Goal: Information Seeking & Learning: Learn about a topic

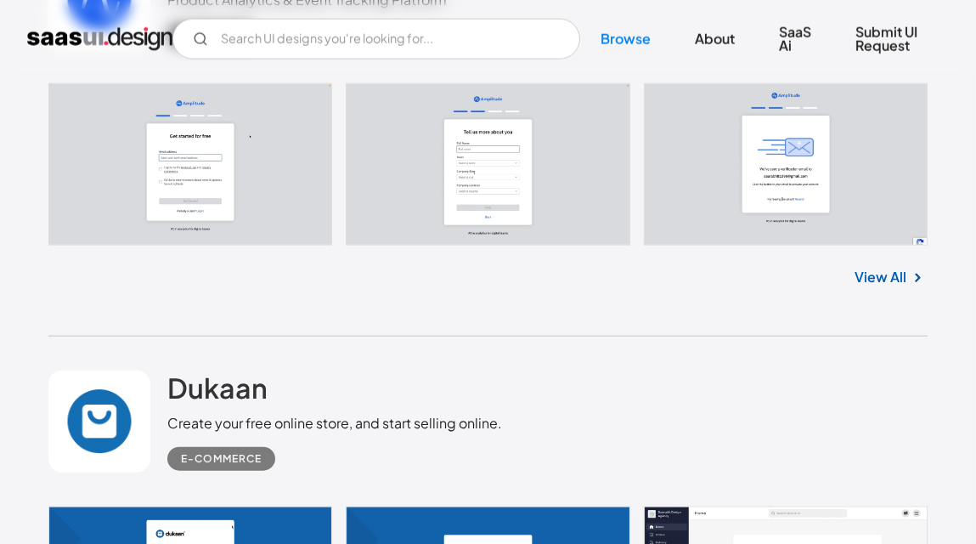
scroll to position [3823, 0]
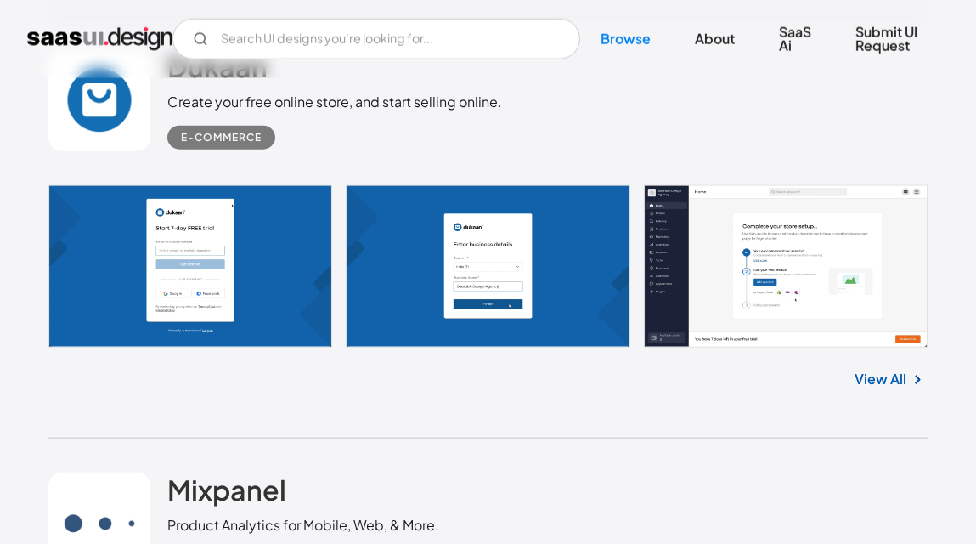
click at [881, 371] on link "View All" at bounding box center [882, 379] width 52 height 20
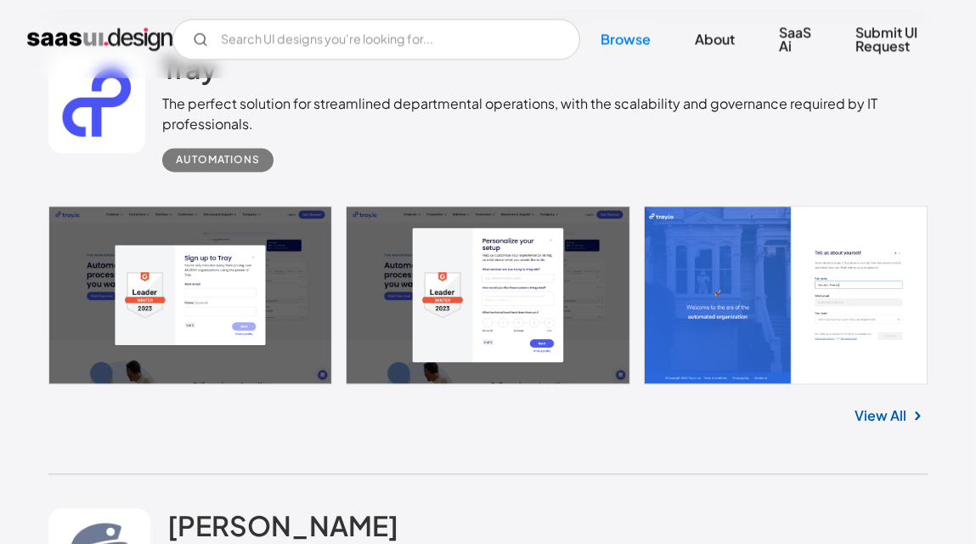
scroll to position [6952, 0]
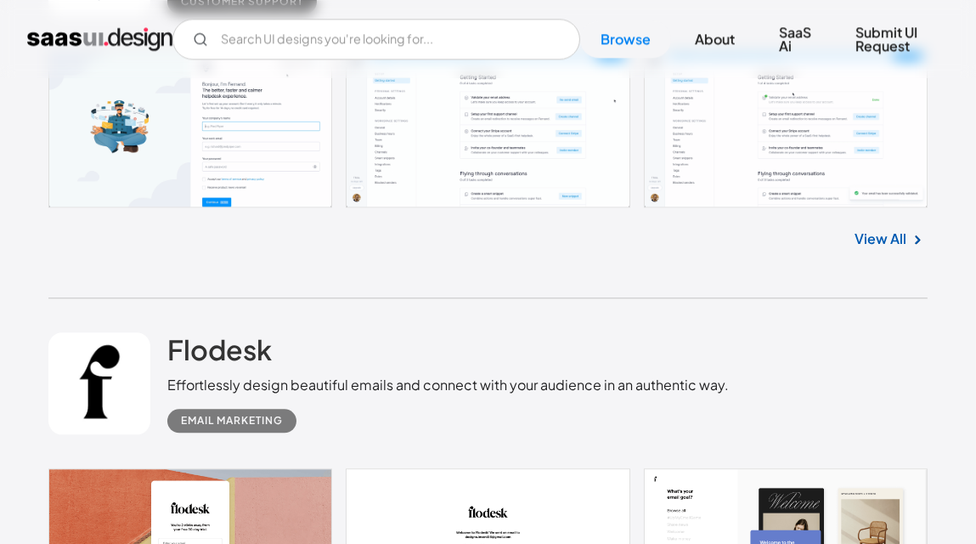
click at [191, 105] on link at bounding box center [487, 128] width 879 height 158
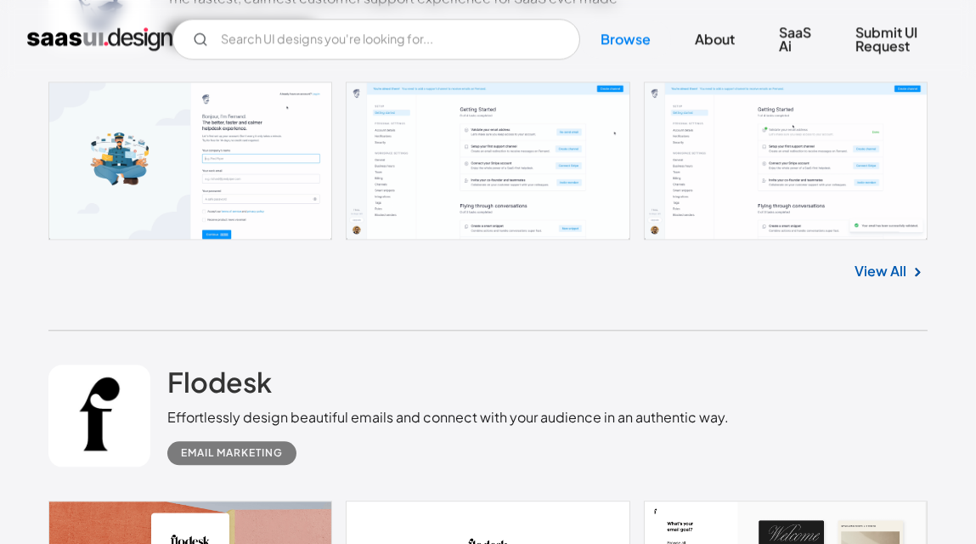
scroll to position [7259, 0]
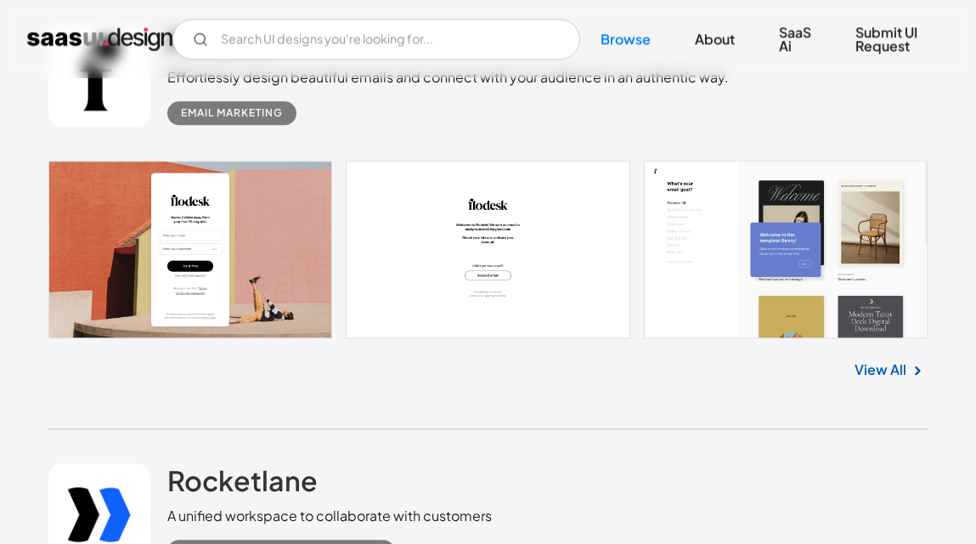
click at [744, 257] on link at bounding box center [487, 250] width 879 height 178
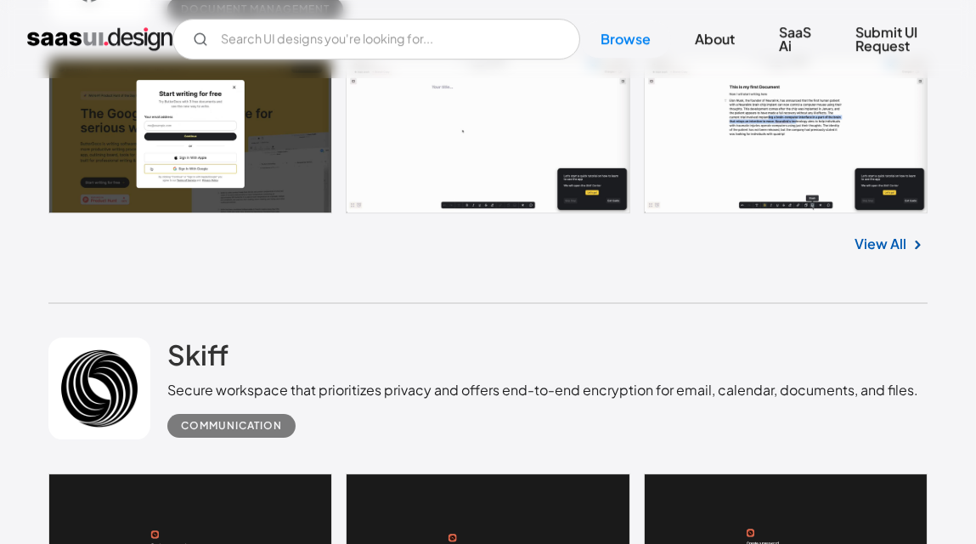
scroll to position [9096, 0]
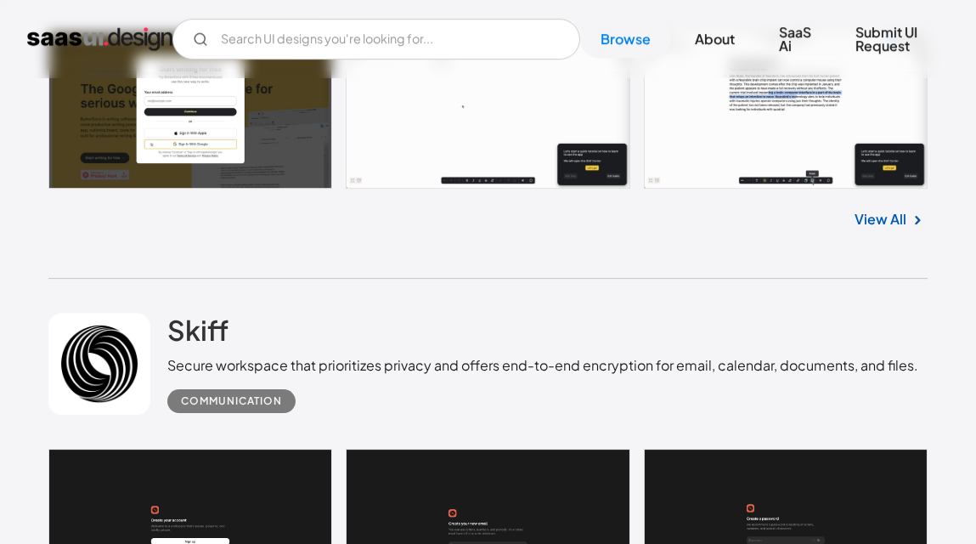
click at [265, 189] on div "View All" at bounding box center [487, 217] width 879 height 56
click at [253, 135] on link at bounding box center [487, 110] width 879 height 156
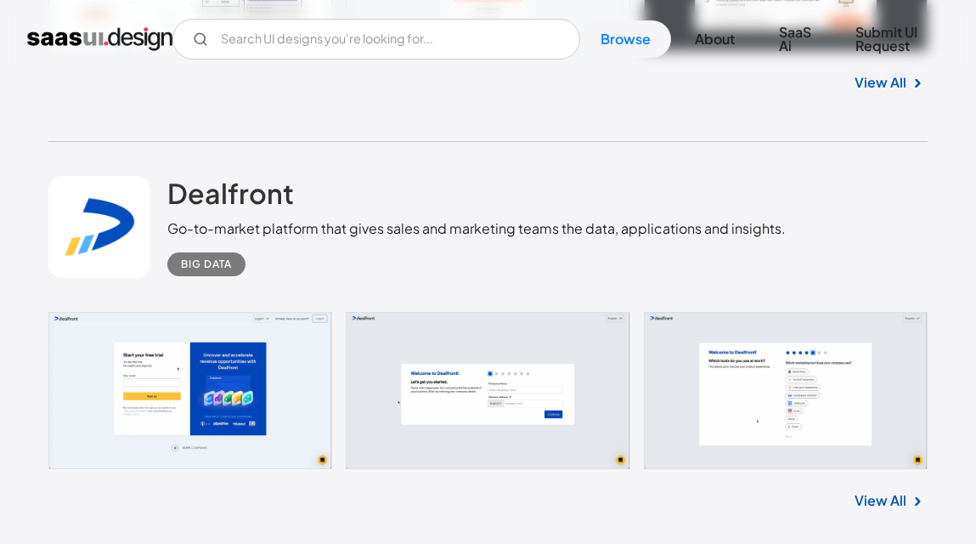
scroll to position [10157, 0]
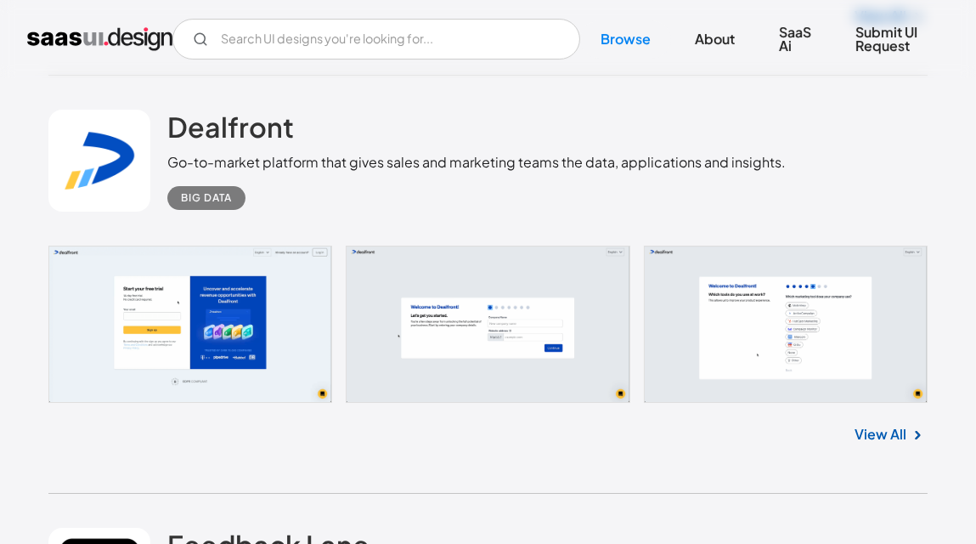
click at [240, 231] on div "Dealfront Go-to-market platform that gives sales and marketing teams the data, …" at bounding box center [487, 161] width 879 height 170
click at [302, 314] on link at bounding box center [487, 324] width 879 height 157
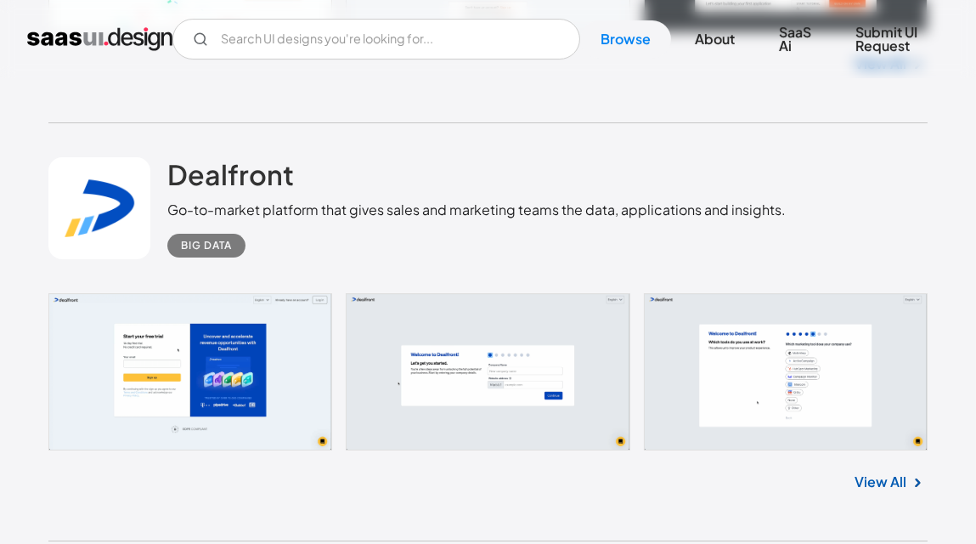
drag, startPoint x: 0, startPoint y: 14, endPoint x: 436, endPoint y: 150, distance: 456.6
click at [436, 157] on div "Dealfront Go-to-market platform that gives sales and marketing teams the data, …" at bounding box center [476, 207] width 619 height 100
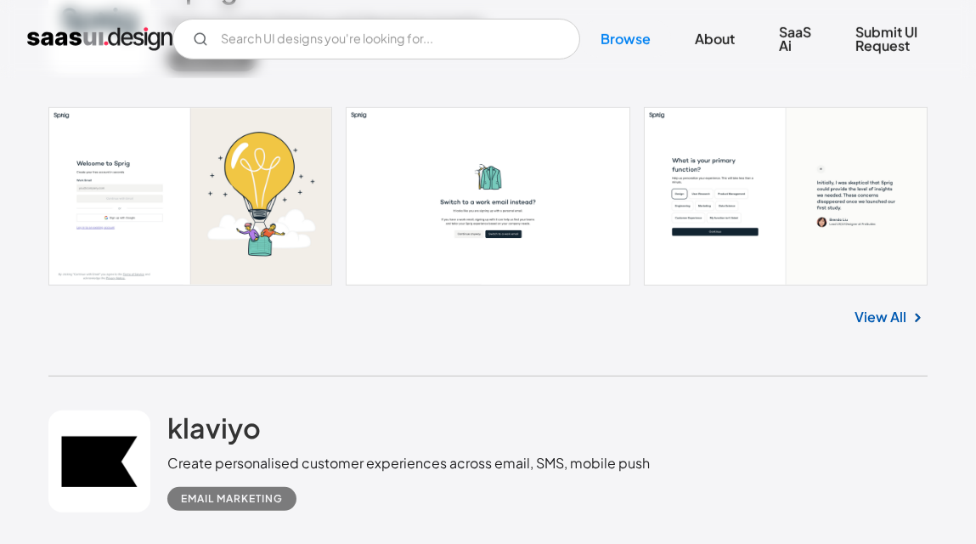
scroll to position [12403, 0]
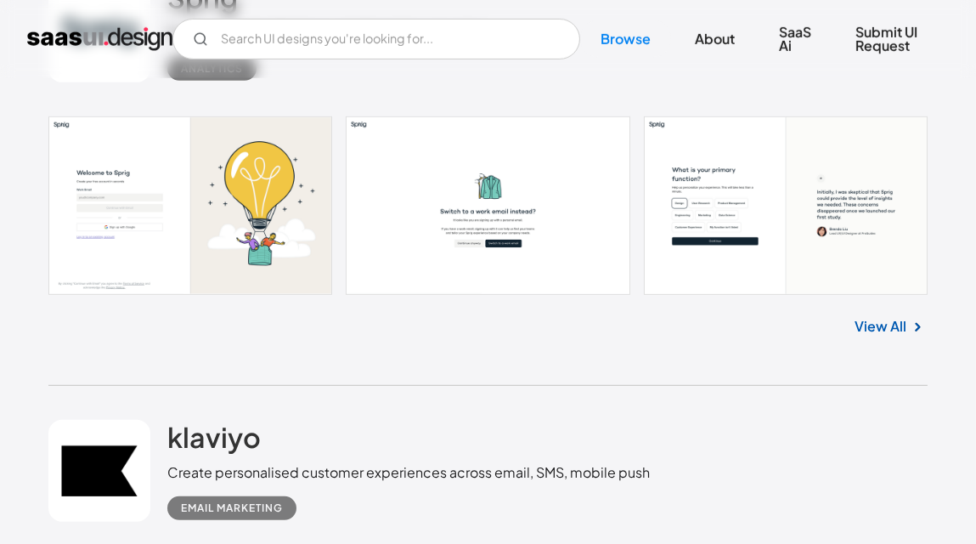
click at [847, 303] on div "View All" at bounding box center [487, 323] width 879 height 56
click at [879, 317] on link "View All" at bounding box center [882, 326] width 52 height 20
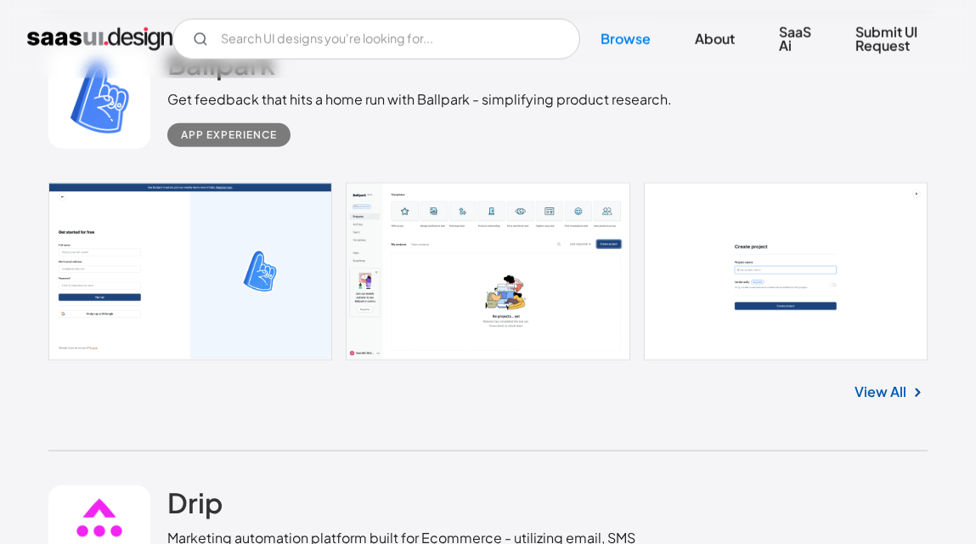
scroll to position [14041, 0]
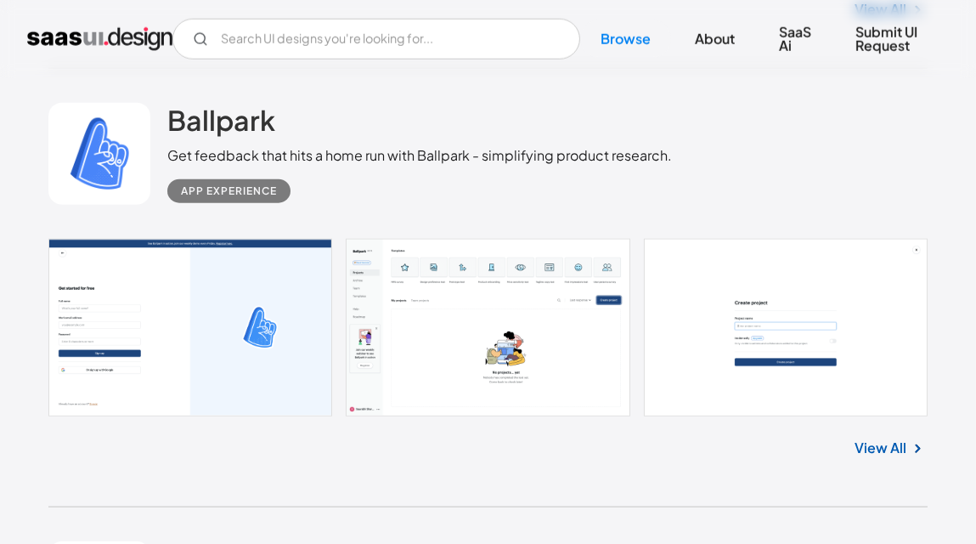
click at [220, 319] on link at bounding box center [487, 328] width 879 height 178
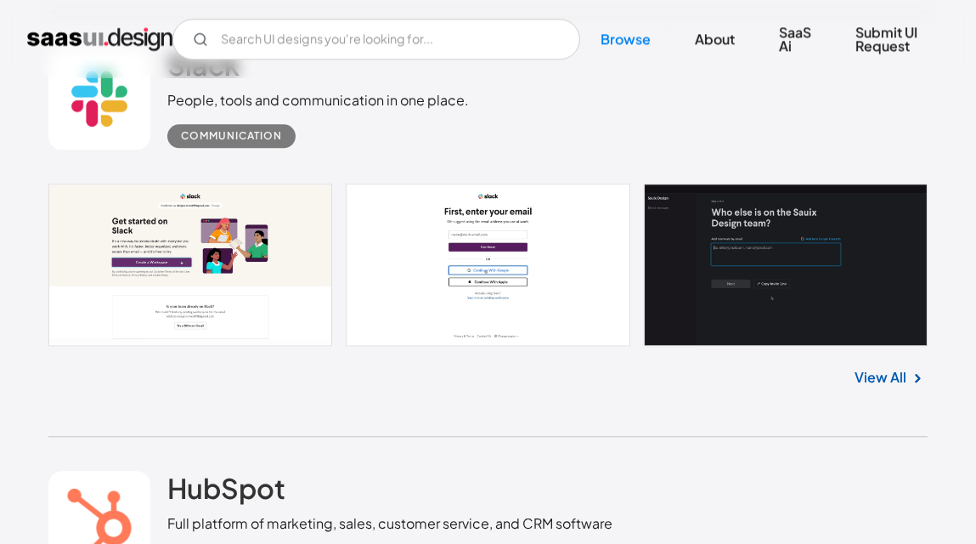
scroll to position [18052, 0]
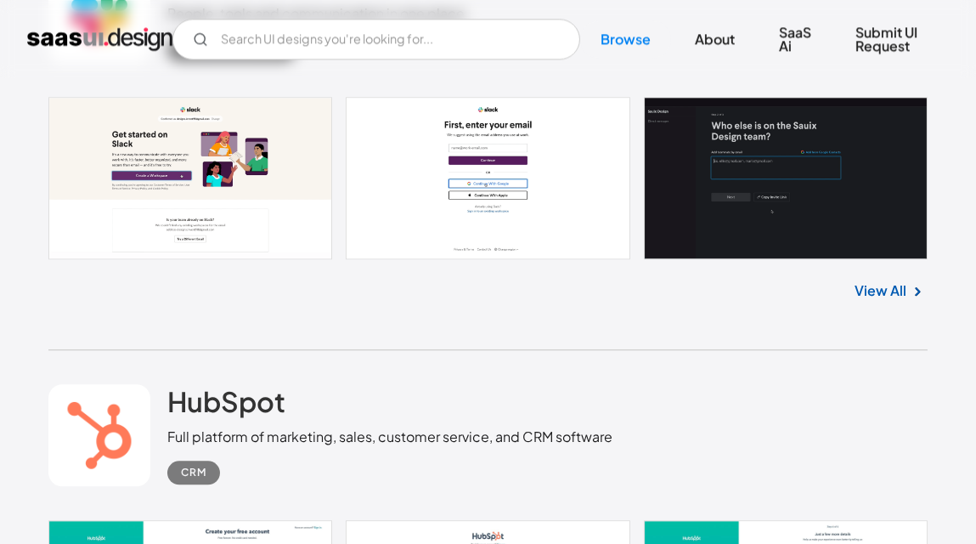
click at [312, 184] on link at bounding box center [487, 178] width 879 height 162
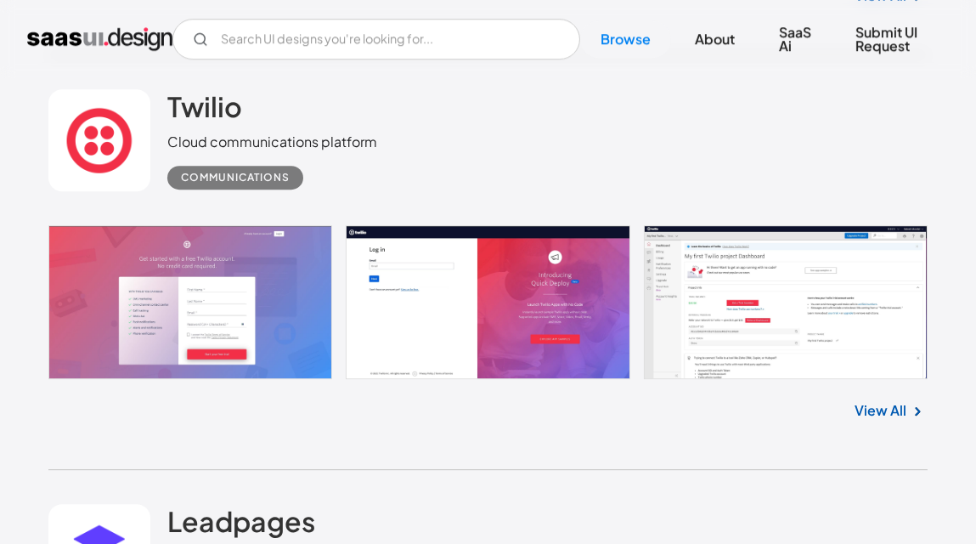
scroll to position [19254, 0]
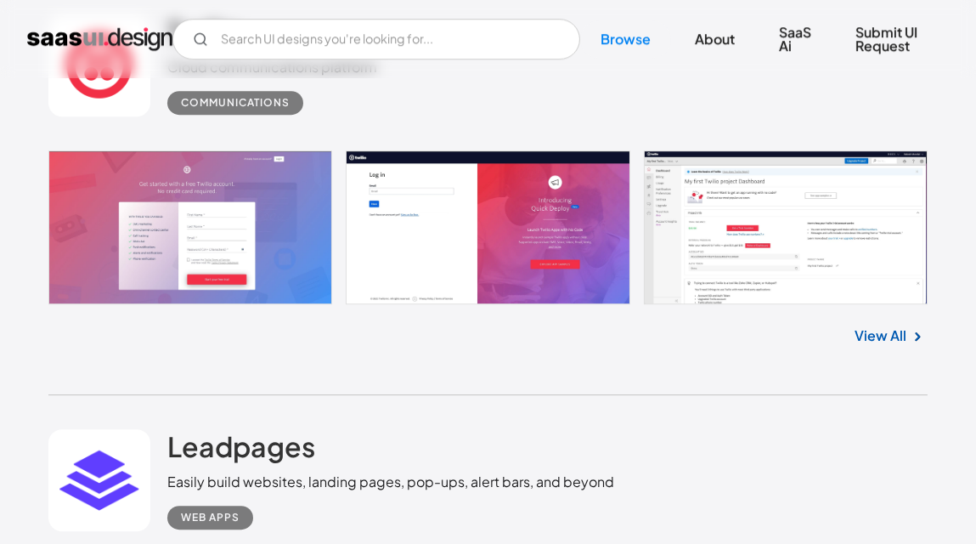
click at [201, 201] on link at bounding box center [487, 227] width 879 height 154
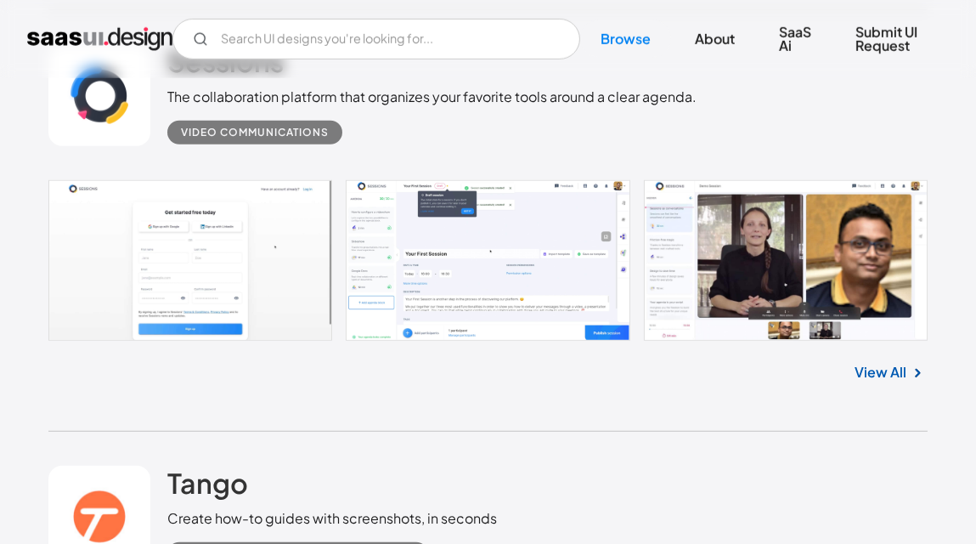
scroll to position [23933, 0]
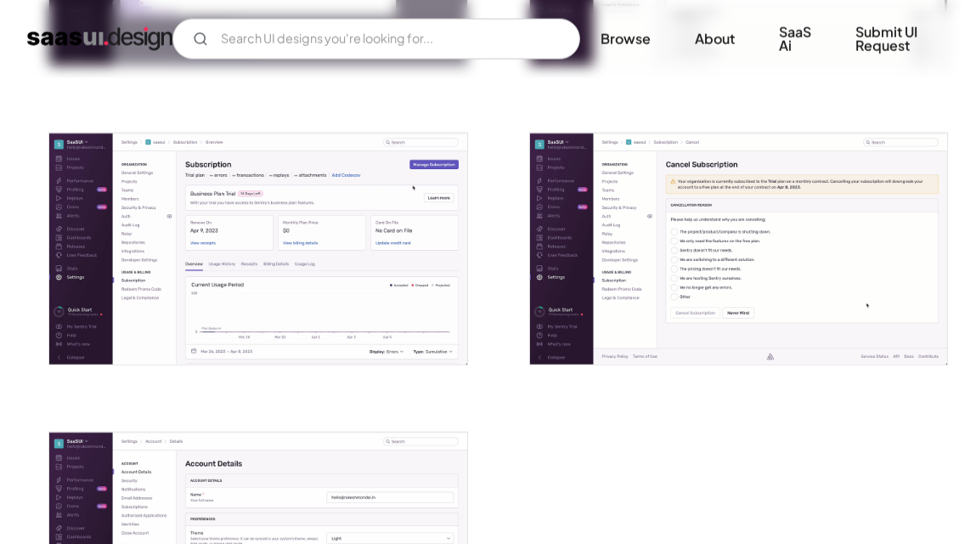
scroll to position [3445, 0]
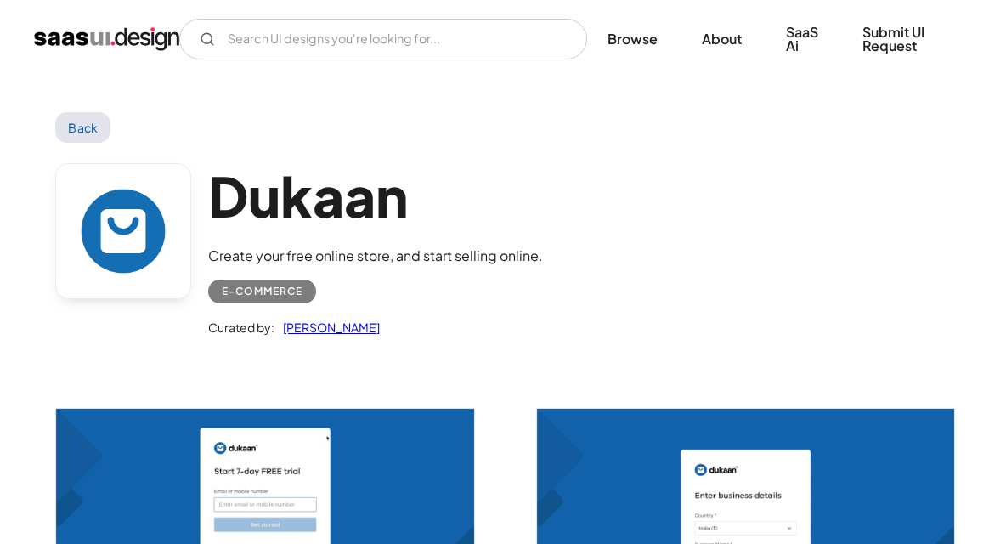
scroll to position [509, 0]
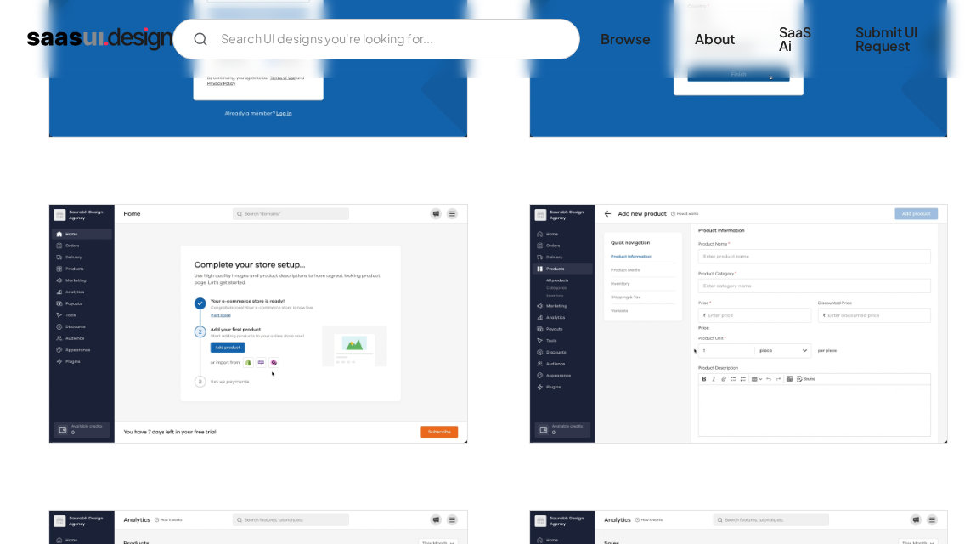
click at [373, 291] on img "open lightbox" at bounding box center [257, 324] width 417 height 238
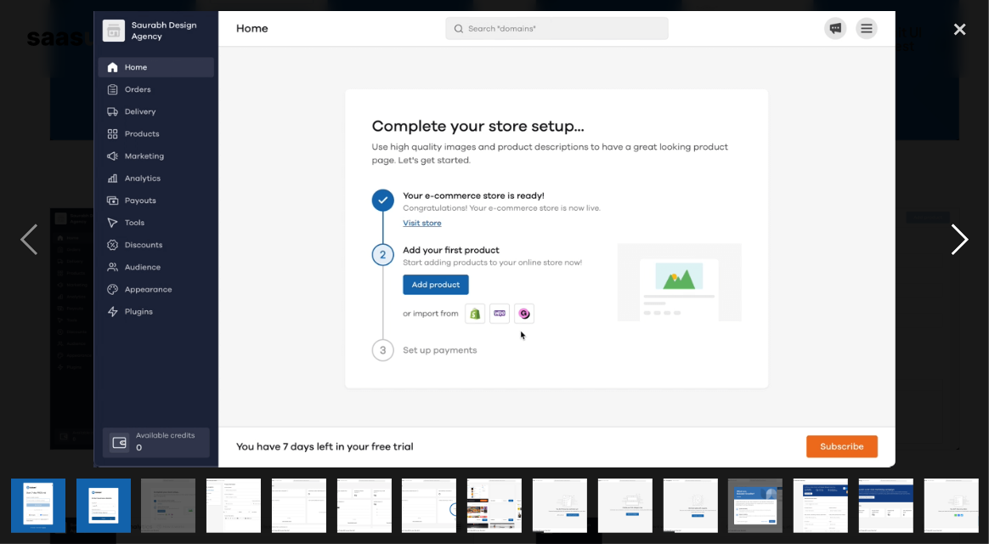
click at [952, 240] on div "next image" at bounding box center [960, 239] width 58 height 457
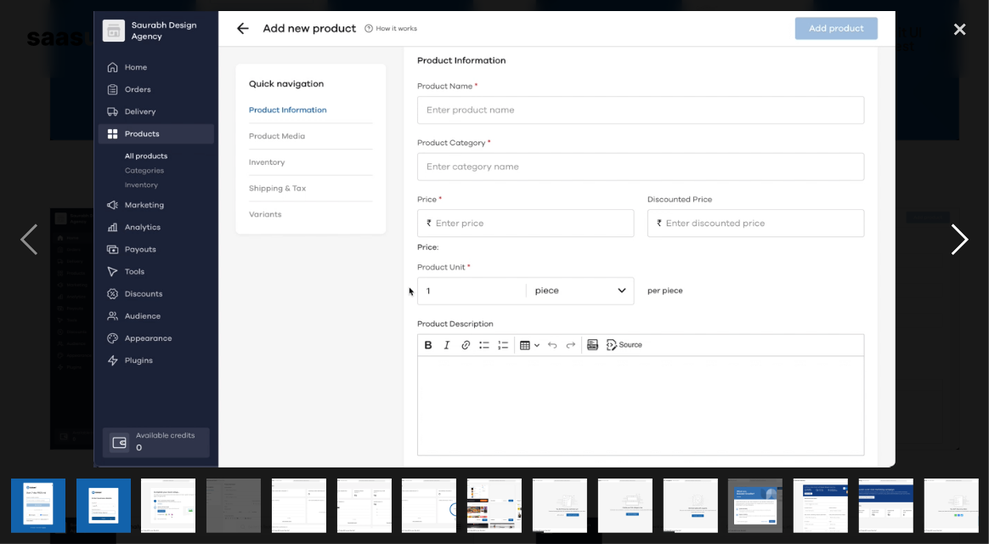
click at [950, 238] on div "next image" at bounding box center [960, 239] width 58 height 457
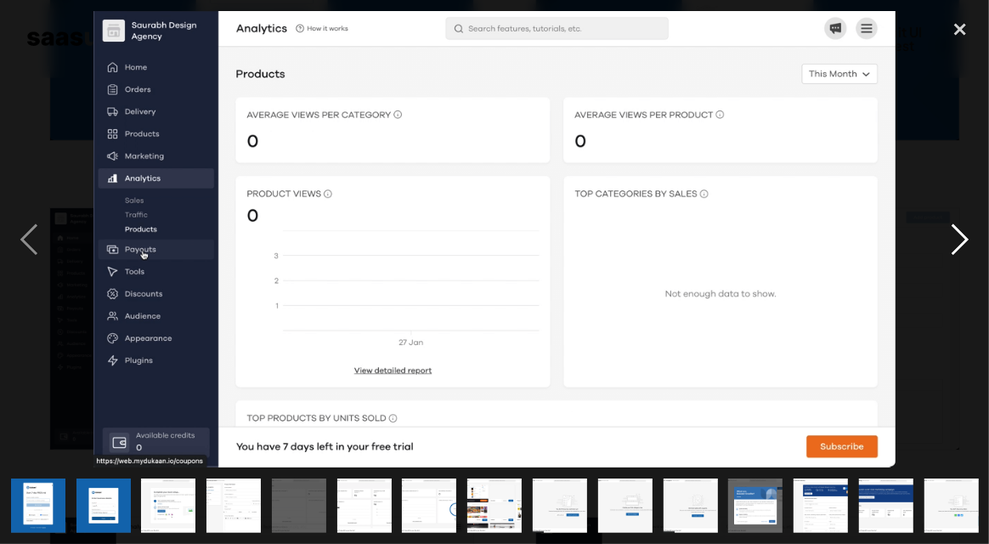
click at [950, 238] on div "next image" at bounding box center [960, 239] width 58 height 457
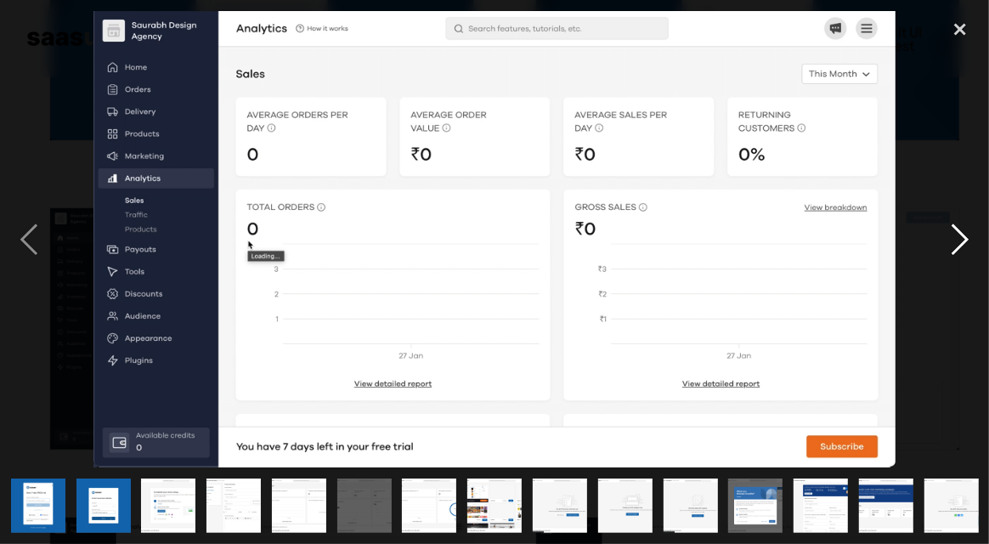
click at [950, 238] on div "next image" at bounding box center [960, 239] width 58 height 457
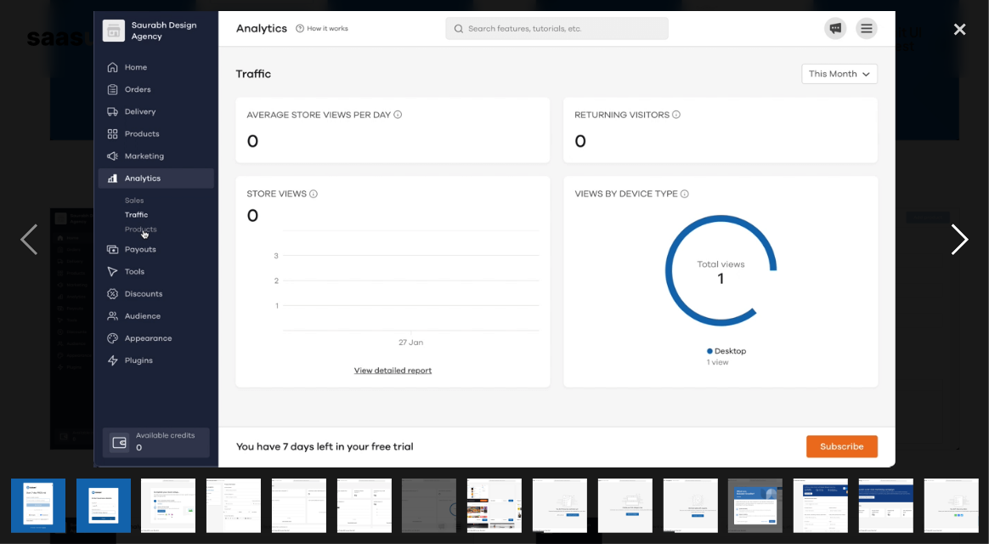
click at [950, 238] on div "next image" at bounding box center [960, 239] width 58 height 457
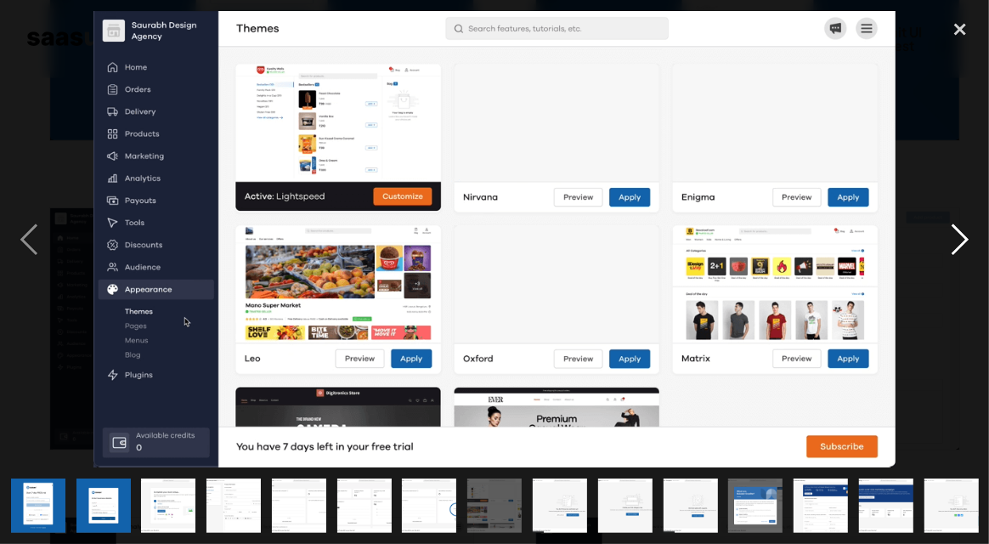
click at [950, 238] on div "next image" at bounding box center [960, 239] width 58 height 457
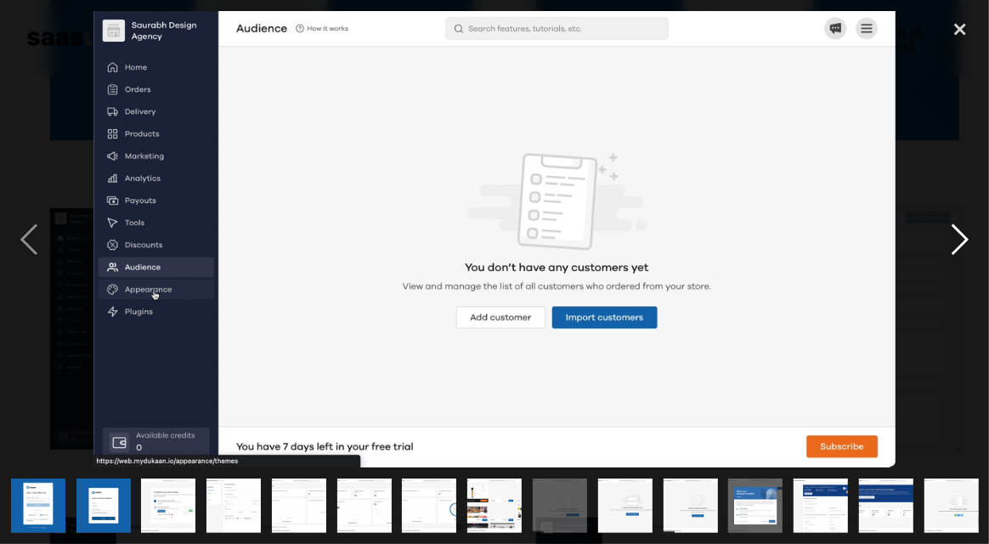
click at [950, 238] on div "next image" at bounding box center [960, 239] width 58 height 457
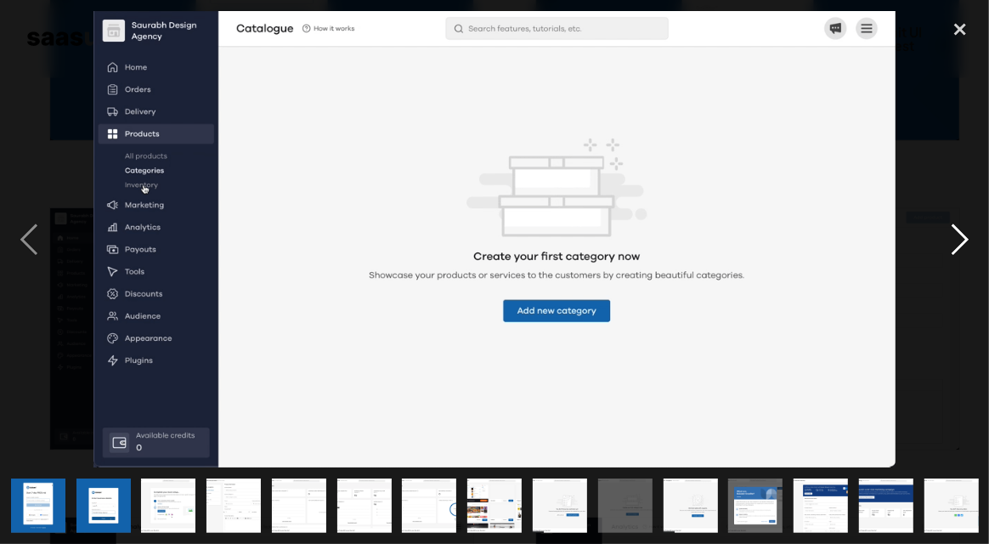
click at [950, 238] on div "next image" at bounding box center [960, 239] width 58 height 457
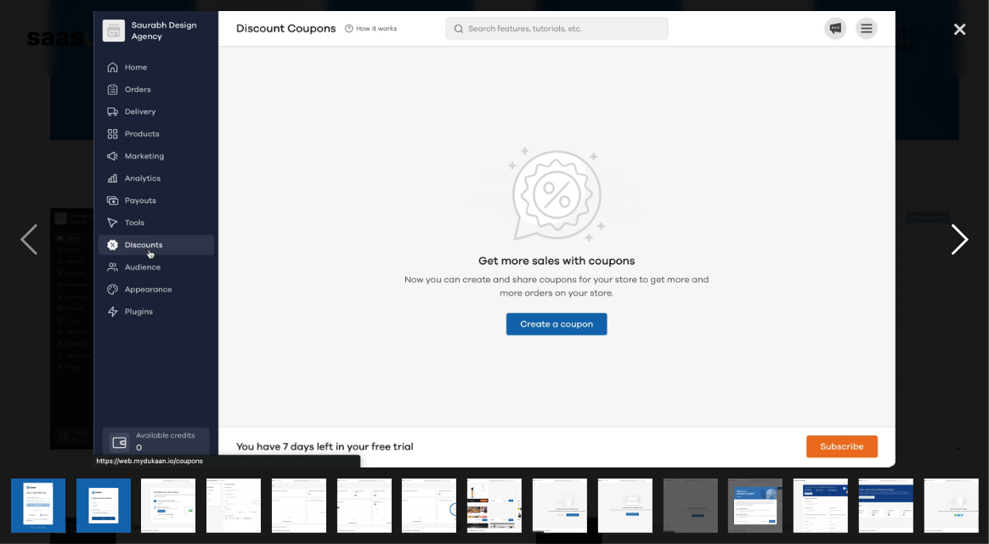
click at [950, 238] on div "next image" at bounding box center [960, 239] width 58 height 457
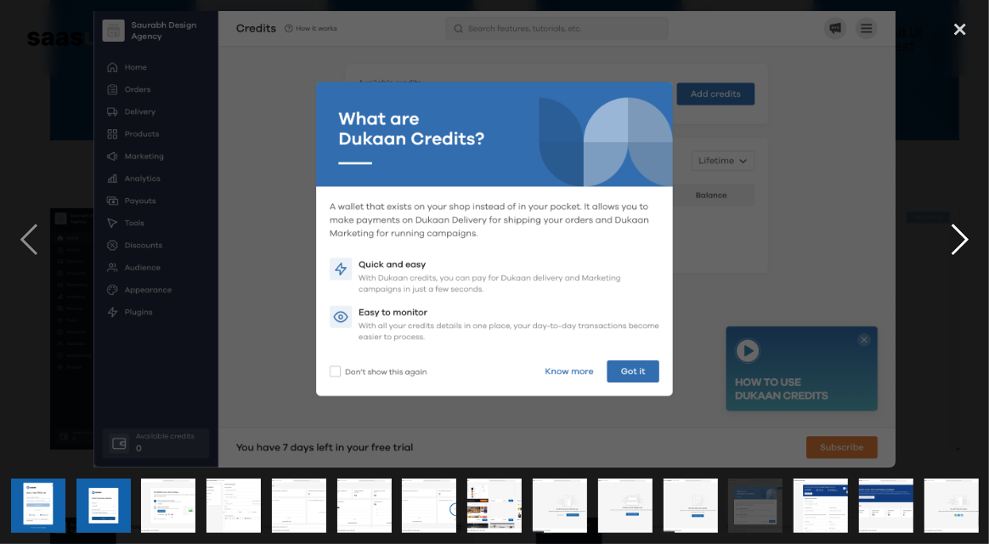
click at [947, 238] on div "next image" at bounding box center [960, 239] width 58 height 457
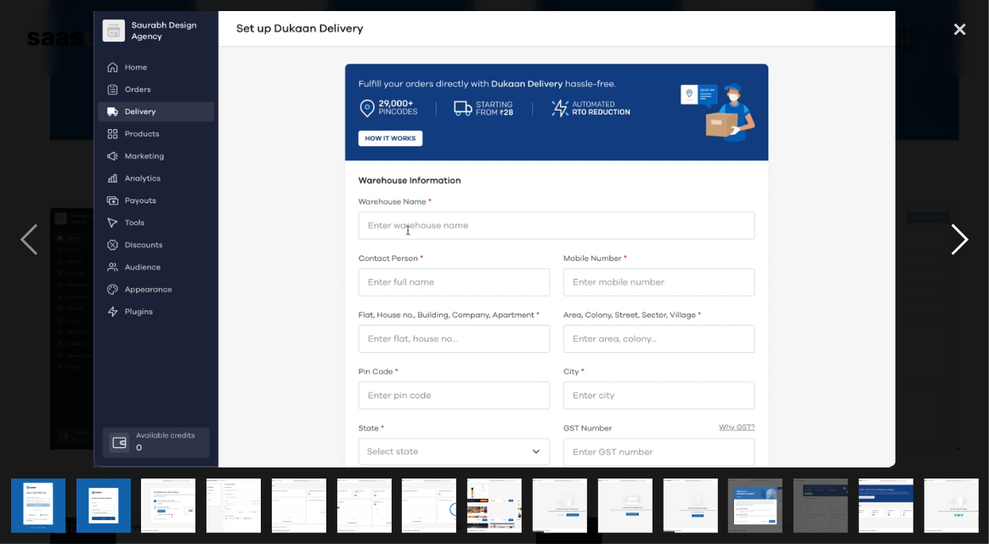
click at [951, 250] on div "next image" at bounding box center [960, 239] width 58 height 457
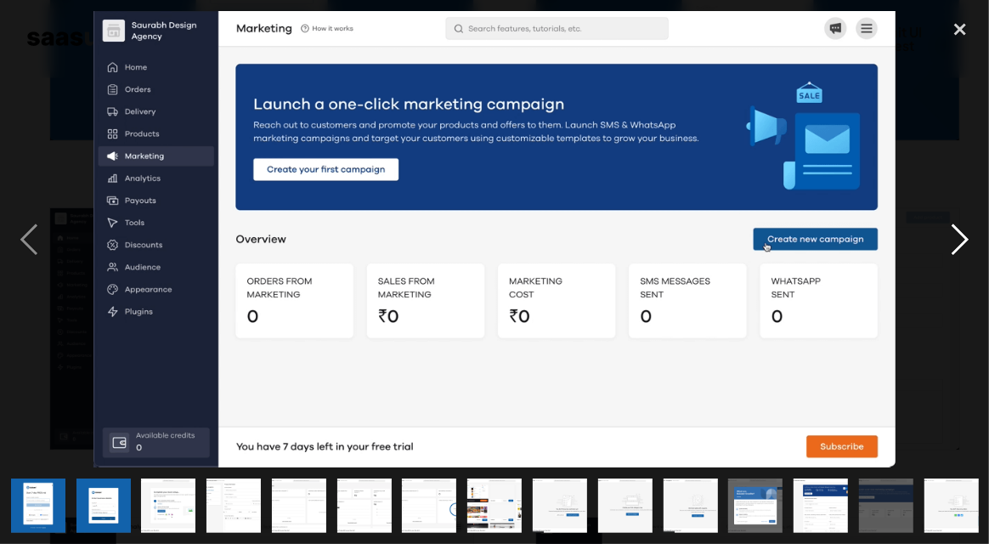
click at [951, 250] on div "next image" at bounding box center [960, 239] width 58 height 457
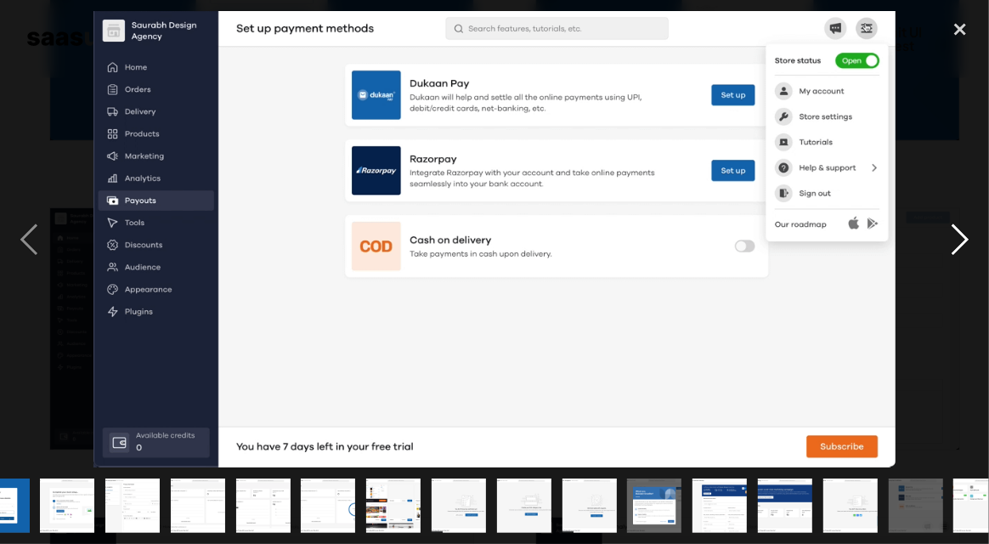
click at [951, 250] on div "next image" at bounding box center [960, 239] width 58 height 457
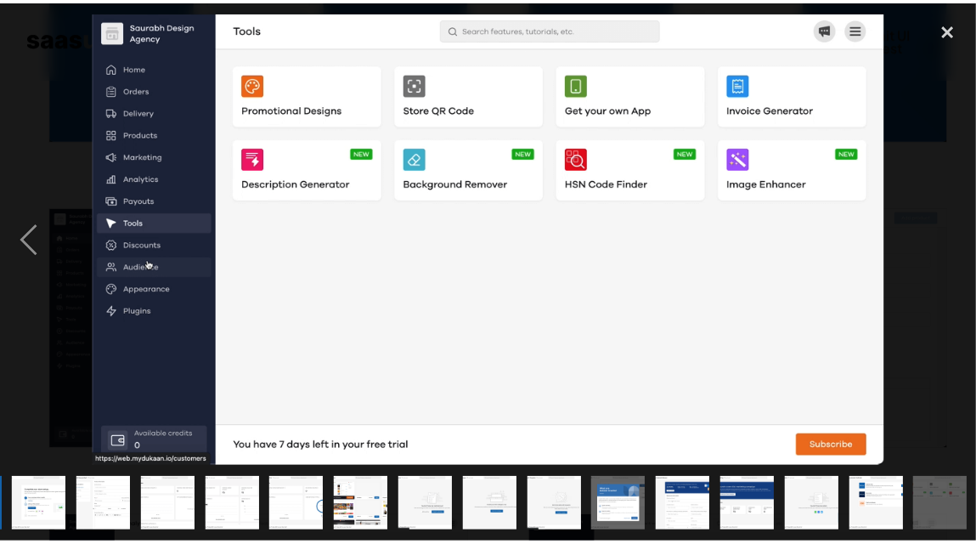
scroll to position [0, 130]
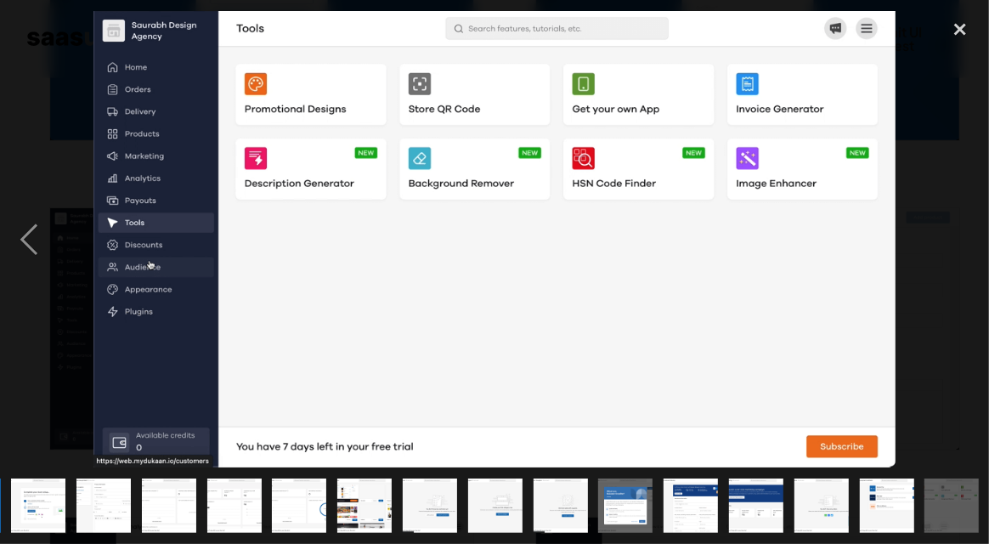
click at [950, 247] on div "next image" at bounding box center [960, 239] width 58 height 457
click at [952, 48] on div "close lightbox" at bounding box center [960, 29] width 58 height 37
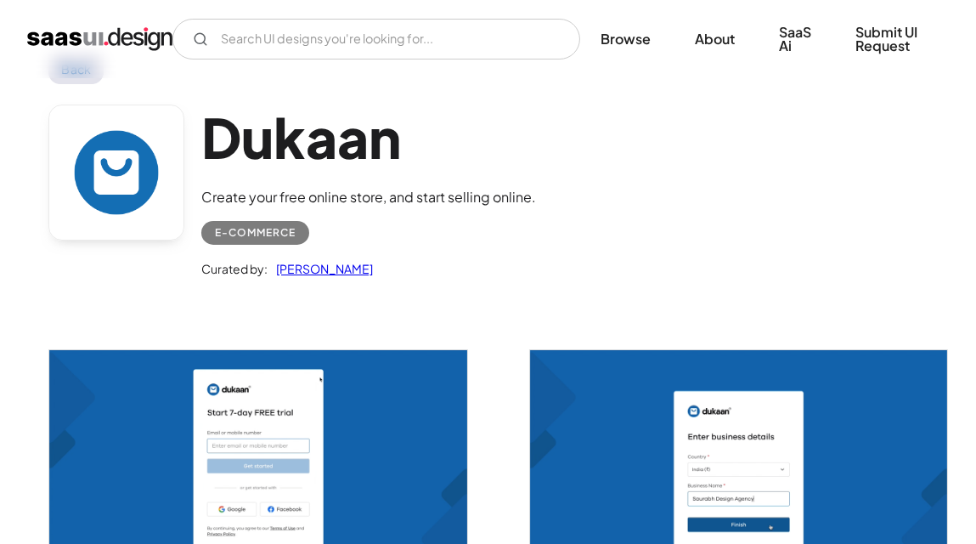
scroll to position [0, 0]
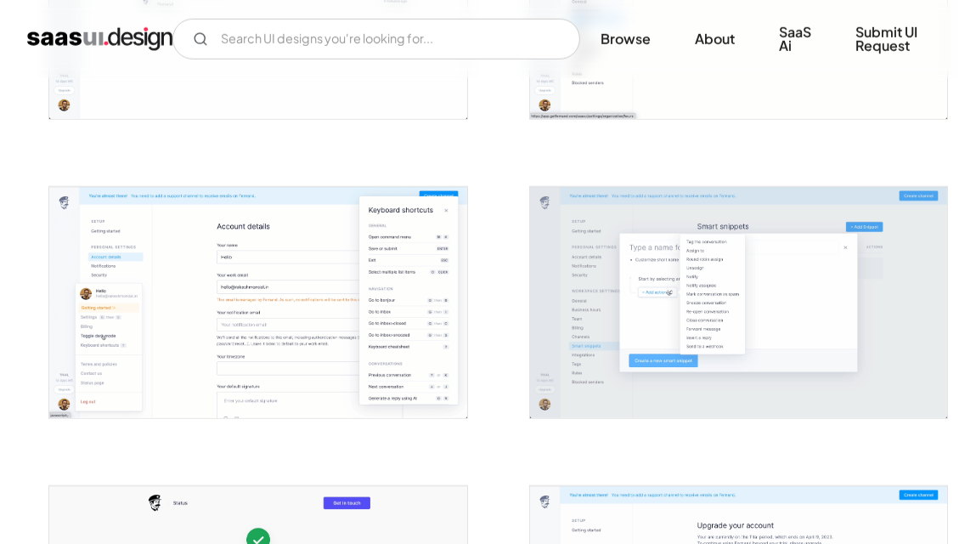
scroll to position [2888, 0]
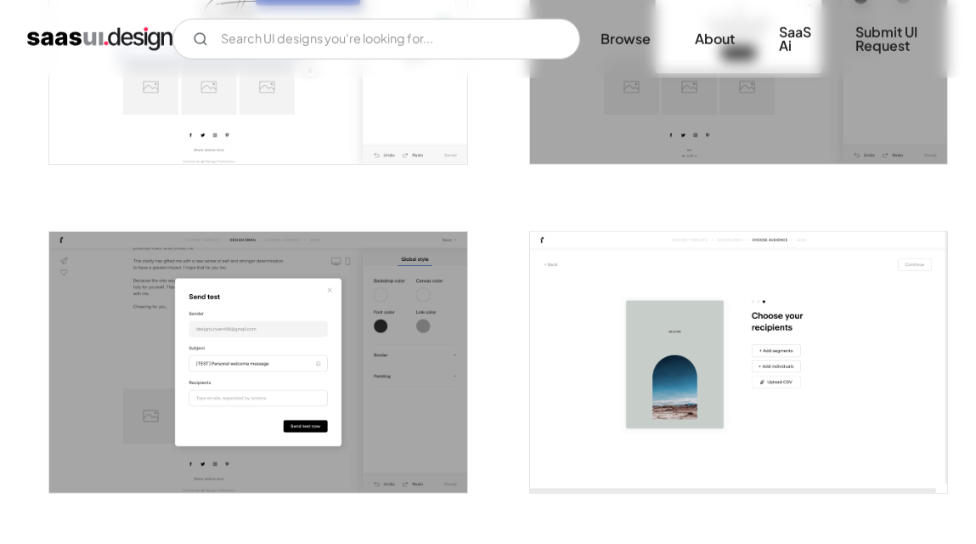
scroll to position [2208, 0]
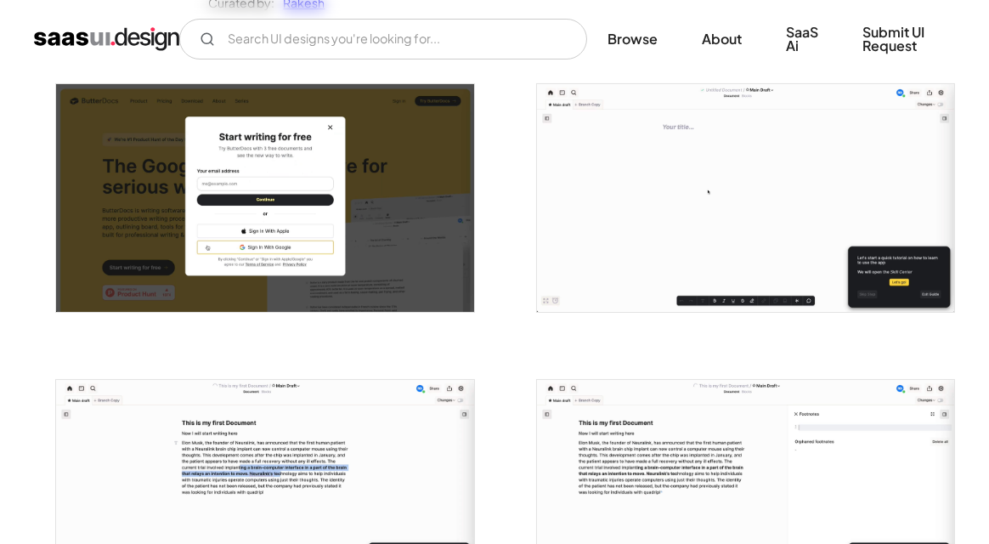
scroll to position [424, 0]
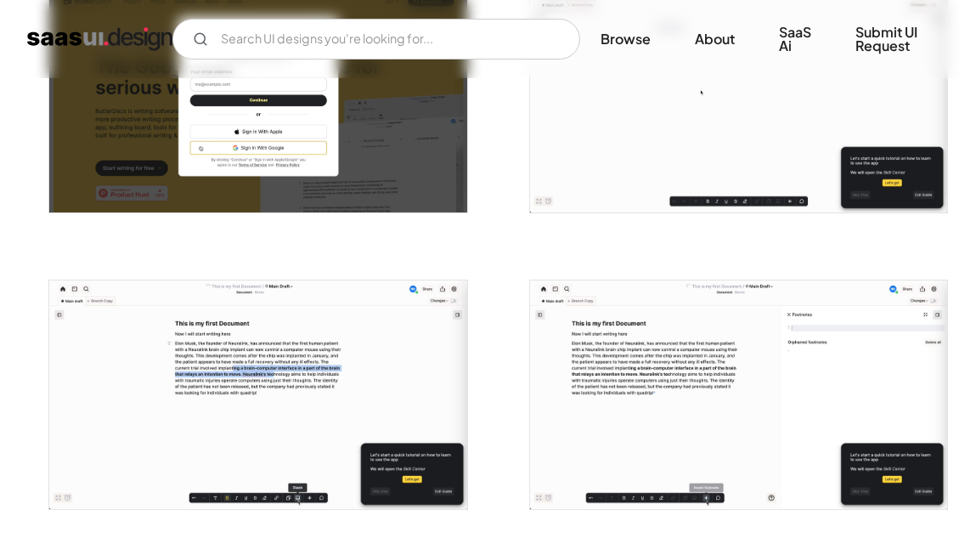
click at [331, 194] on img "open lightbox" at bounding box center [257, 99] width 417 height 228
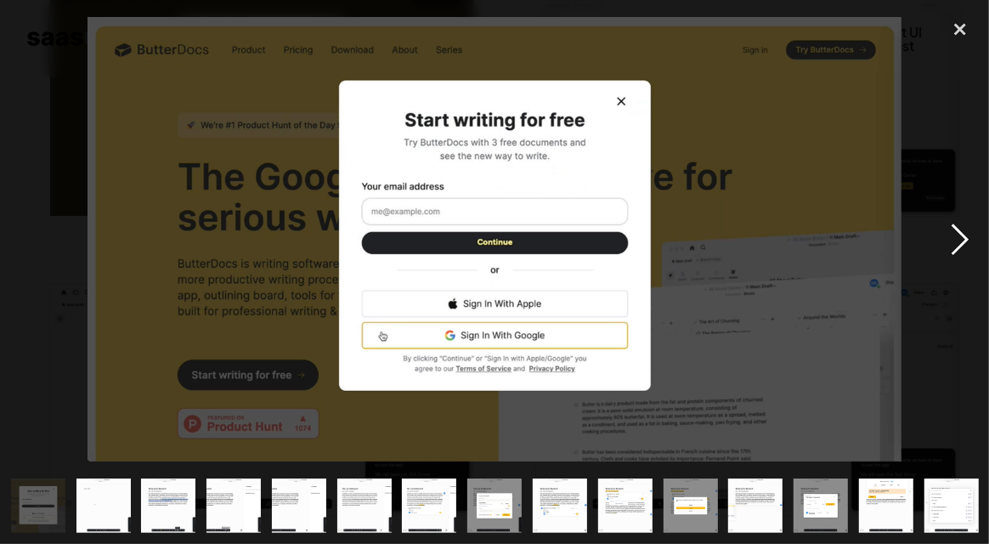
click at [967, 231] on div "next image" at bounding box center [960, 239] width 58 height 457
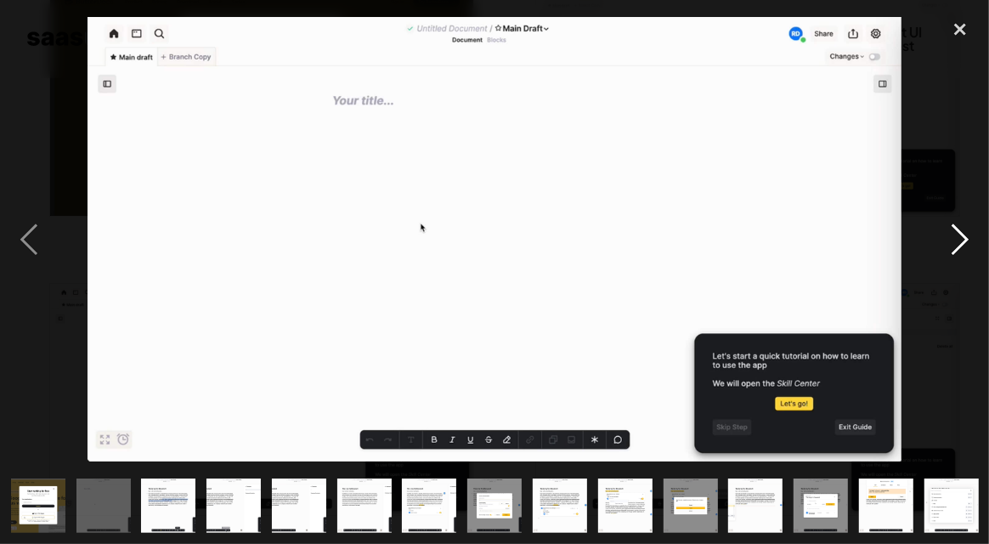
click at [967, 231] on div "next image" at bounding box center [960, 239] width 58 height 457
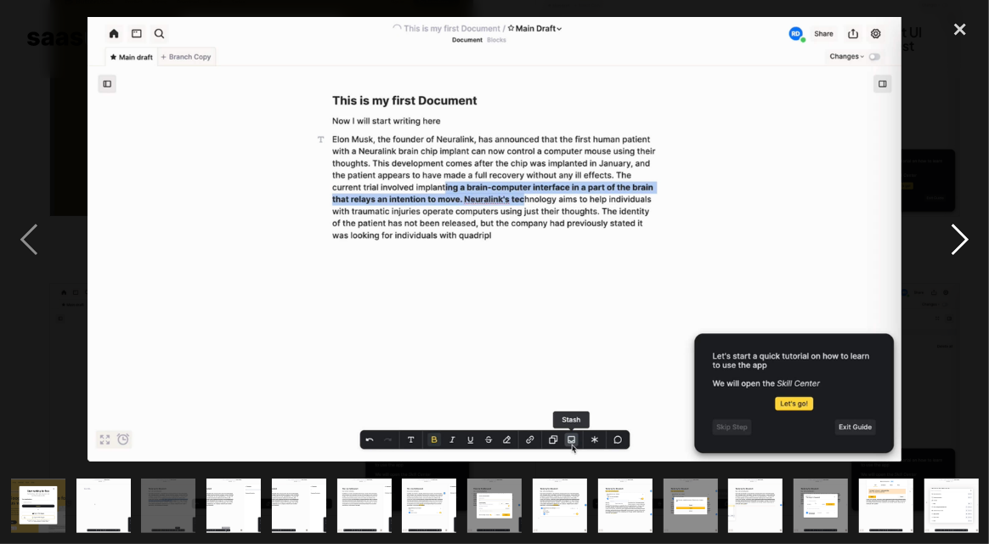
click at [967, 231] on div "next image" at bounding box center [960, 239] width 58 height 457
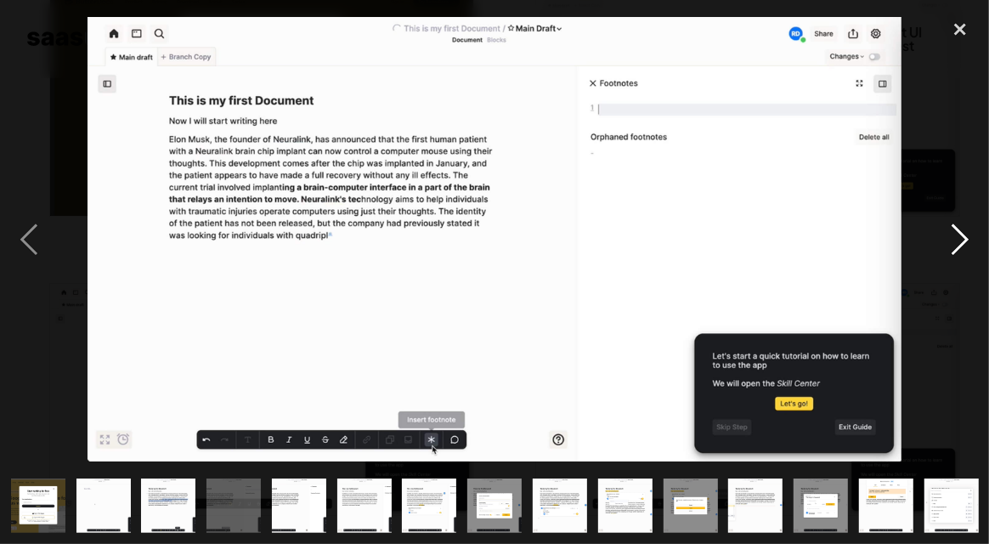
click at [967, 231] on div "next image" at bounding box center [960, 239] width 58 height 457
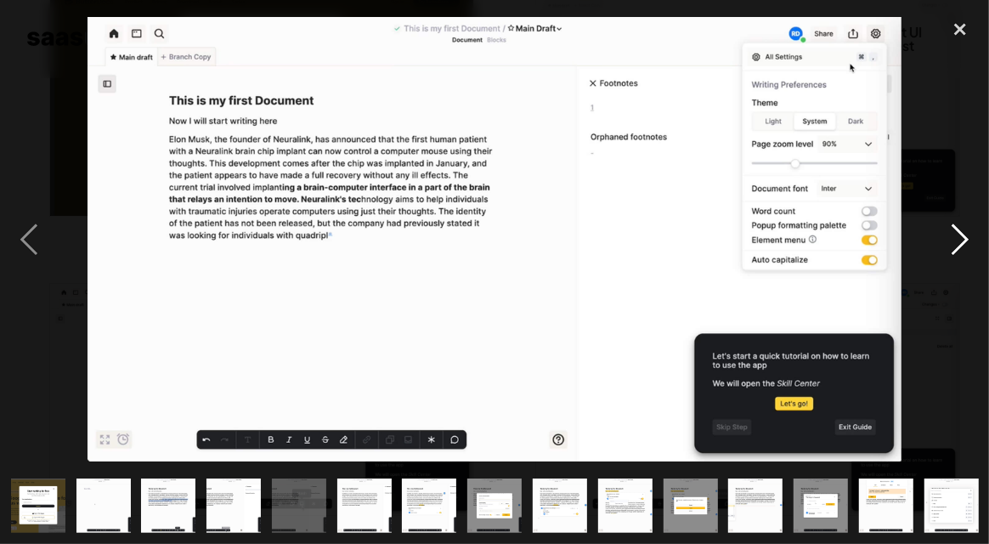
click at [968, 250] on div "next image" at bounding box center [960, 239] width 58 height 457
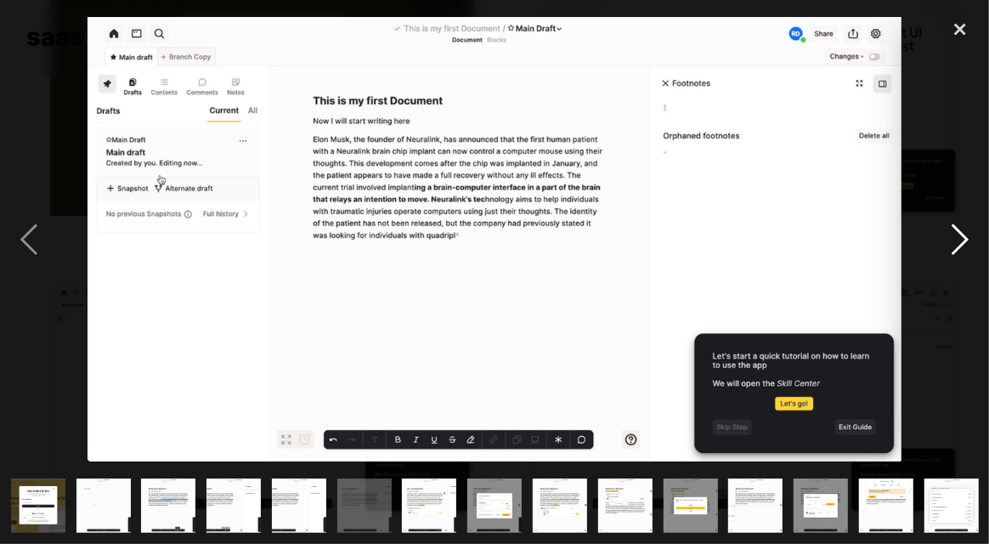
click at [969, 250] on div "next image" at bounding box center [960, 239] width 58 height 457
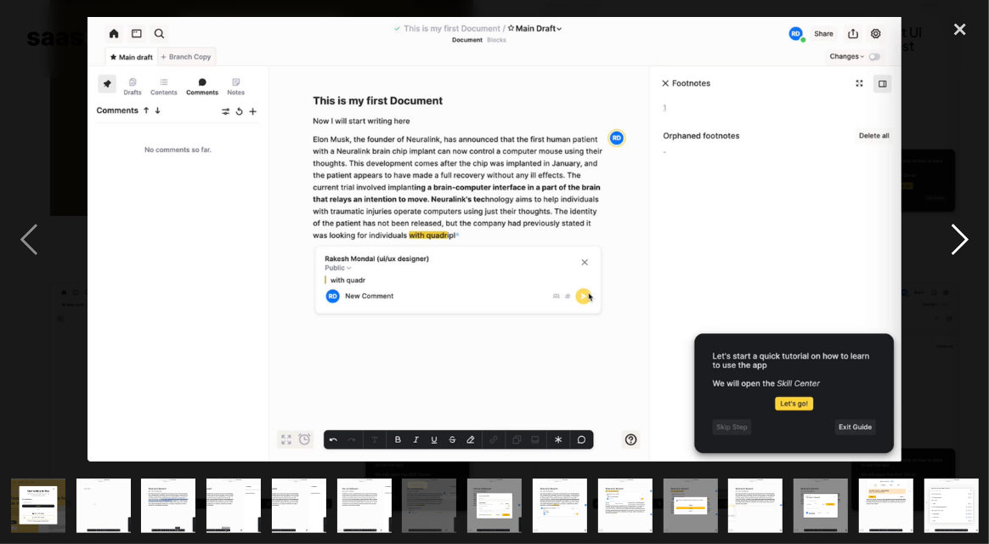
click at [969, 250] on div "next image" at bounding box center [960, 239] width 58 height 457
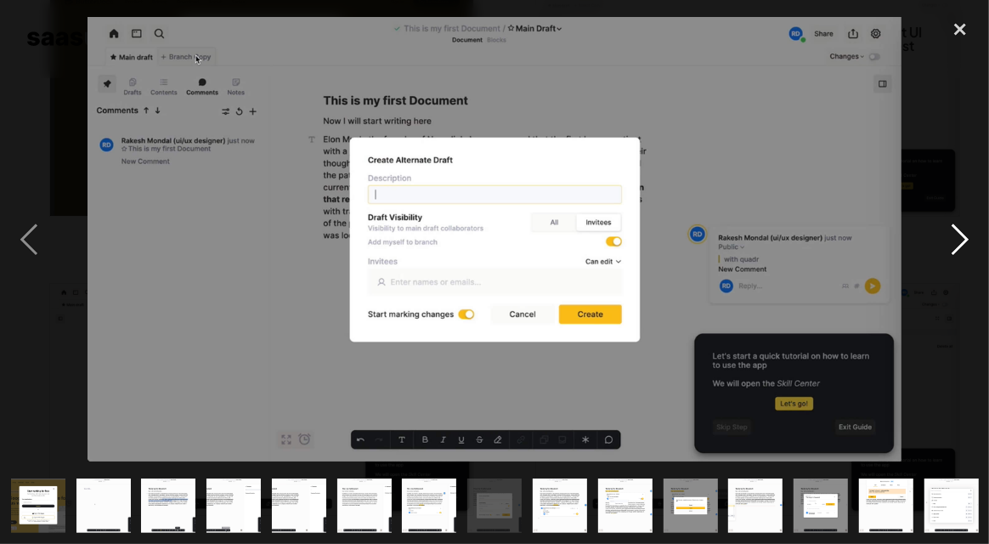
click at [969, 250] on div "next image" at bounding box center [960, 239] width 58 height 457
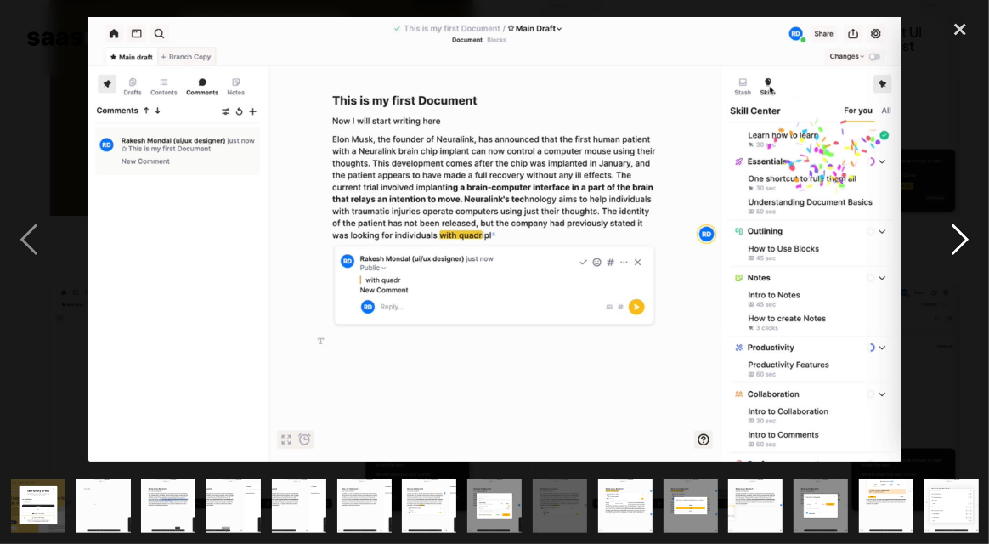
click at [968, 229] on div "next image" at bounding box center [960, 239] width 58 height 457
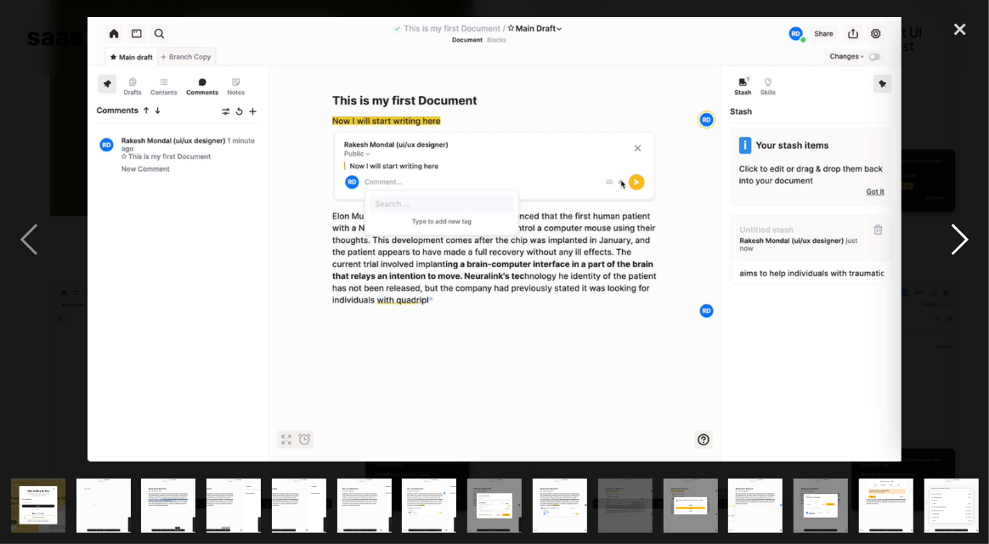
click at [968, 229] on div "next image" at bounding box center [960, 239] width 58 height 457
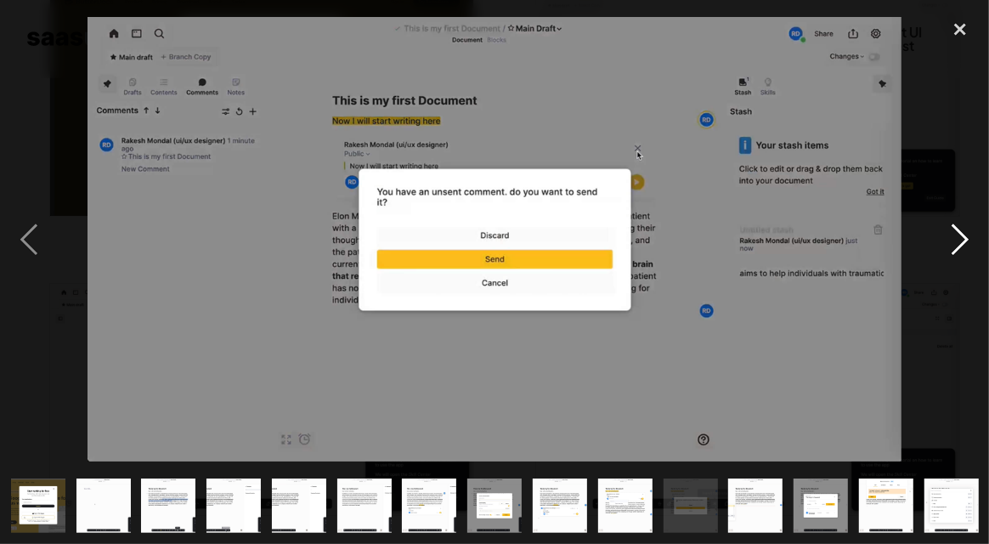
click at [968, 229] on div "next image" at bounding box center [960, 239] width 58 height 457
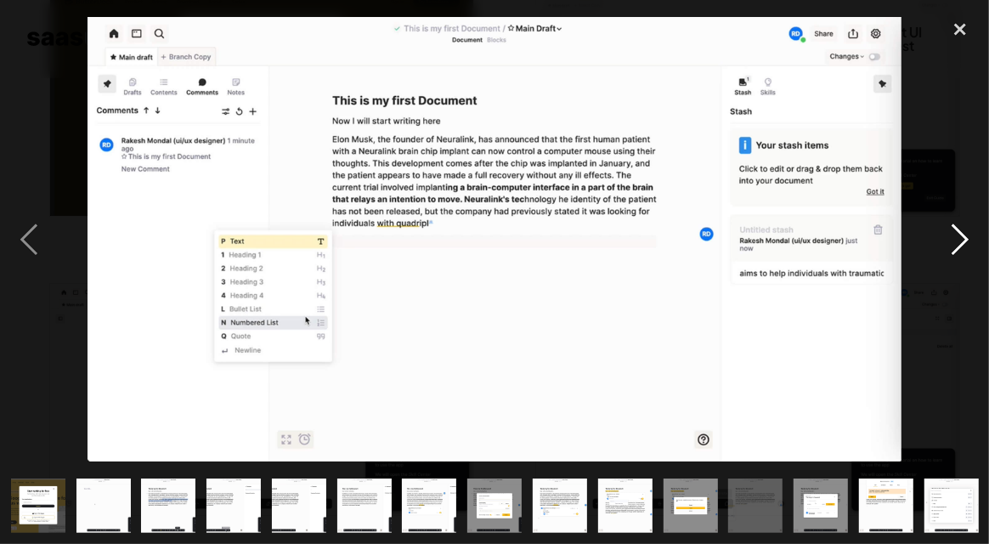
click at [968, 229] on div "next image" at bounding box center [960, 239] width 58 height 457
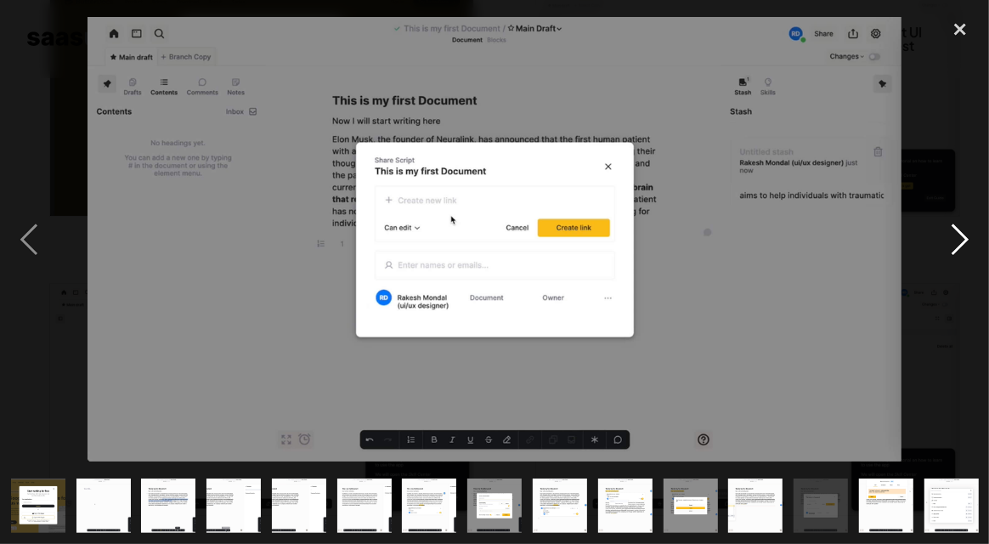
click at [968, 229] on div "next image" at bounding box center [960, 239] width 58 height 457
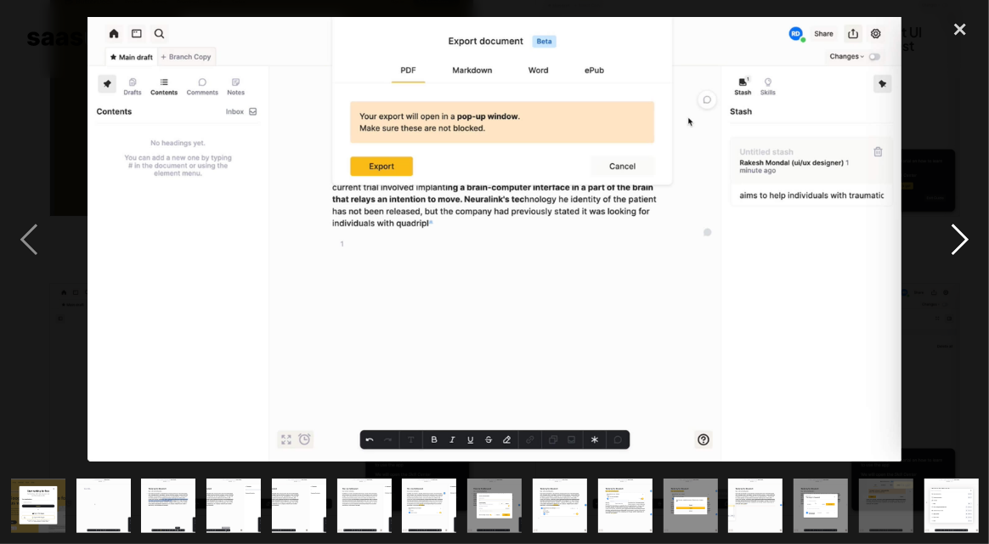
click at [968, 229] on div "next image" at bounding box center [960, 239] width 58 height 457
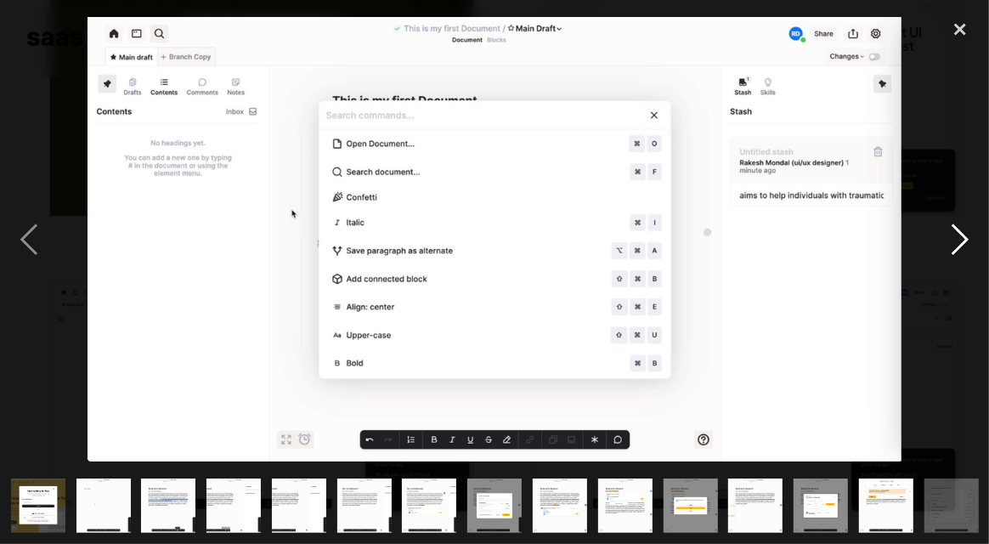
click at [968, 229] on div "next image" at bounding box center [960, 239] width 58 height 457
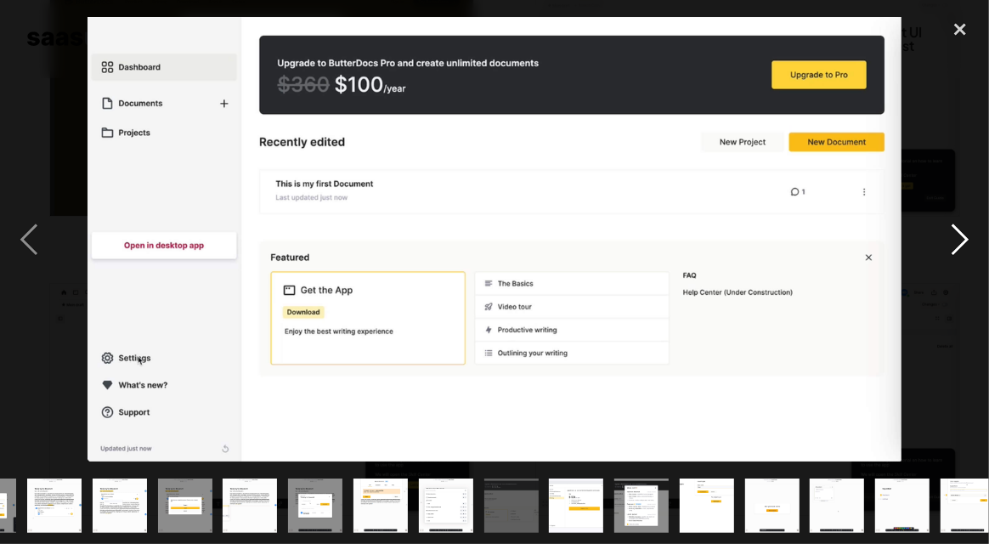
scroll to position [0, 522]
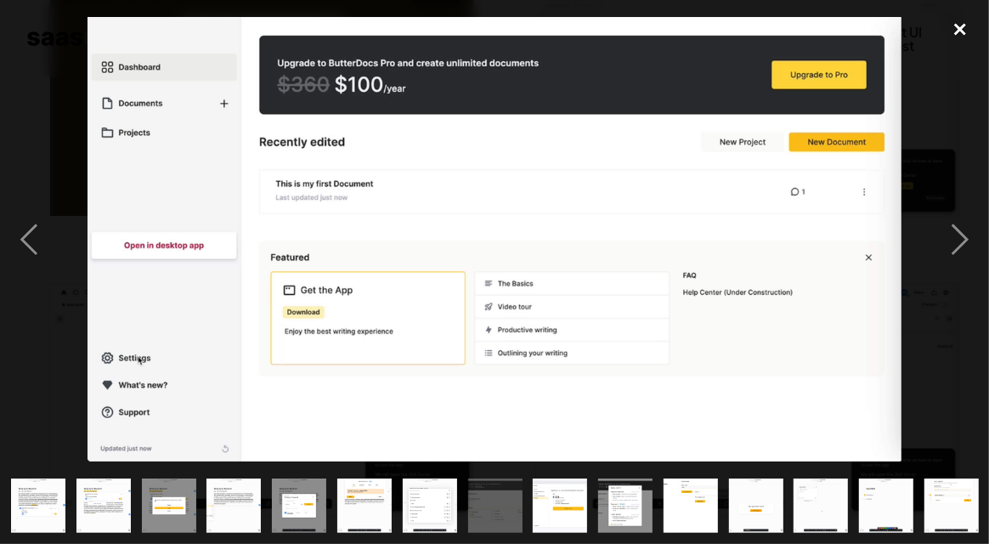
click at [964, 14] on div "close lightbox" at bounding box center [960, 29] width 58 height 37
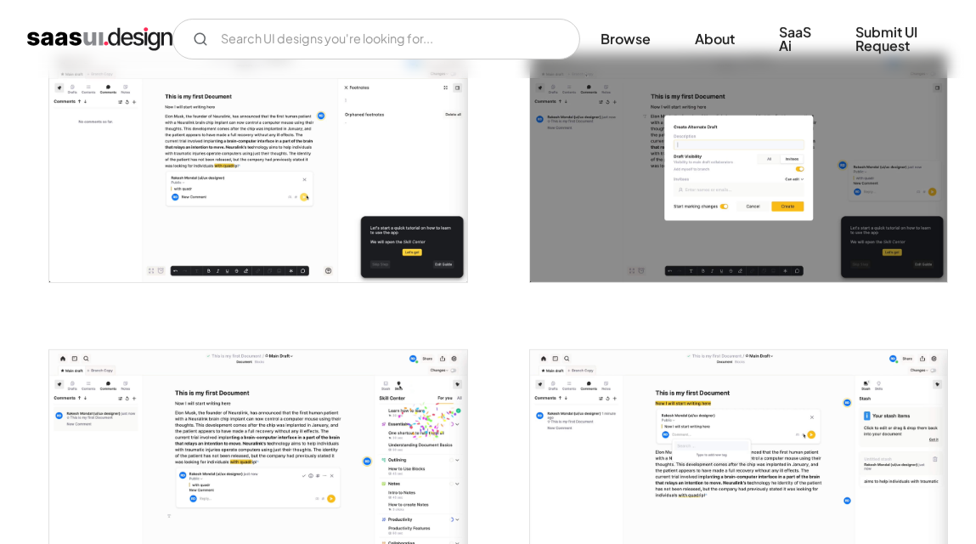
scroll to position [1342, 0]
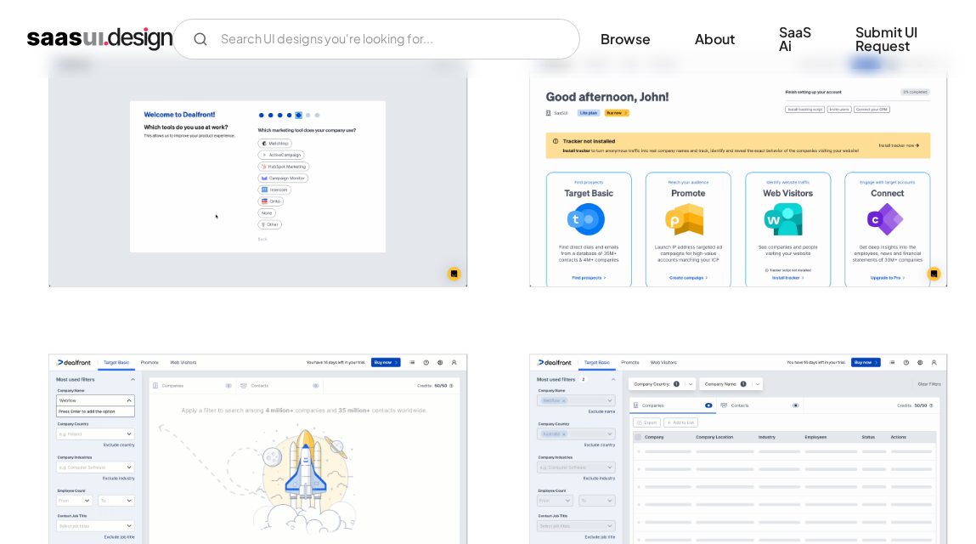
scroll to position [764, 0]
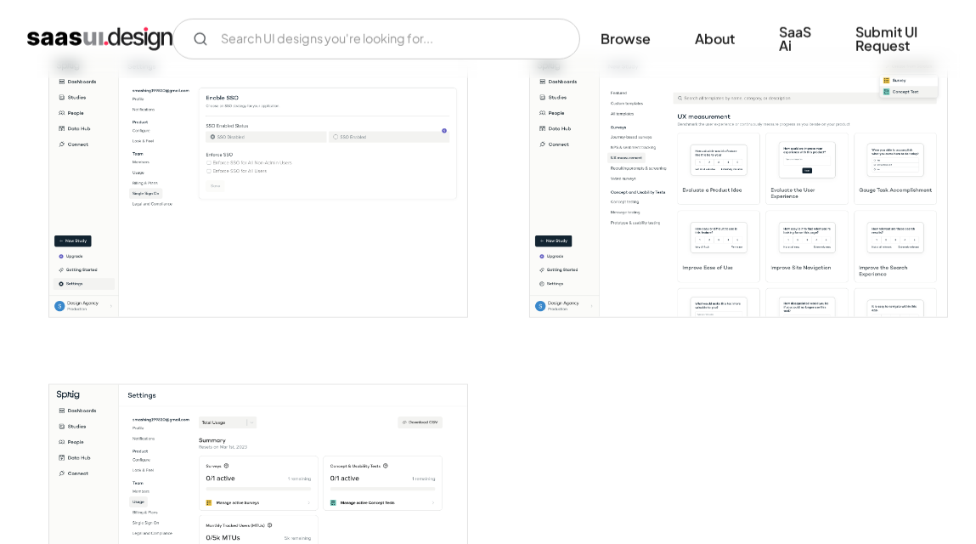
scroll to position [3285, 0]
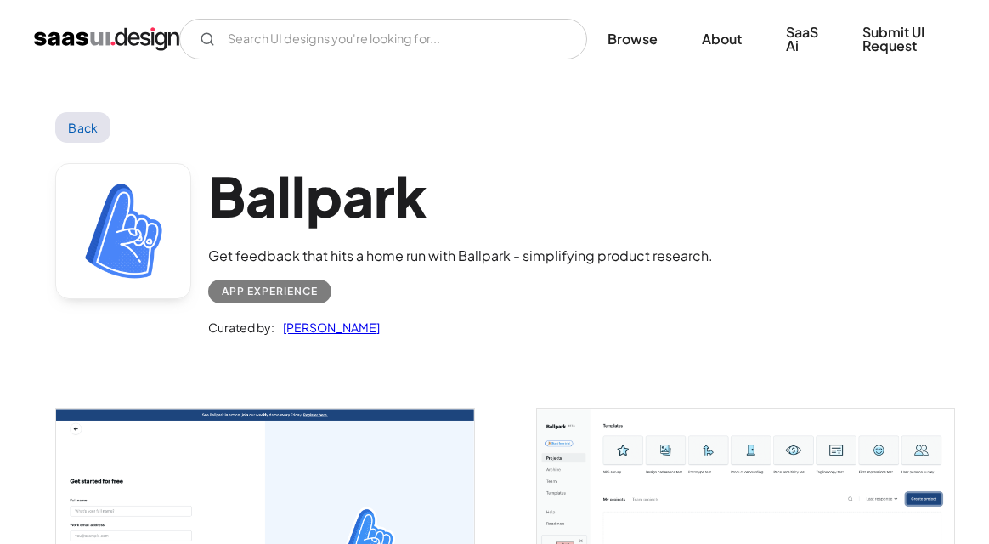
scroll to position [84, 0]
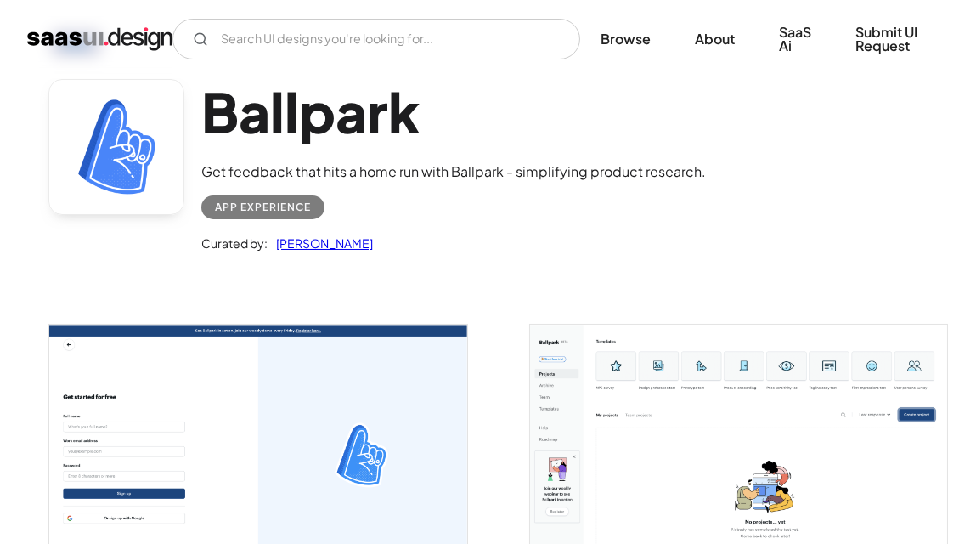
click at [217, 402] on img "open lightbox" at bounding box center [257, 455] width 417 height 261
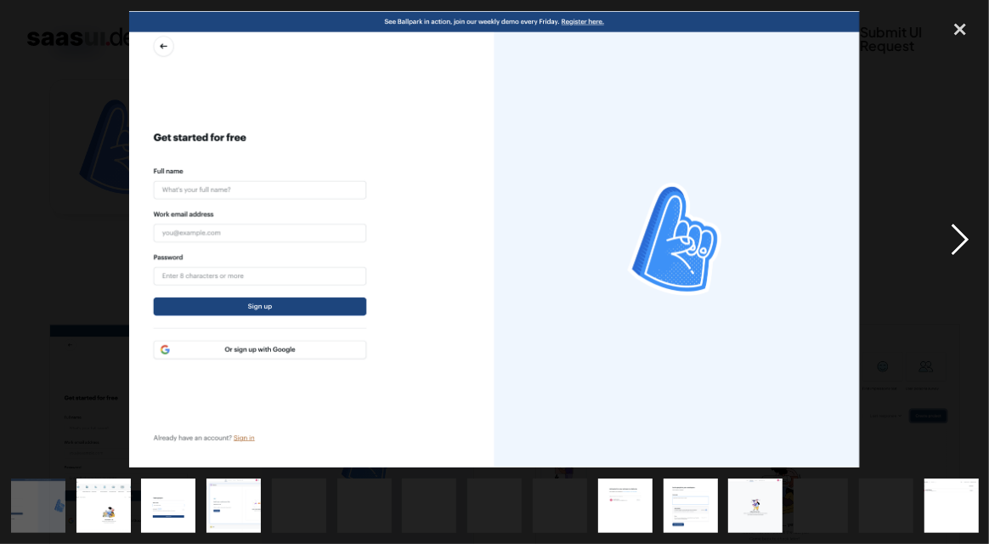
click at [958, 262] on div "next image" at bounding box center [960, 239] width 58 height 457
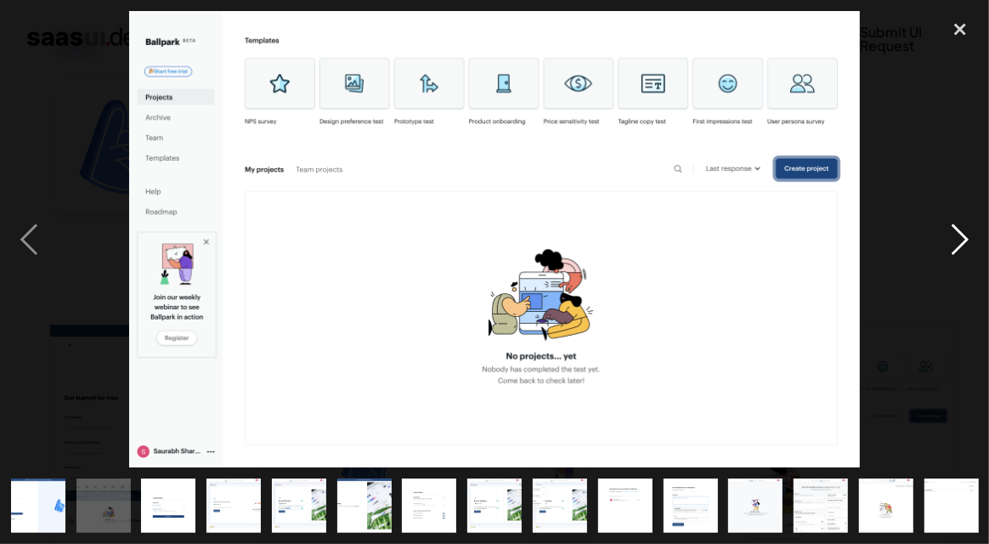
click at [947, 233] on div "next image" at bounding box center [960, 239] width 58 height 457
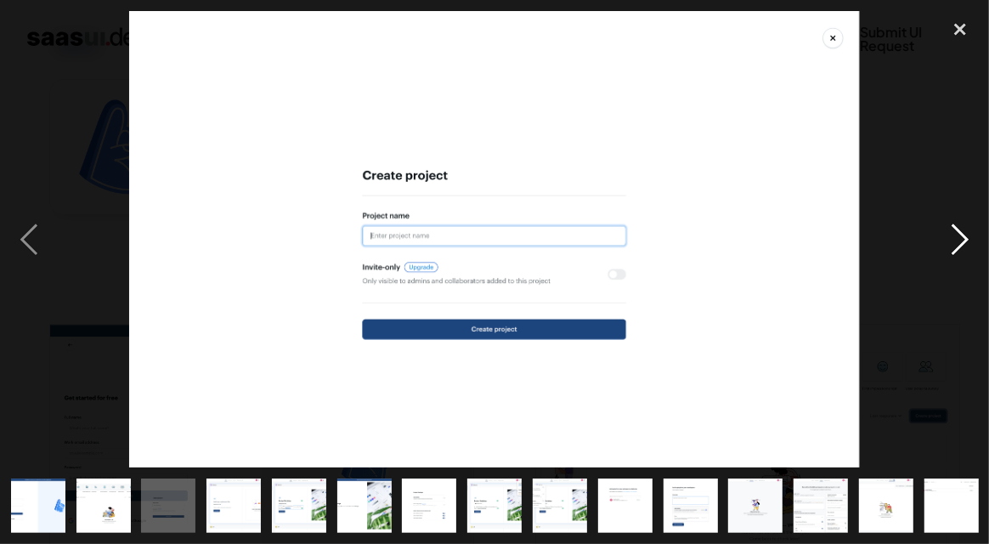
click at [944, 233] on div "next image" at bounding box center [960, 239] width 58 height 457
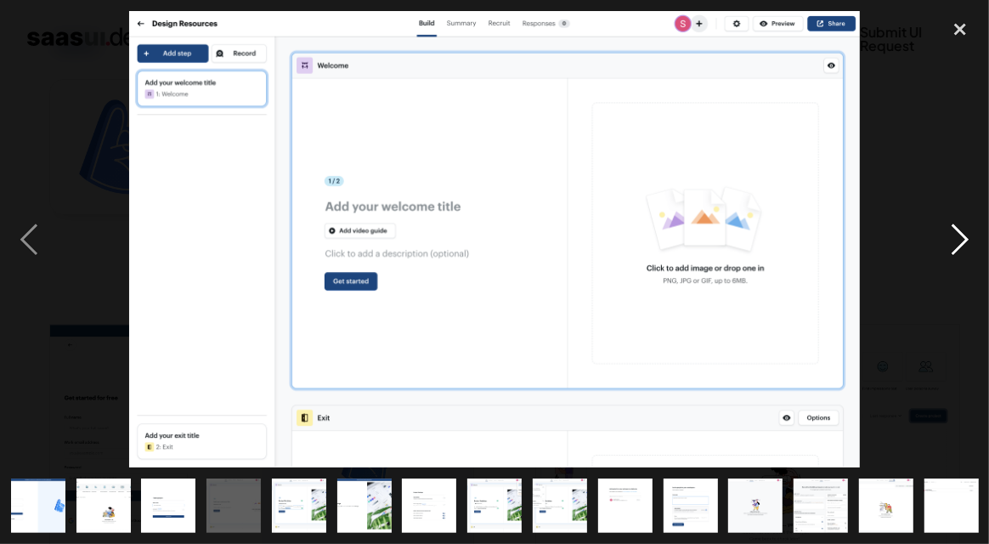
click at [942, 232] on div "next image" at bounding box center [960, 239] width 58 height 457
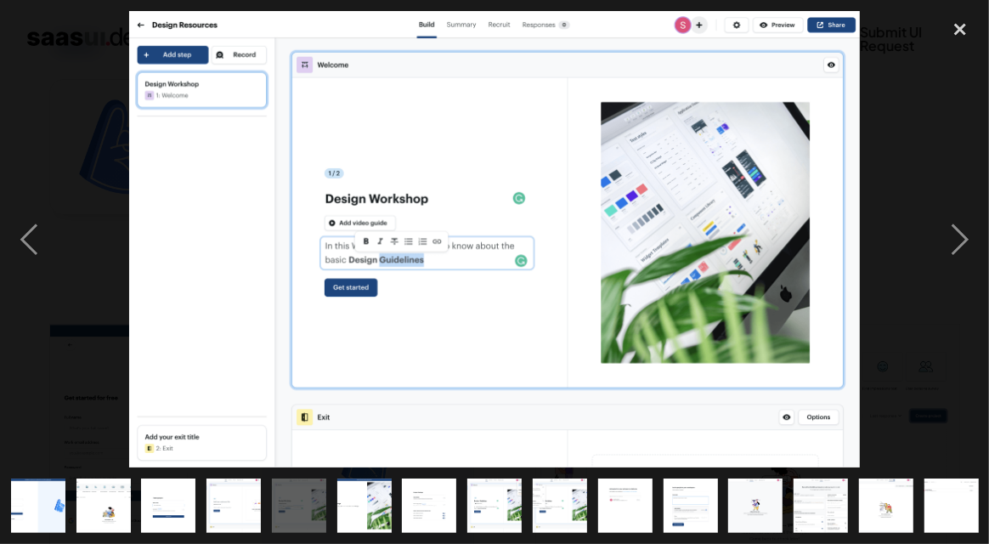
click at [71, 211] on div at bounding box center [494, 239] width 989 height 457
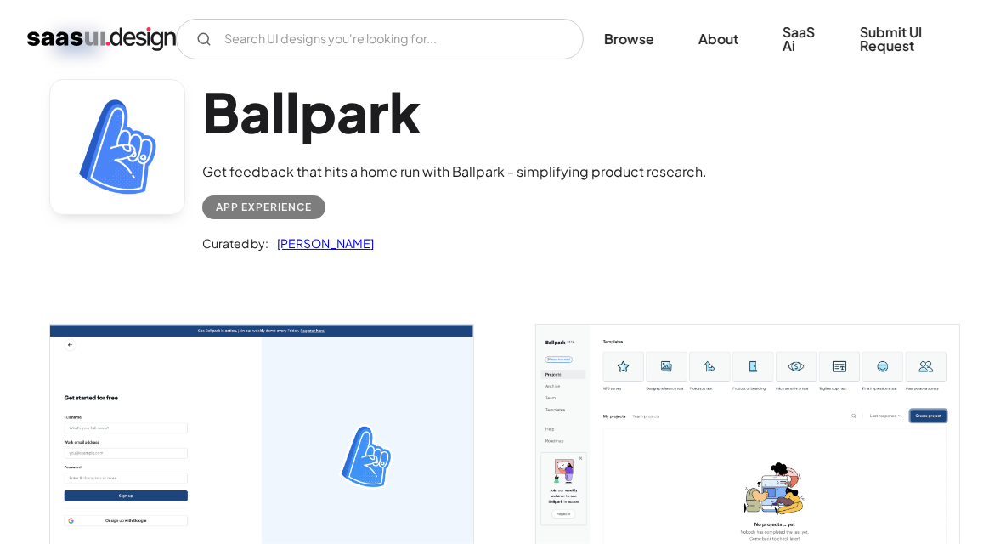
scroll to position [125, 0]
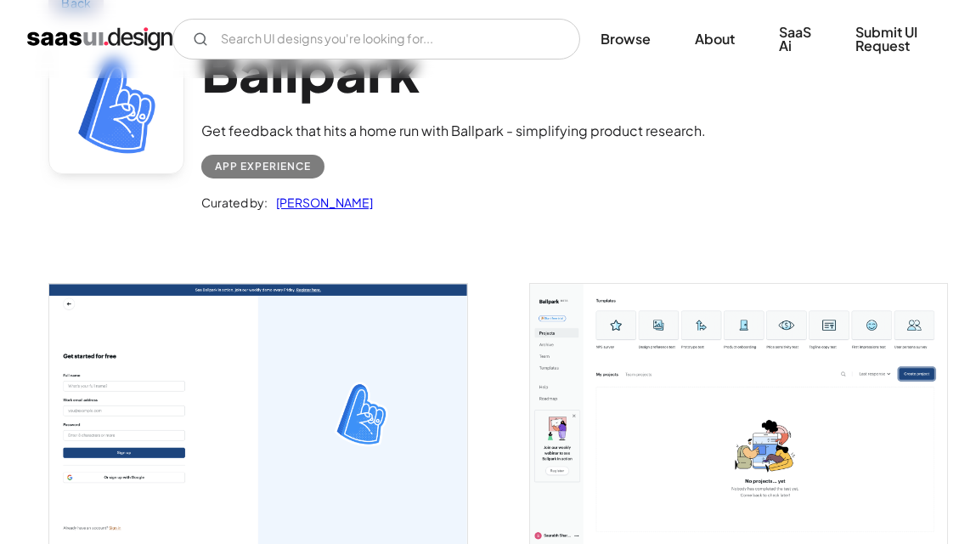
click at [202, 388] on img "open lightbox" at bounding box center [257, 414] width 417 height 261
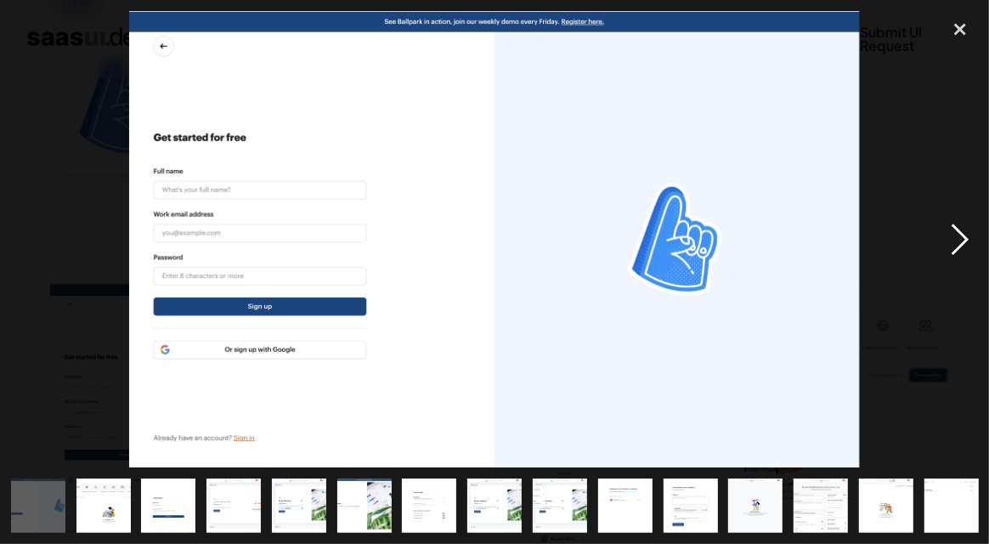
click at [969, 243] on div "next image" at bounding box center [960, 239] width 58 height 457
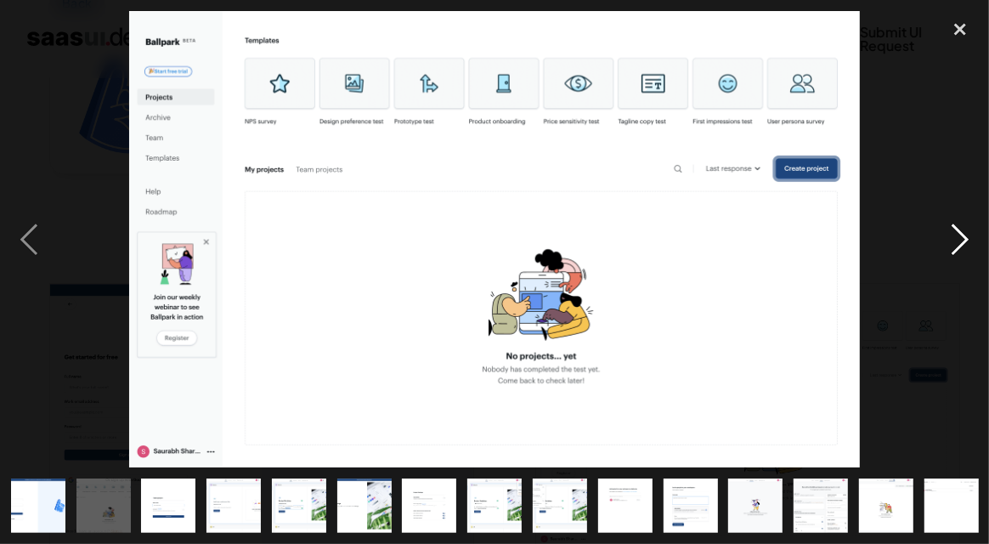
click at [969, 243] on div "next image" at bounding box center [960, 239] width 58 height 457
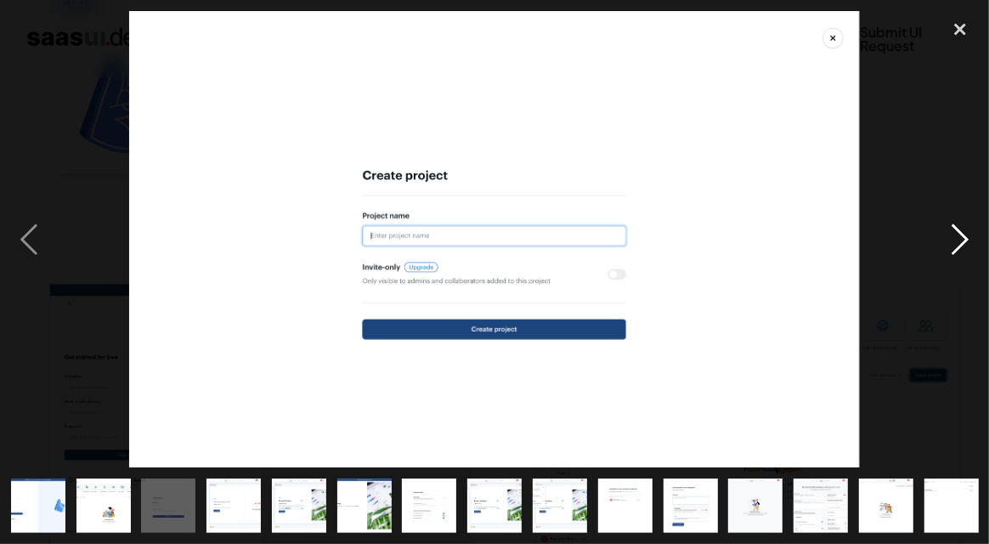
click at [968, 243] on div "next image" at bounding box center [960, 239] width 58 height 457
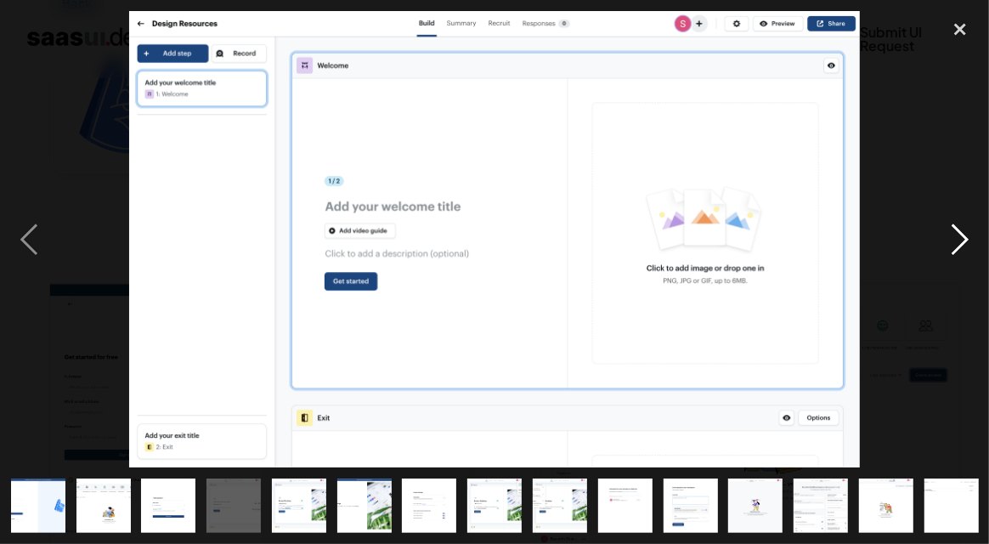
click at [968, 242] on div "next image" at bounding box center [960, 239] width 58 height 457
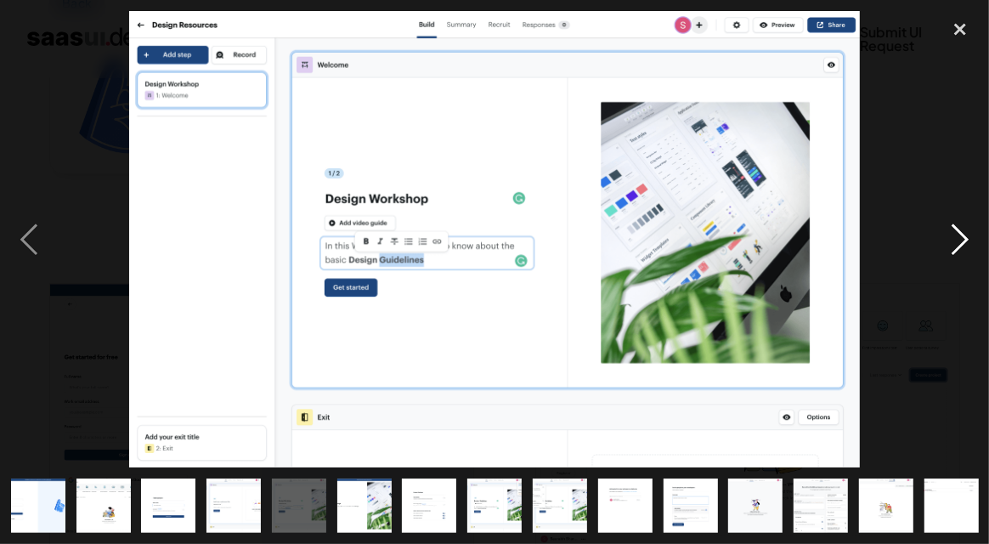
click at [968, 242] on div "next image" at bounding box center [960, 239] width 58 height 457
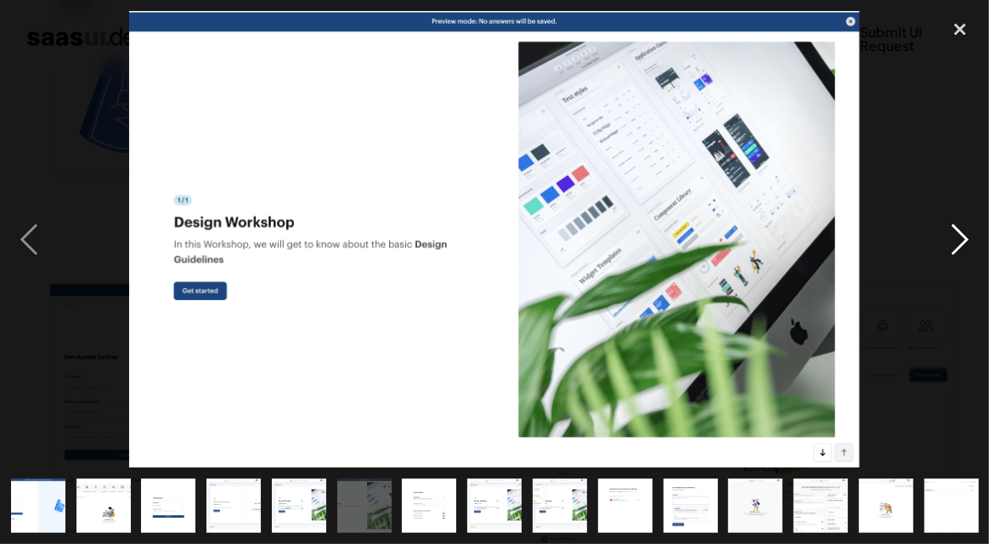
click at [968, 242] on div "next image" at bounding box center [960, 239] width 58 height 457
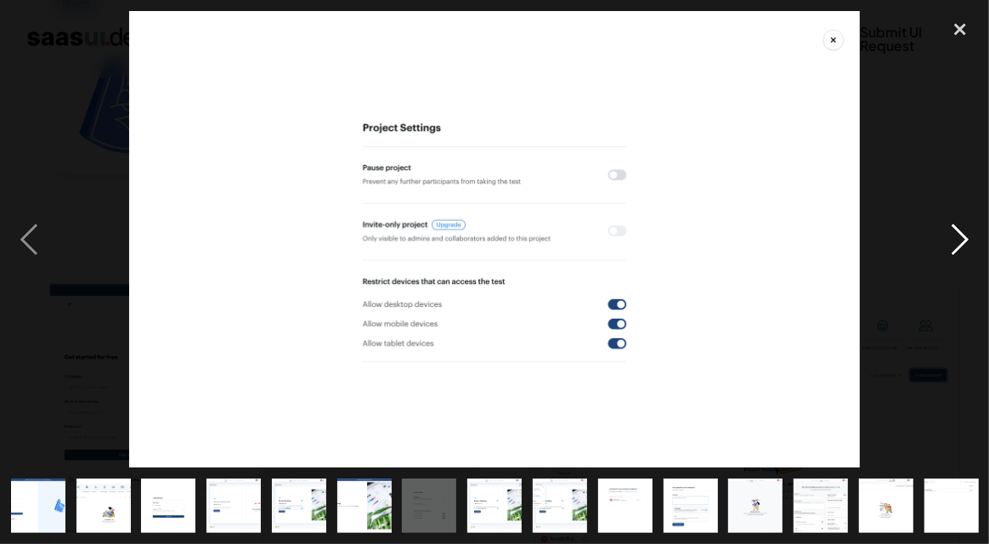
click at [968, 242] on div "next image" at bounding box center [960, 239] width 58 height 457
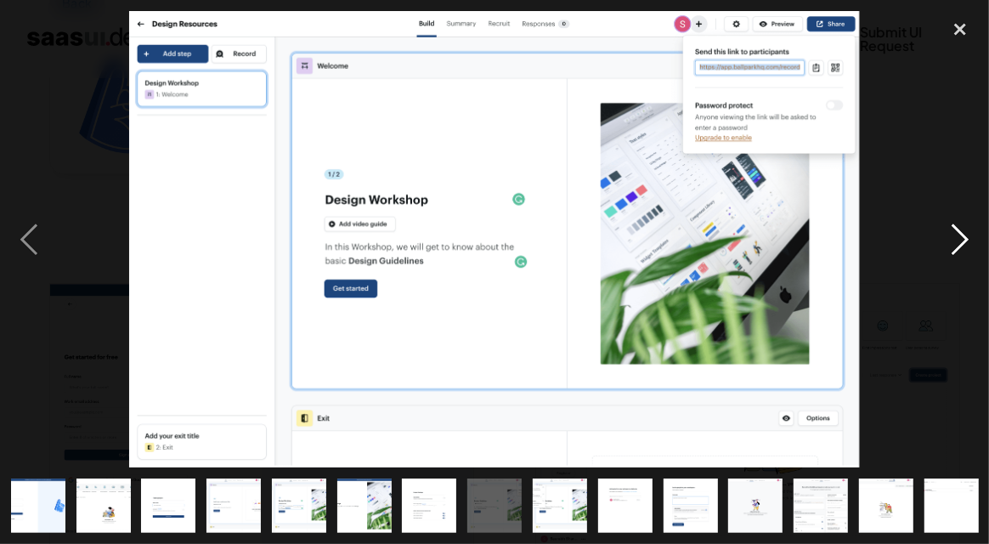
click at [968, 242] on div "next image" at bounding box center [960, 239] width 58 height 457
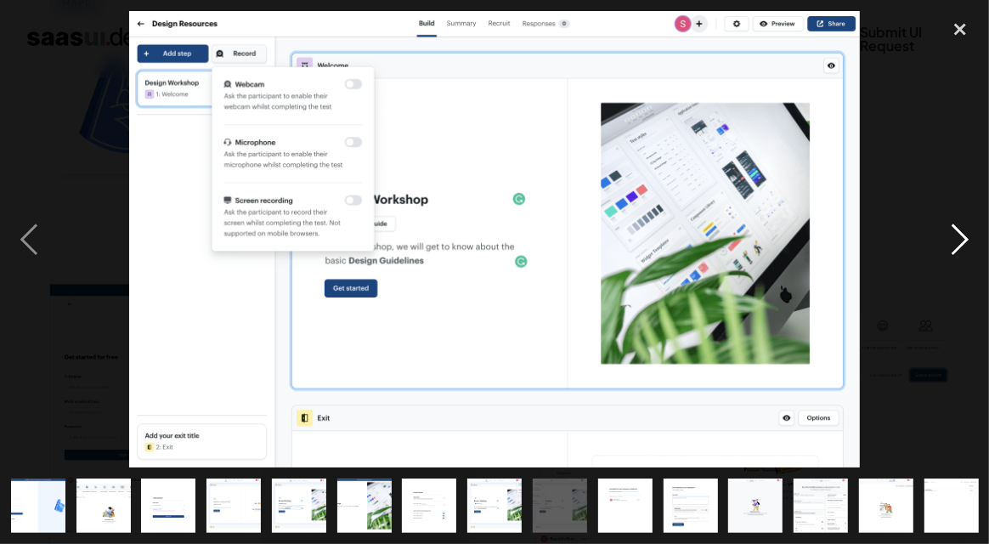
click at [968, 242] on div "next image" at bounding box center [960, 239] width 58 height 457
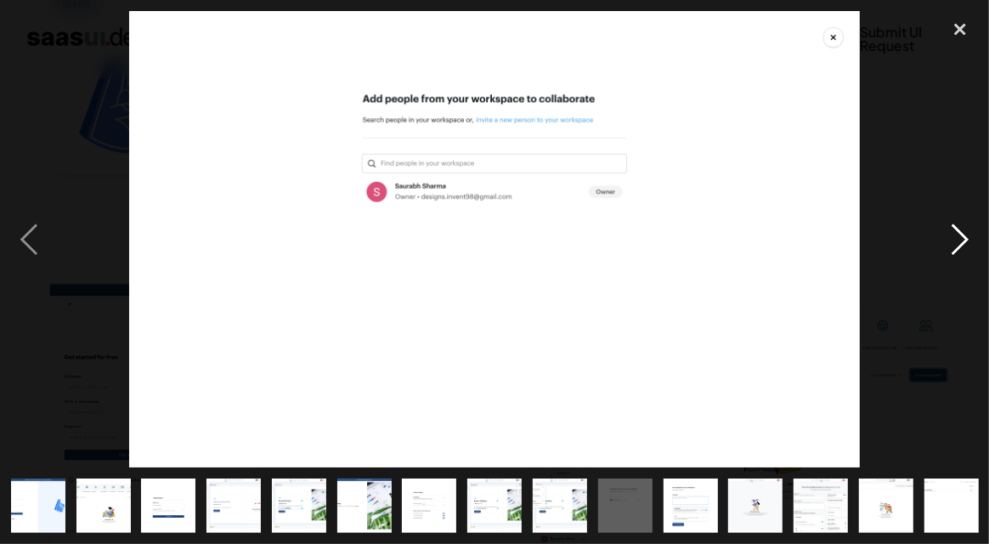
click at [968, 242] on div "next image" at bounding box center [960, 239] width 58 height 457
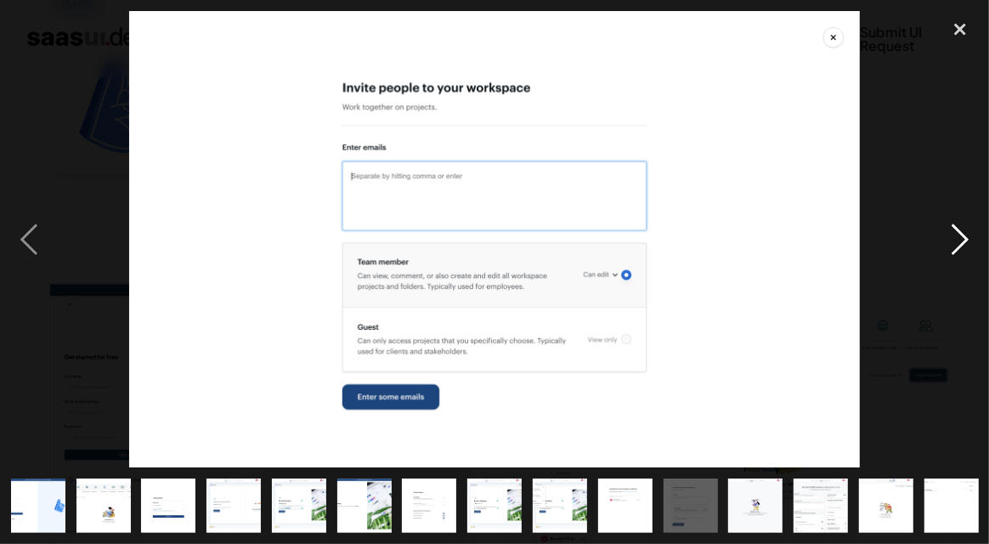
click at [968, 242] on div "next image" at bounding box center [960, 239] width 58 height 457
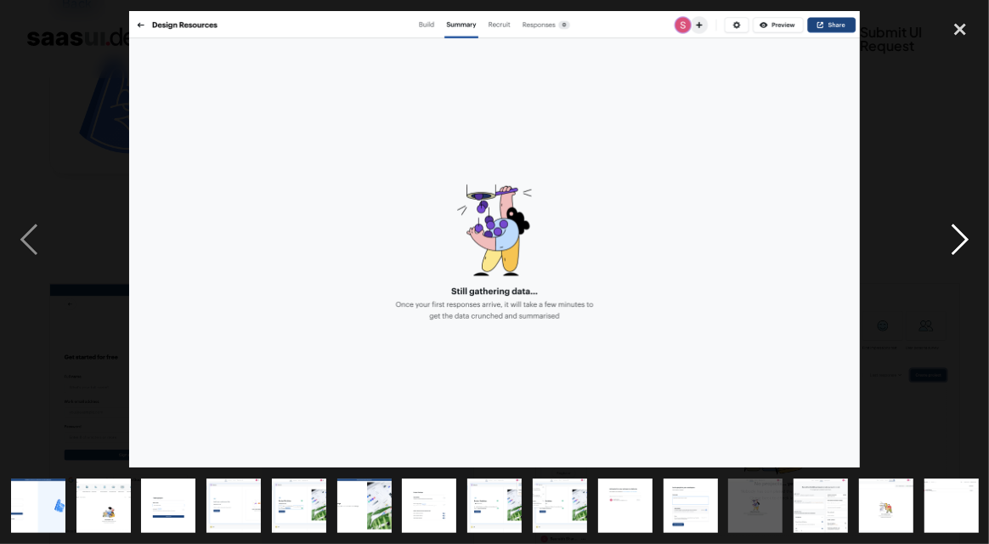
click at [968, 242] on div "next image" at bounding box center [960, 239] width 58 height 457
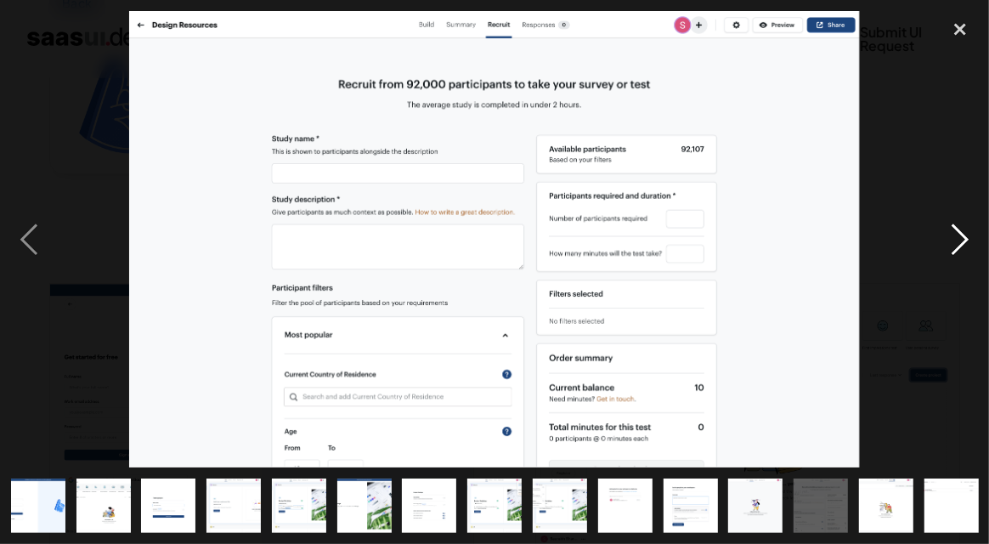
click at [968, 242] on div "next image" at bounding box center [960, 239] width 58 height 457
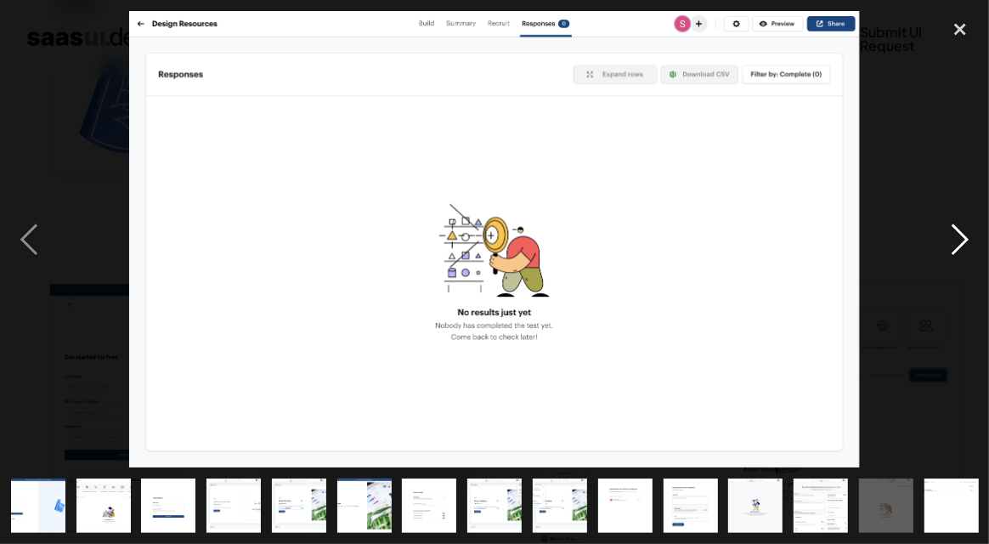
click at [968, 242] on div "next image" at bounding box center [960, 239] width 58 height 457
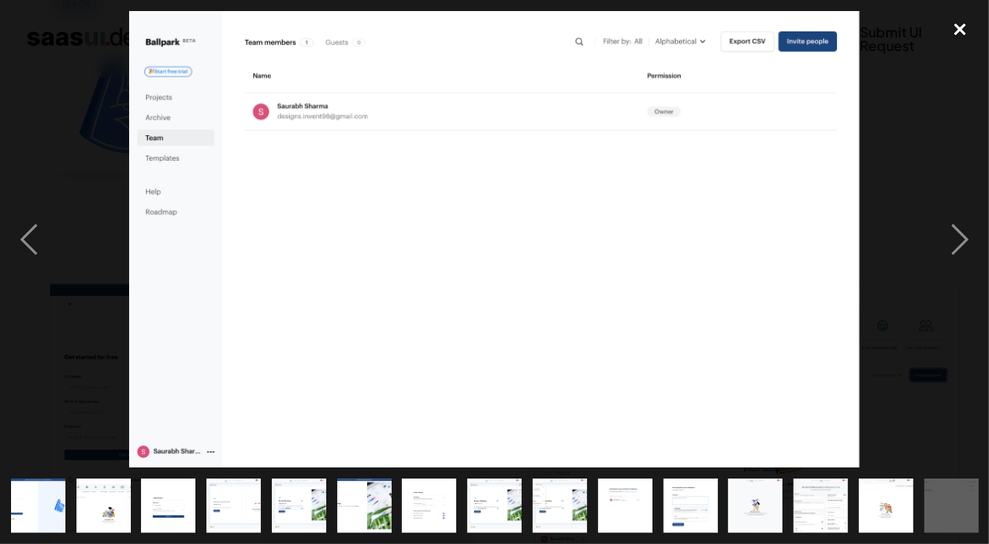
click at [969, 48] on div "close lightbox" at bounding box center [960, 29] width 58 height 37
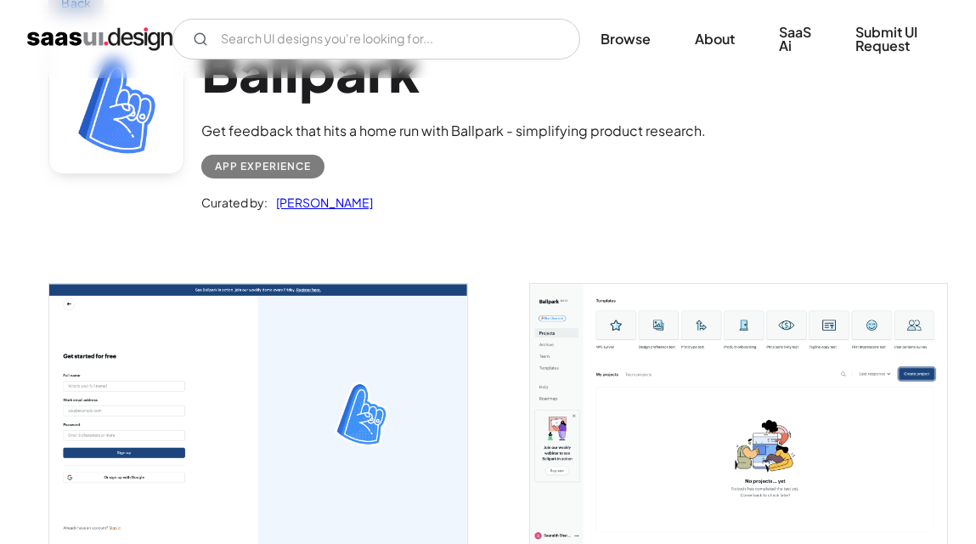
click at [827, 292] on img "open lightbox" at bounding box center [738, 414] width 417 height 261
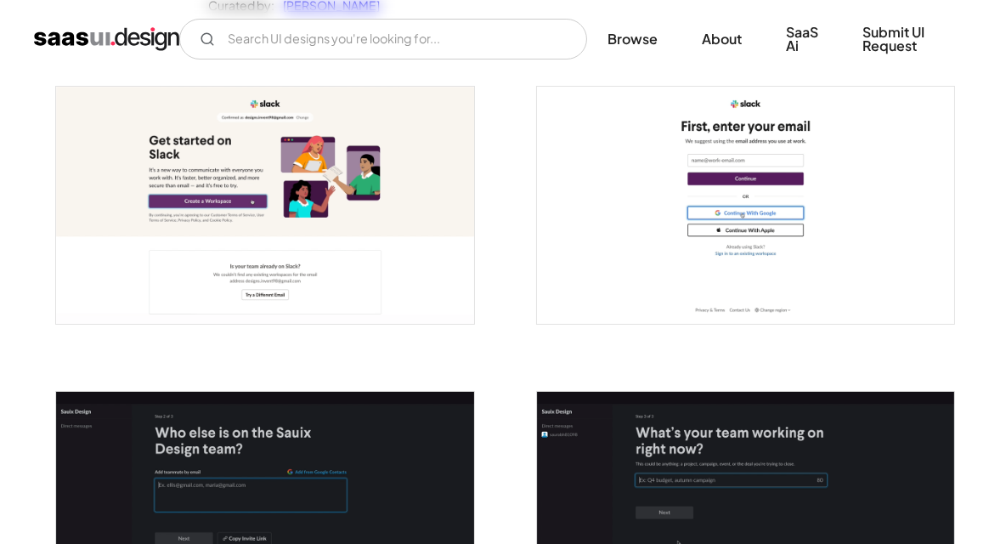
scroll to position [424, 0]
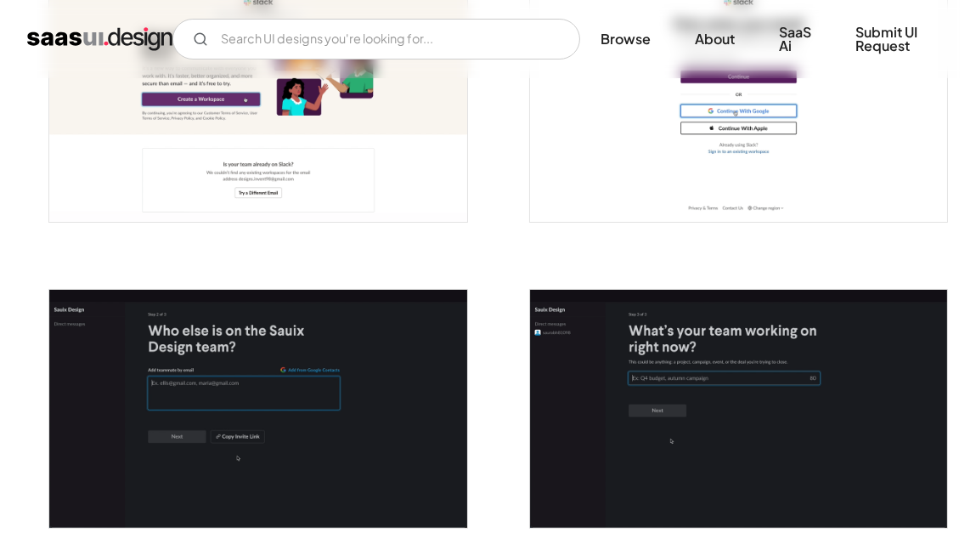
click at [362, 178] on img "open lightbox" at bounding box center [257, 104] width 417 height 238
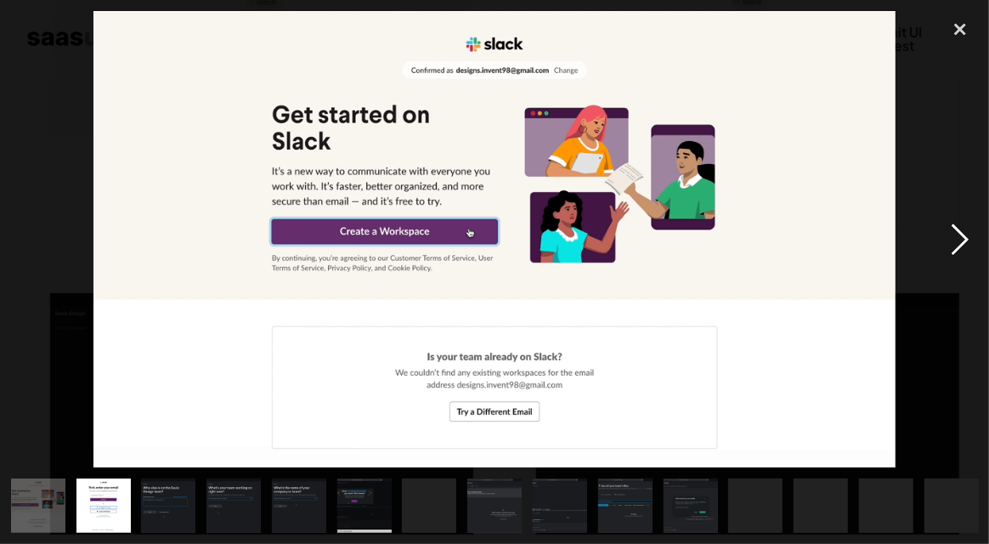
click at [965, 230] on div "next image" at bounding box center [960, 239] width 58 height 457
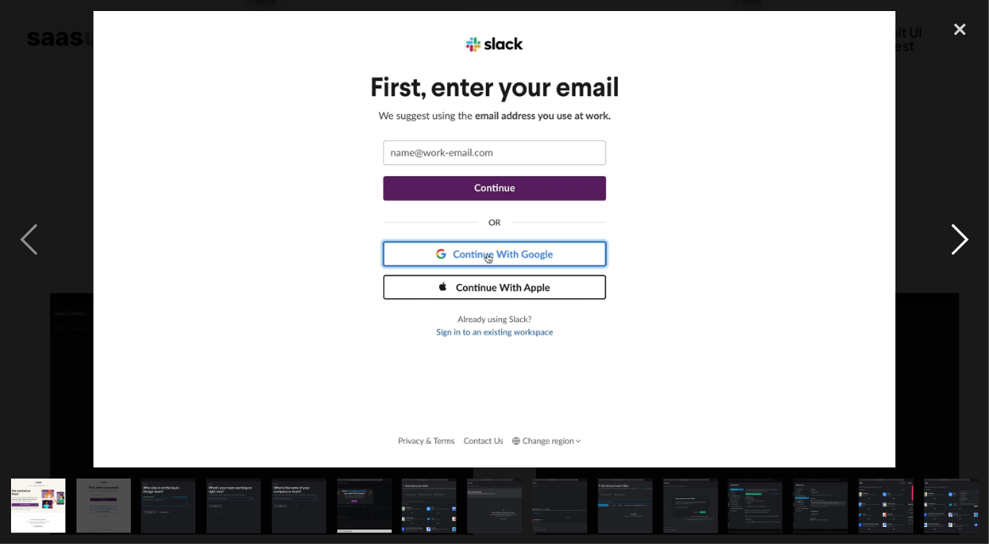
click at [964, 230] on div "next image" at bounding box center [960, 239] width 58 height 457
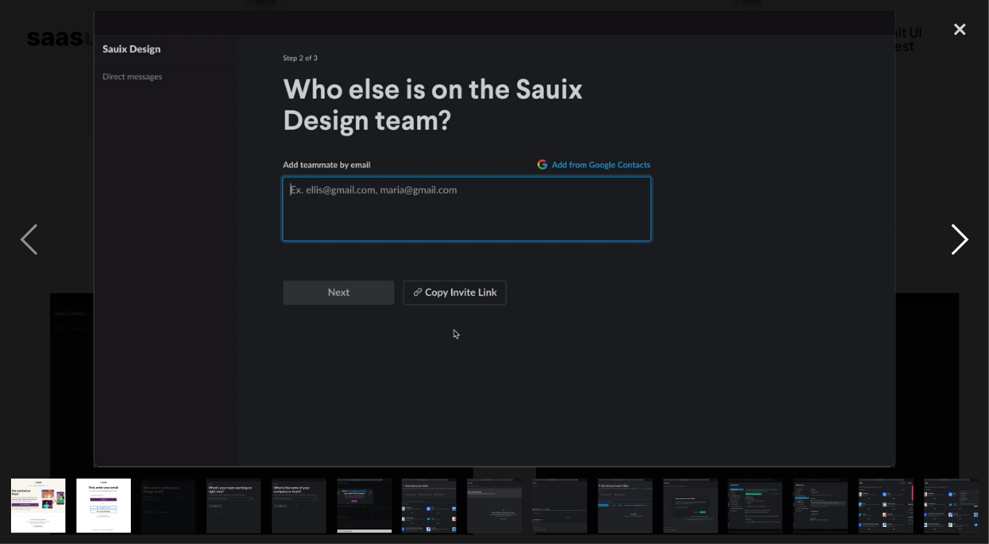
click at [964, 230] on div "next image" at bounding box center [960, 239] width 58 height 457
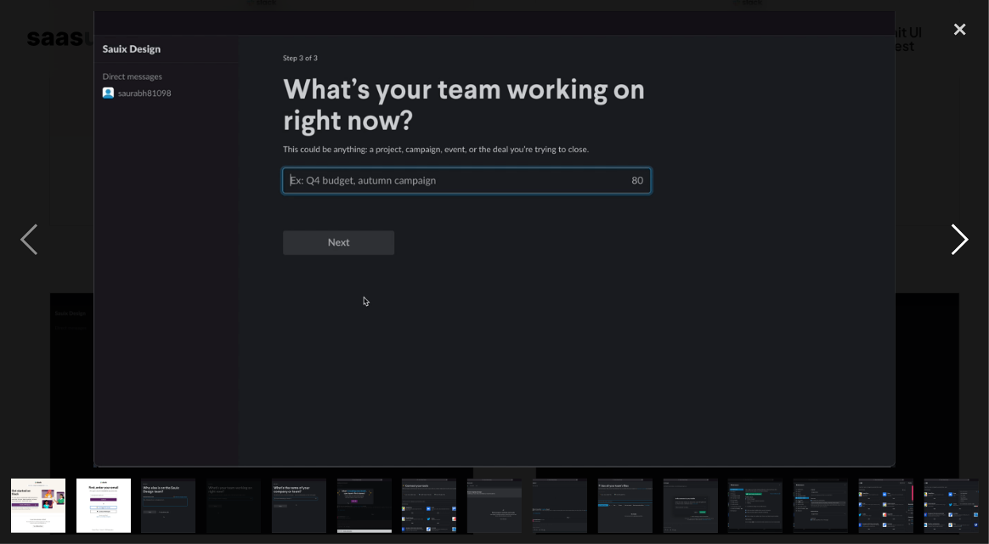
click at [964, 230] on div "next image" at bounding box center [960, 239] width 58 height 457
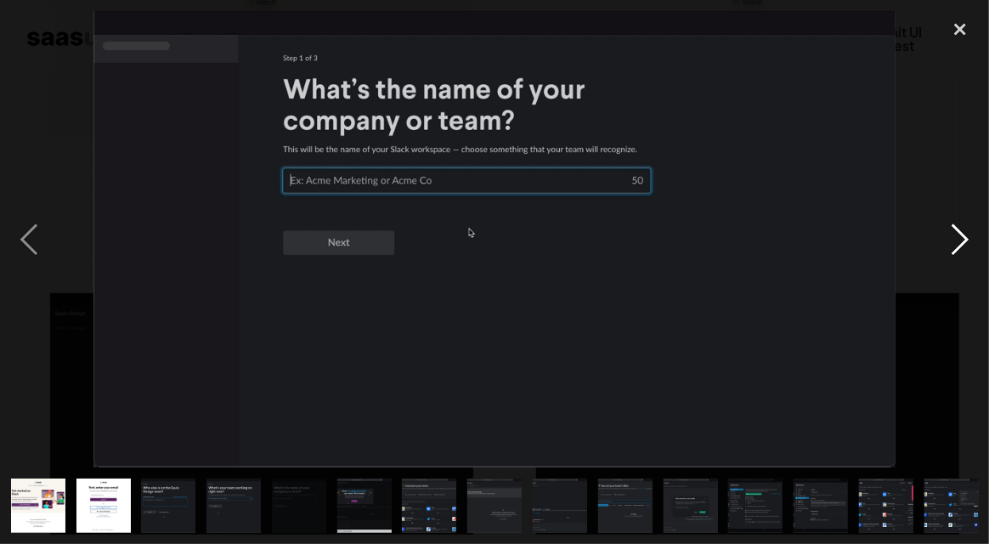
click at [964, 230] on div "next image" at bounding box center [960, 239] width 58 height 457
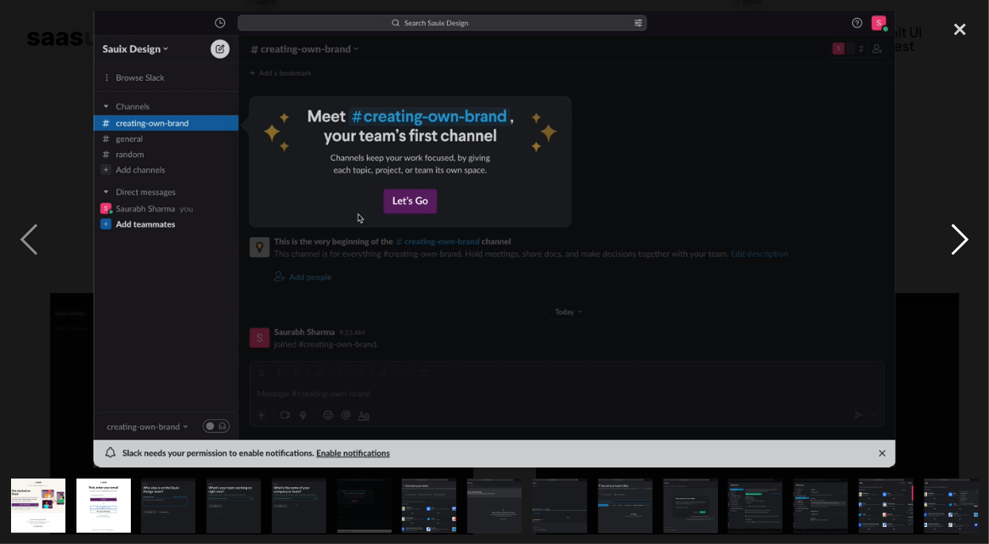
click at [964, 230] on div "next image" at bounding box center [960, 239] width 58 height 457
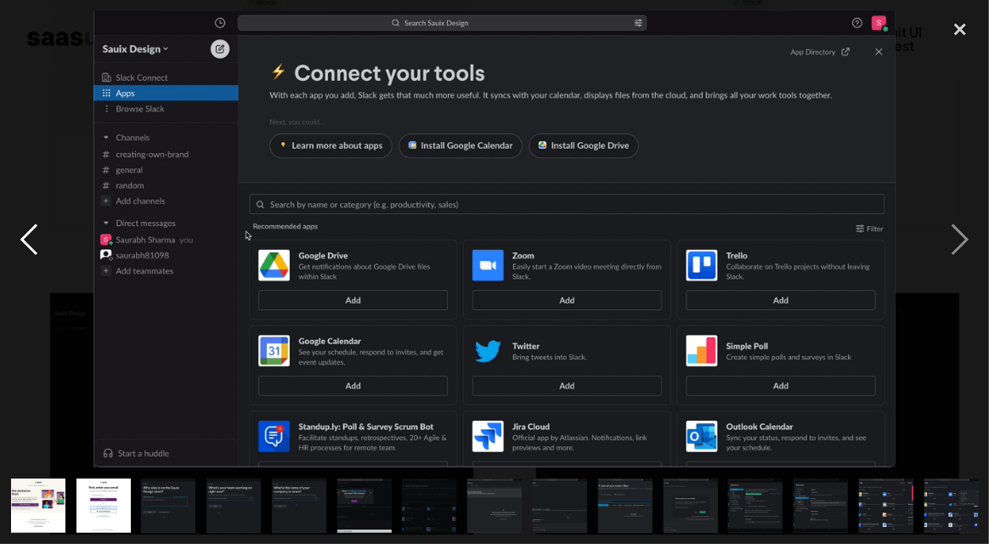
click at [23, 240] on div "previous image" at bounding box center [29, 239] width 58 height 457
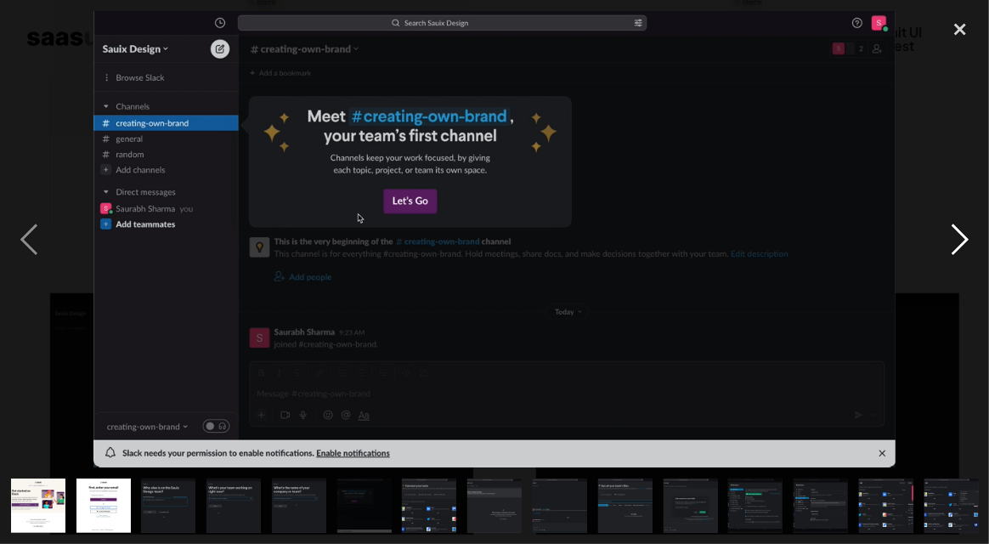
click at [969, 230] on div "next image" at bounding box center [960, 239] width 58 height 457
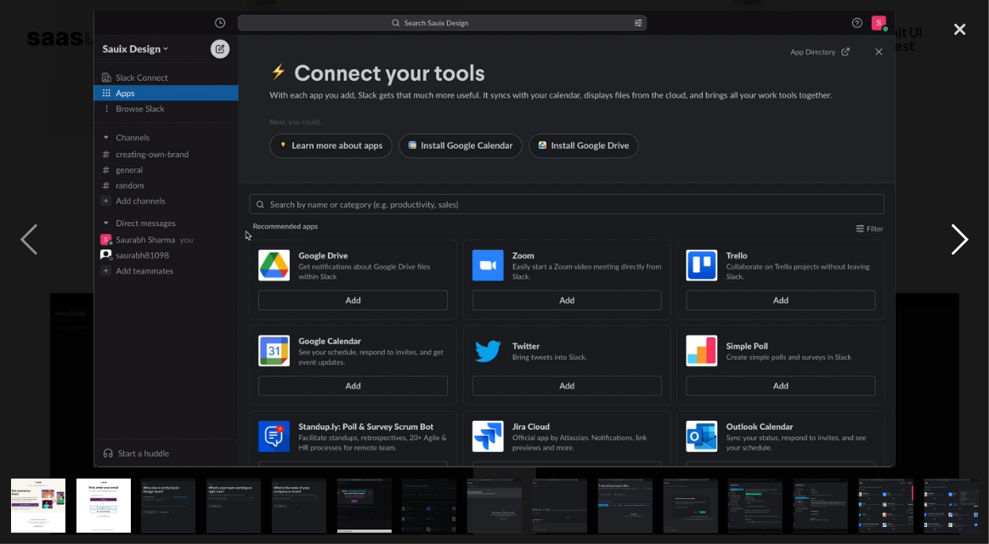
click at [935, 235] on div "next image" at bounding box center [960, 239] width 58 height 457
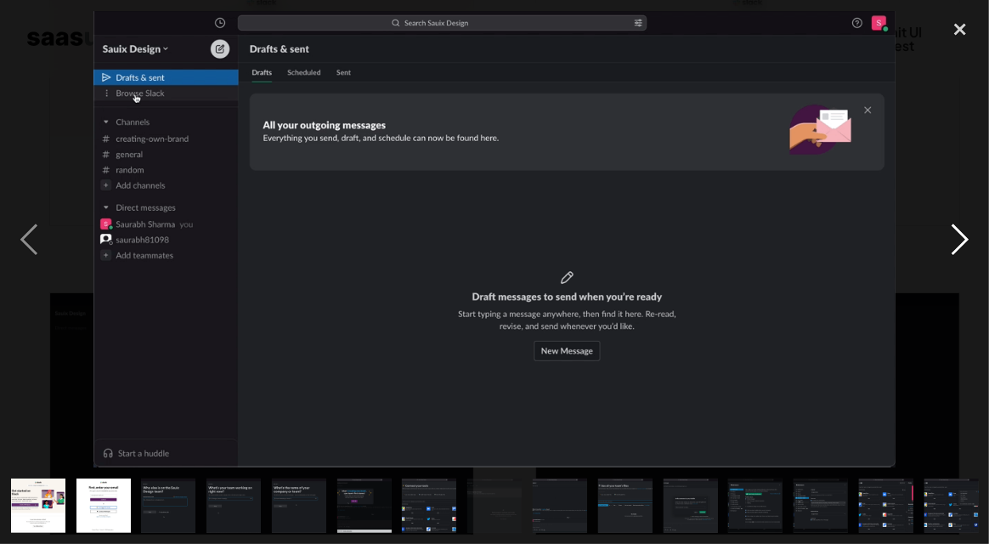
click at [935, 235] on div "next image" at bounding box center [960, 239] width 58 height 457
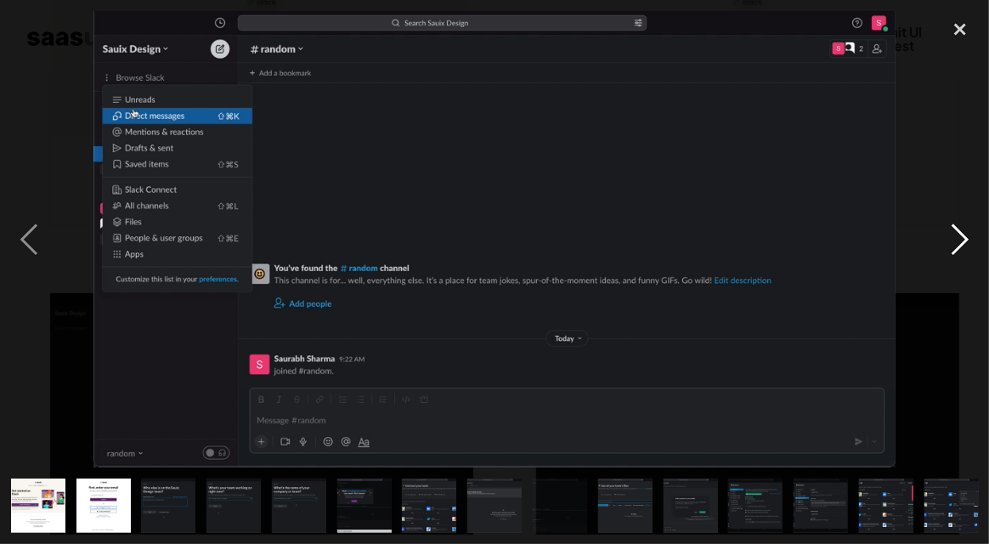
click at [935, 235] on div "next image" at bounding box center [960, 239] width 58 height 457
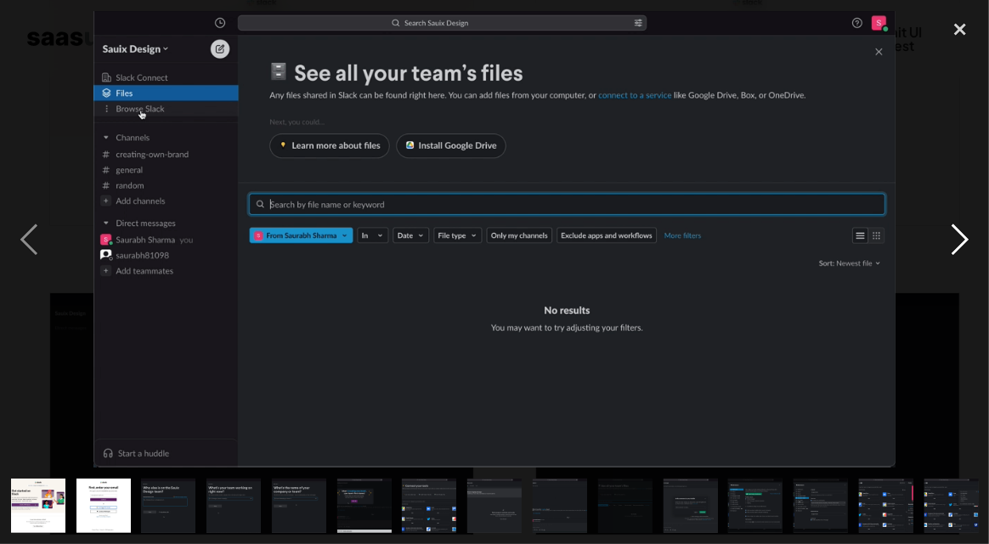
click at [935, 235] on div "next image" at bounding box center [960, 239] width 58 height 457
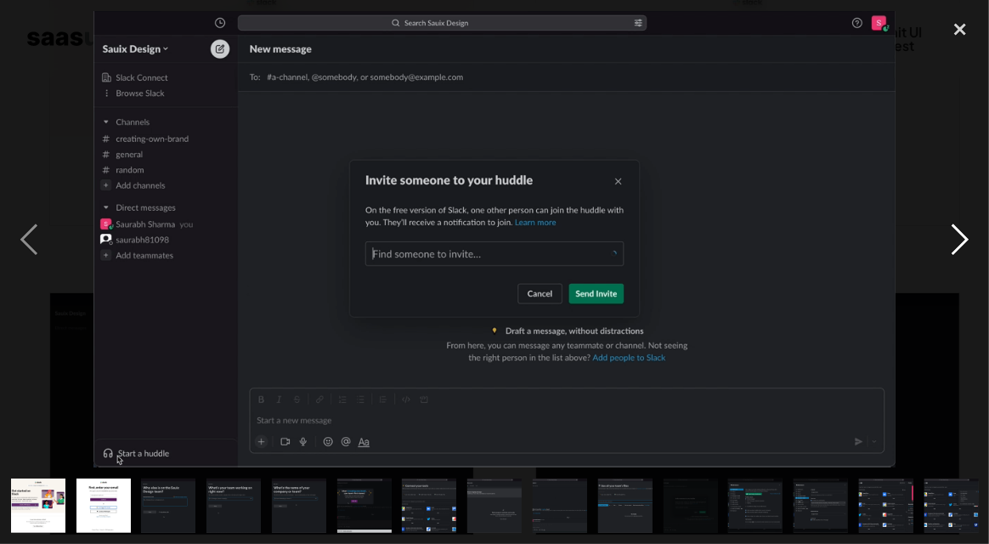
click at [935, 235] on div "next image" at bounding box center [960, 239] width 58 height 457
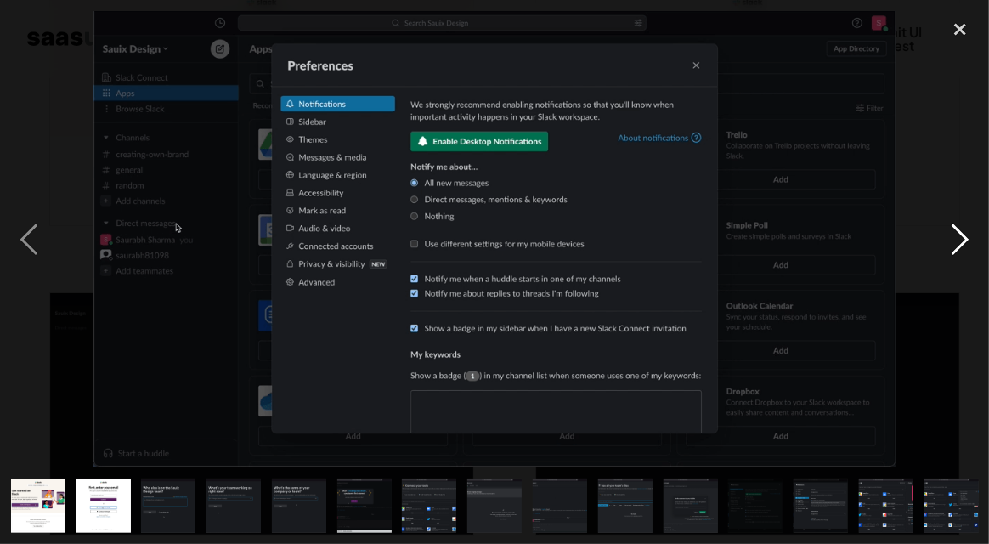
click at [935, 235] on div "next image" at bounding box center [960, 239] width 58 height 457
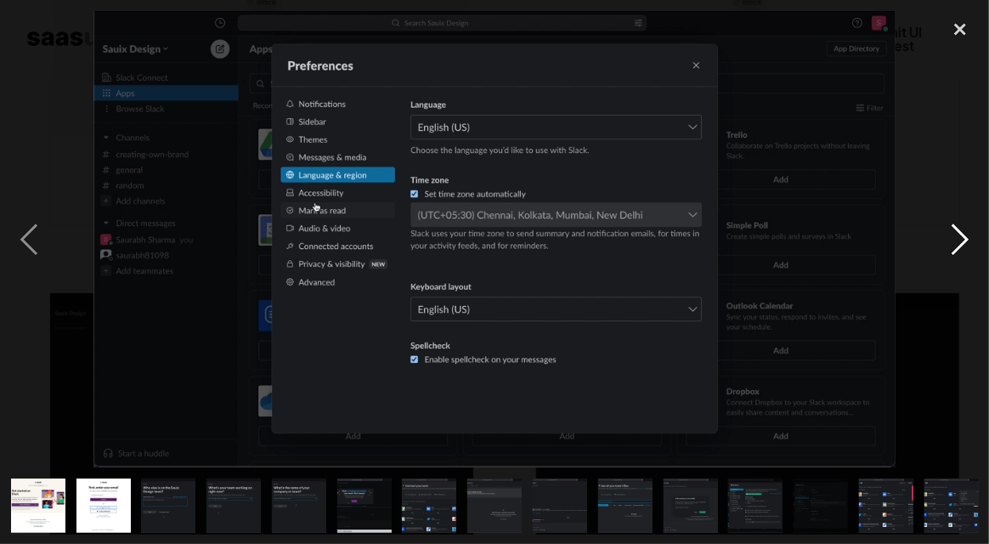
click at [935, 235] on div "next image" at bounding box center [960, 239] width 58 height 457
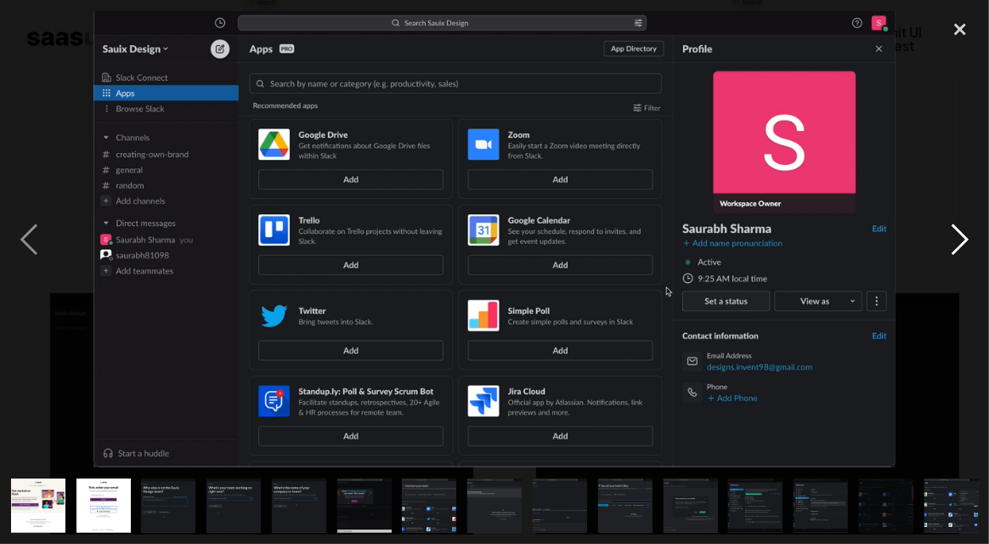
click at [935, 235] on div "next image" at bounding box center [960, 239] width 58 height 457
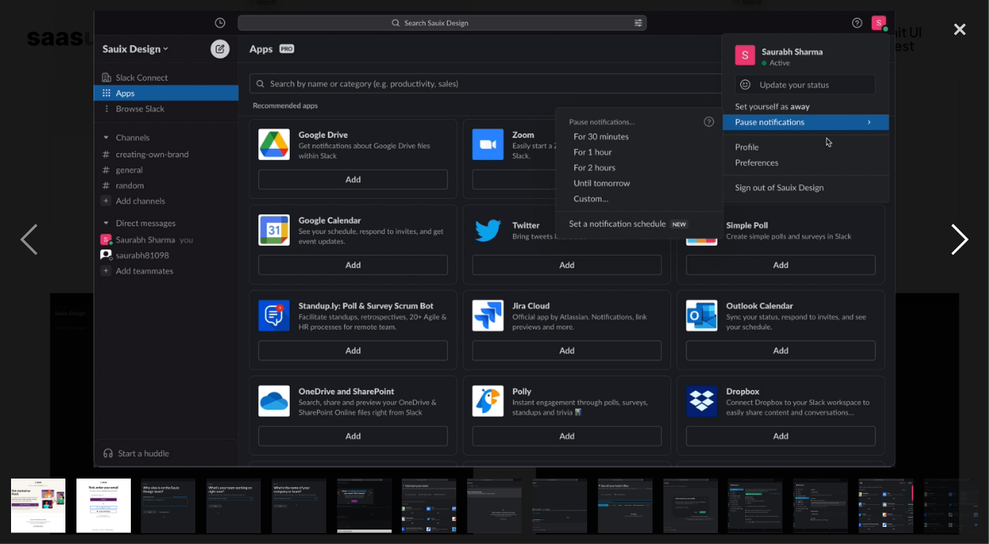
click at [935, 235] on div "next image" at bounding box center [960, 239] width 58 height 457
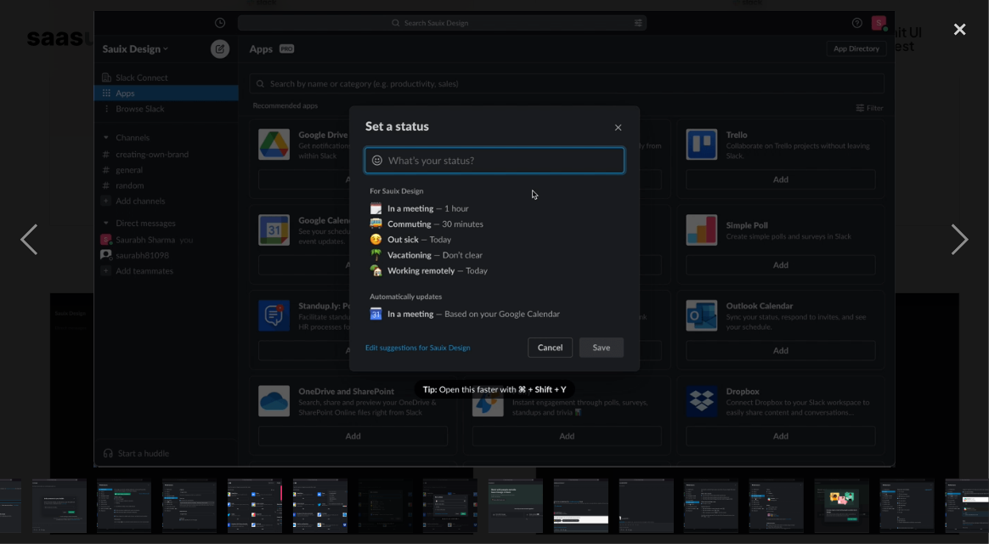
scroll to position [0, 652]
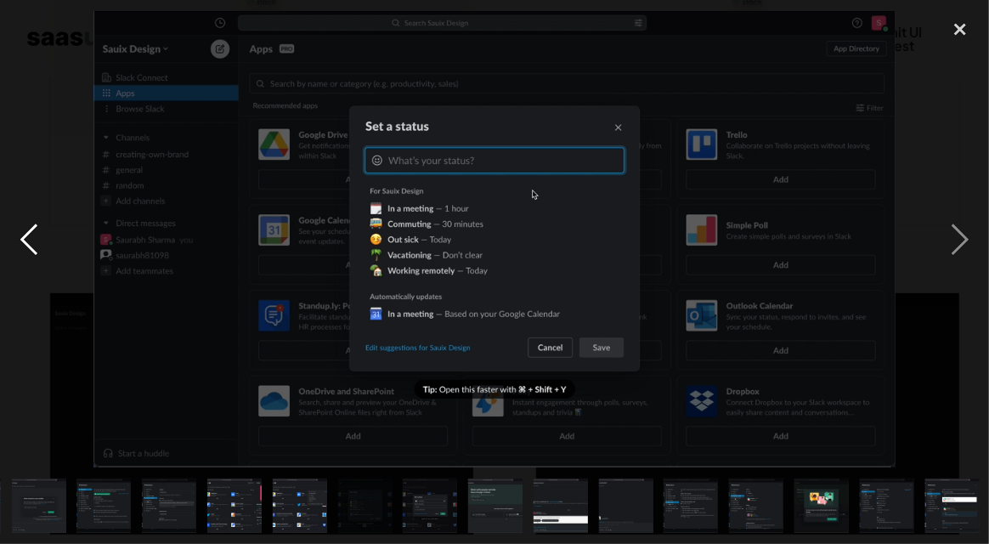
click at [37, 233] on div "previous image" at bounding box center [29, 239] width 58 height 457
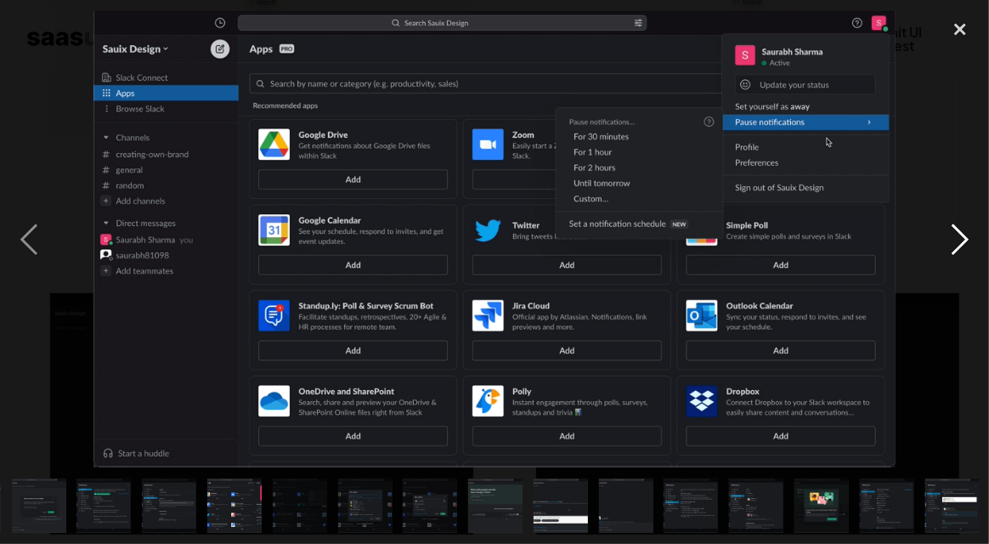
click at [956, 232] on div "next image" at bounding box center [960, 239] width 58 height 457
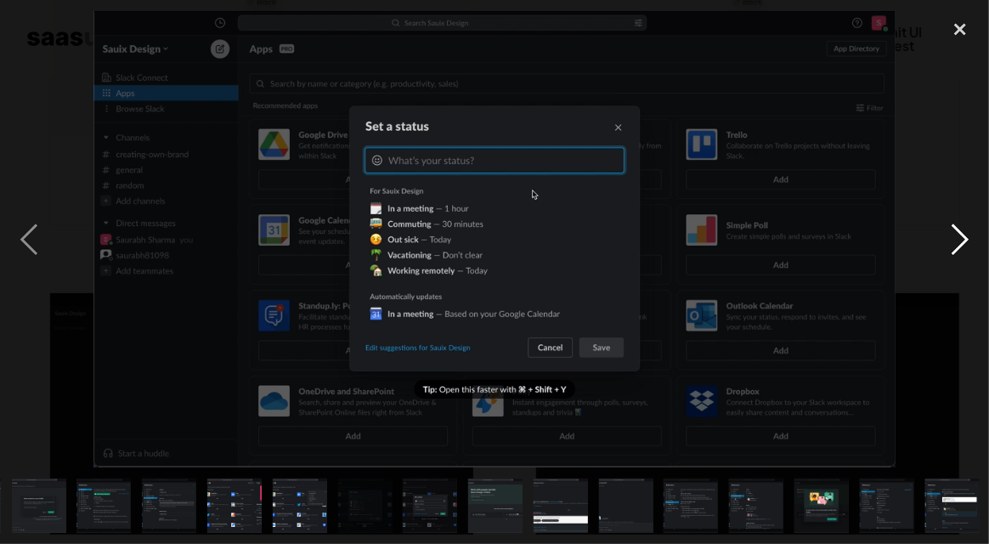
click at [957, 231] on div "next image" at bounding box center [960, 239] width 58 height 457
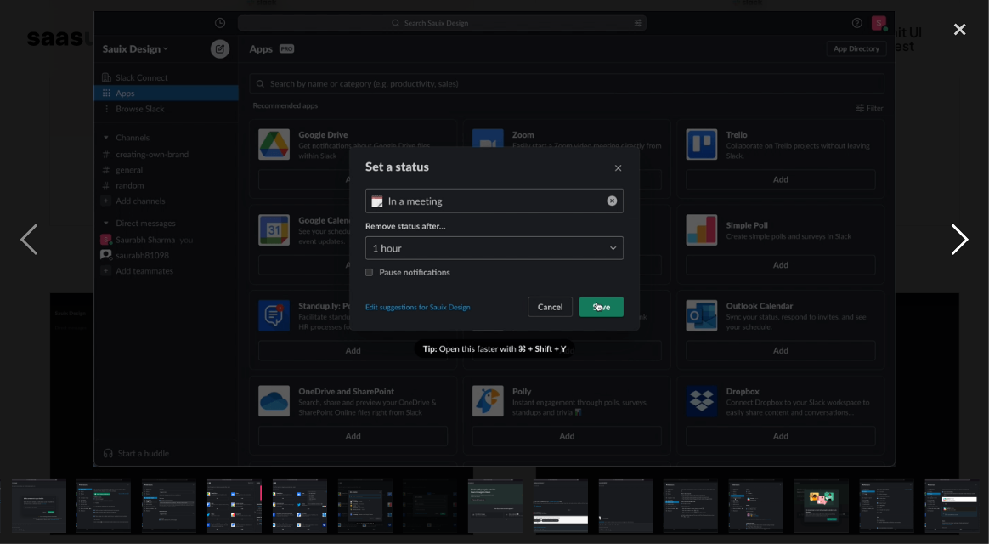
click at [957, 231] on div "next image" at bounding box center [960, 239] width 58 height 457
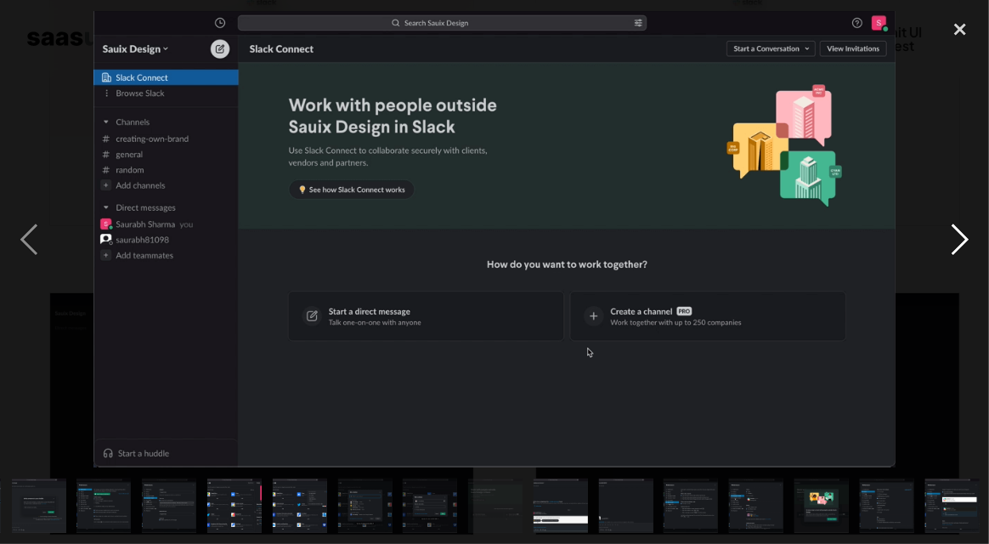
click at [957, 231] on div "next image" at bounding box center [960, 239] width 58 height 457
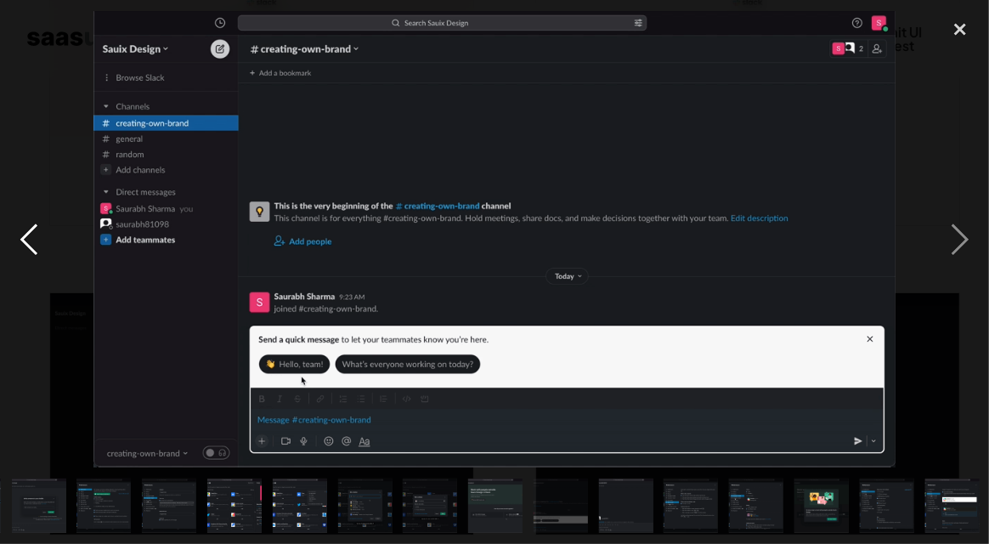
click at [13, 217] on div "previous image" at bounding box center [29, 239] width 58 height 457
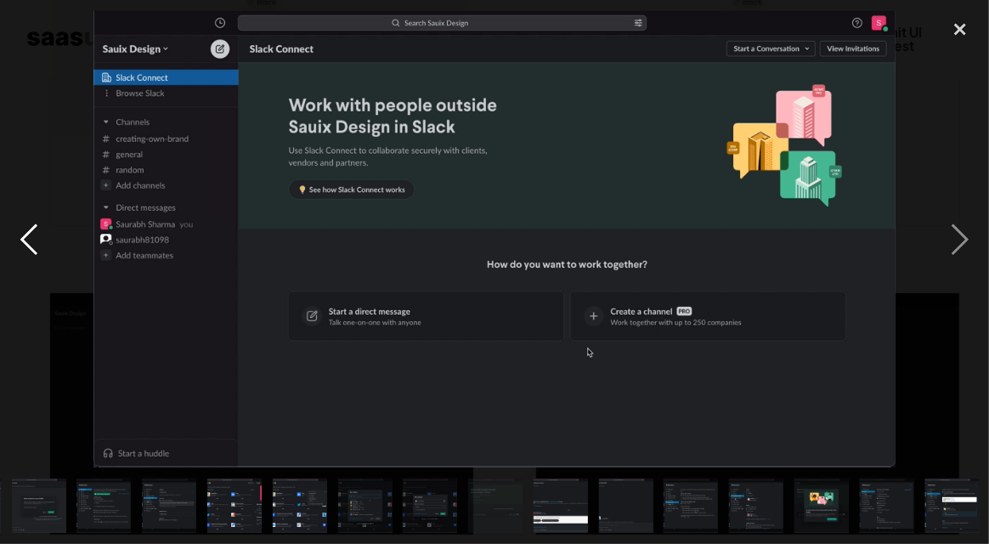
click at [37, 234] on div "previous image" at bounding box center [29, 239] width 58 height 457
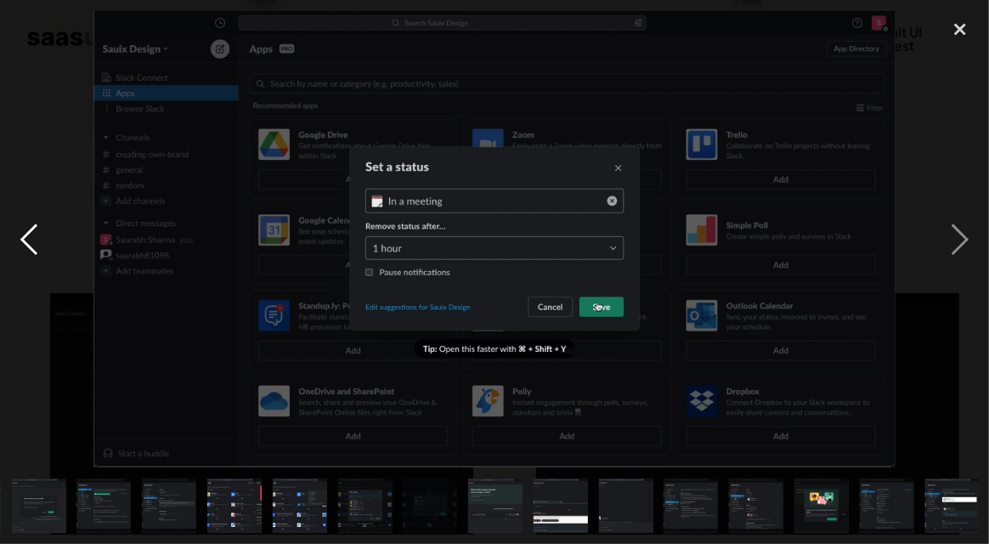
click at [37, 234] on div "previous image" at bounding box center [29, 239] width 58 height 457
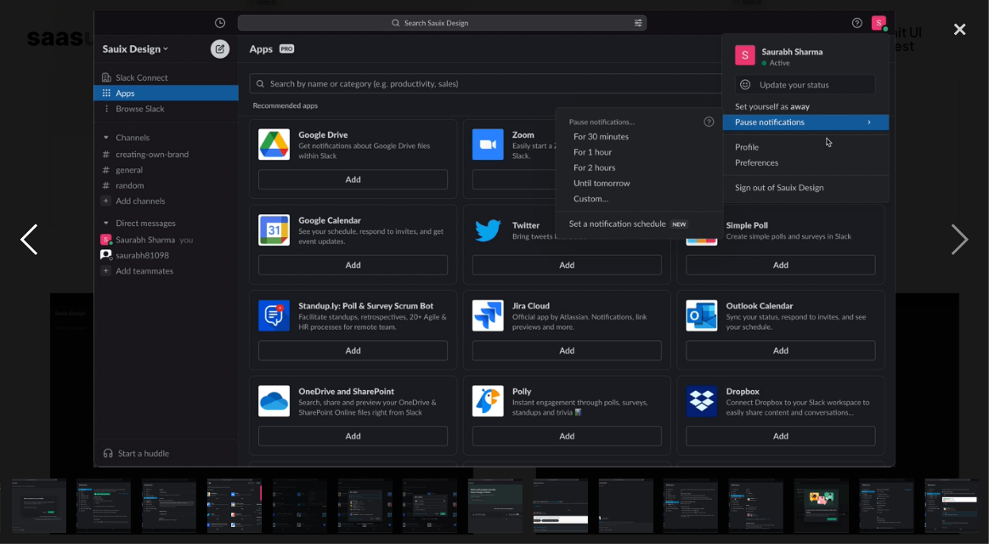
click at [37, 234] on div "previous image" at bounding box center [29, 239] width 58 height 457
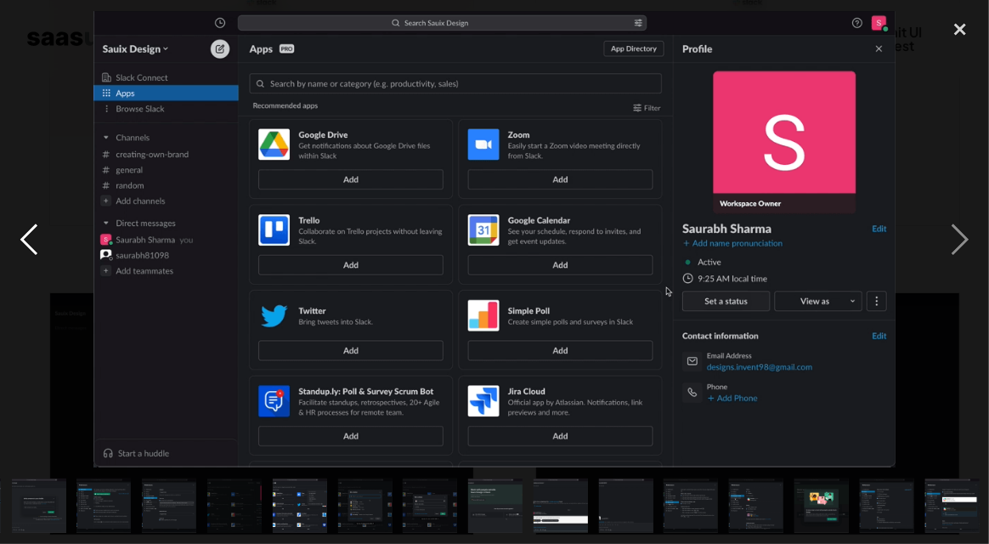
click at [37, 234] on div "previous image" at bounding box center [29, 239] width 58 height 457
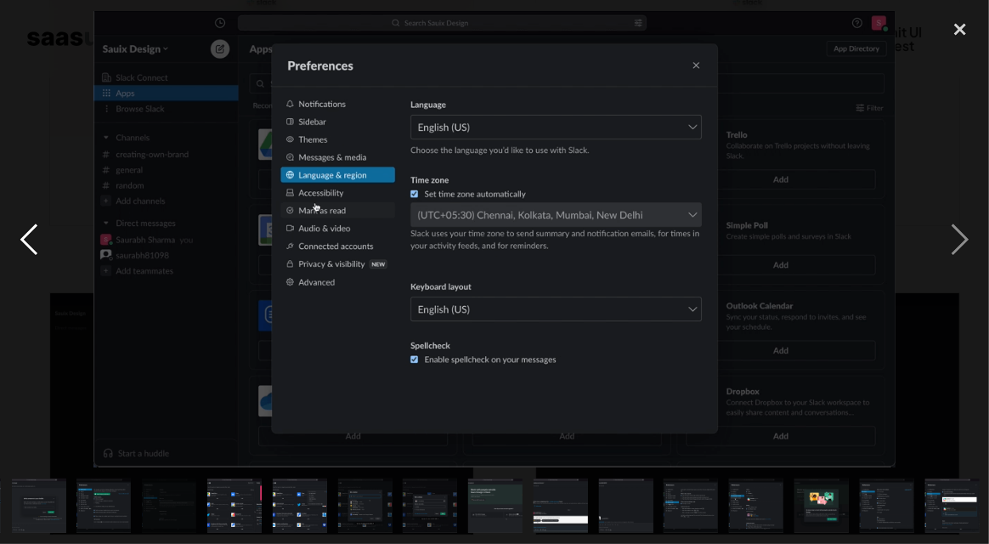
click at [37, 234] on div "previous image" at bounding box center [29, 239] width 58 height 457
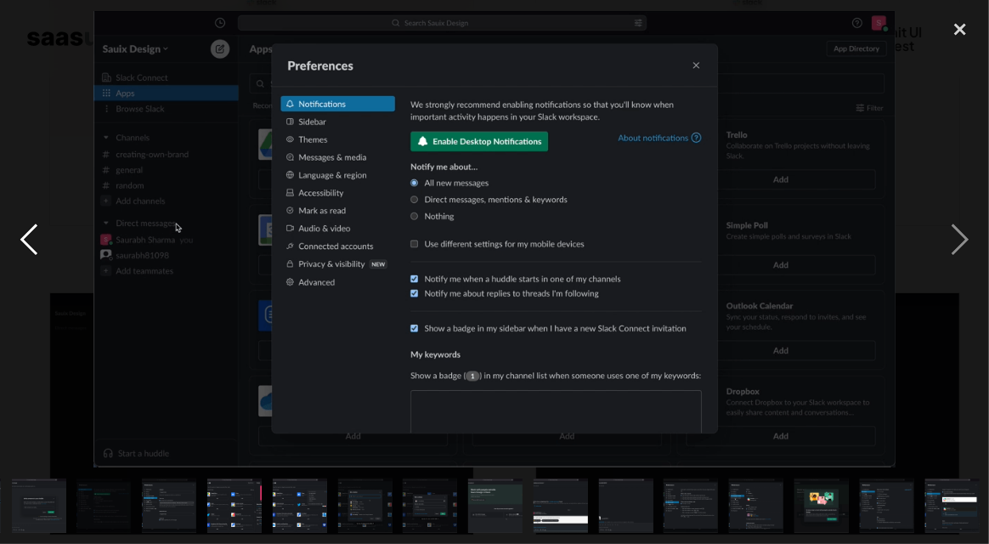
click at [37, 234] on div "previous image" at bounding box center [29, 239] width 58 height 457
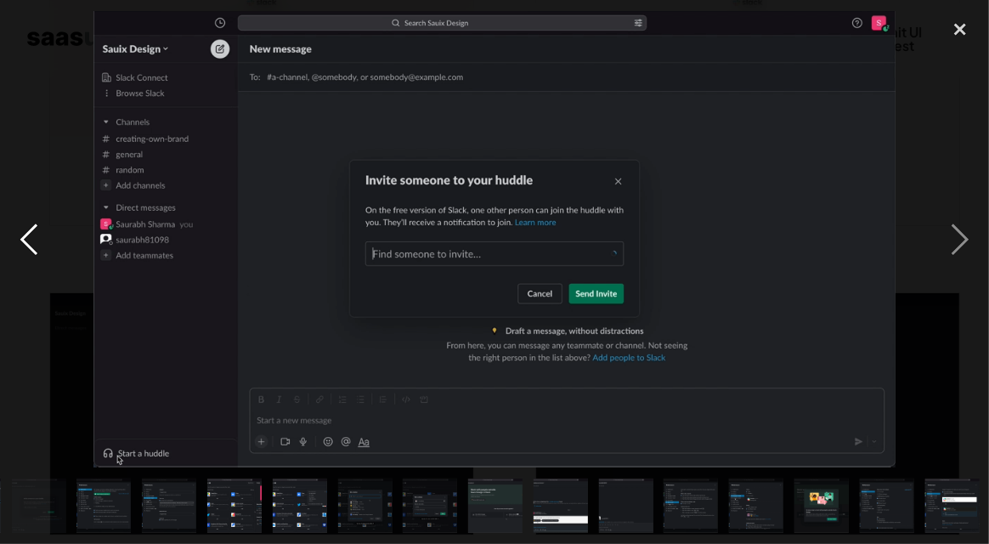
click at [37, 234] on div "previous image" at bounding box center [29, 239] width 58 height 457
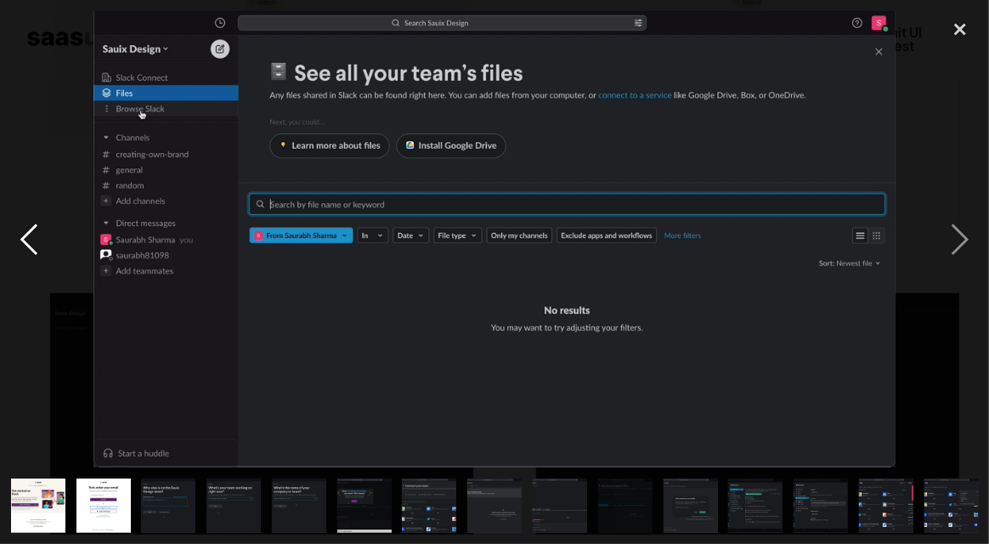
scroll to position [0, 0]
click at [37, 234] on div "previous image" at bounding box center [29, 239] width 58 height 457
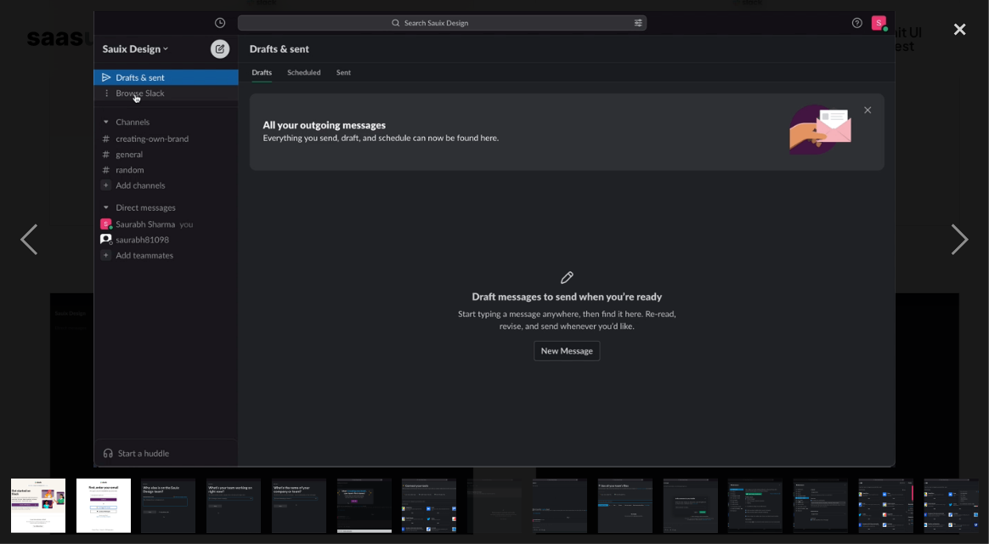
click at [884, 515] on img "show item 14 of 25" at bounding box center [886, 505] width 95 height 54
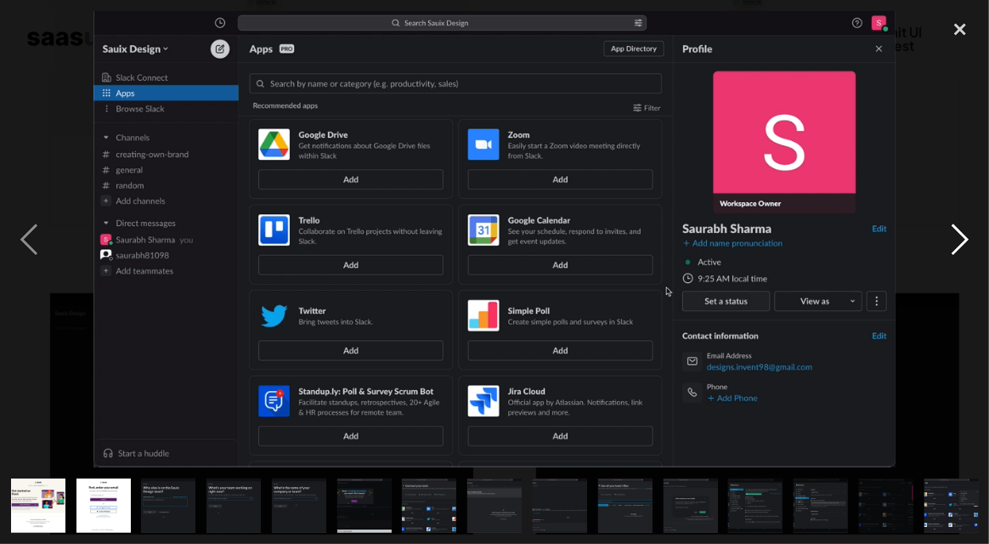
drag, startPoint x: 984, startPoint y: 201, endPoint x: 961, endPoint y: 229, distance: 35.6
click at [975, 201] on div "next image" at bounding box center [960, 239] width 58 height 457
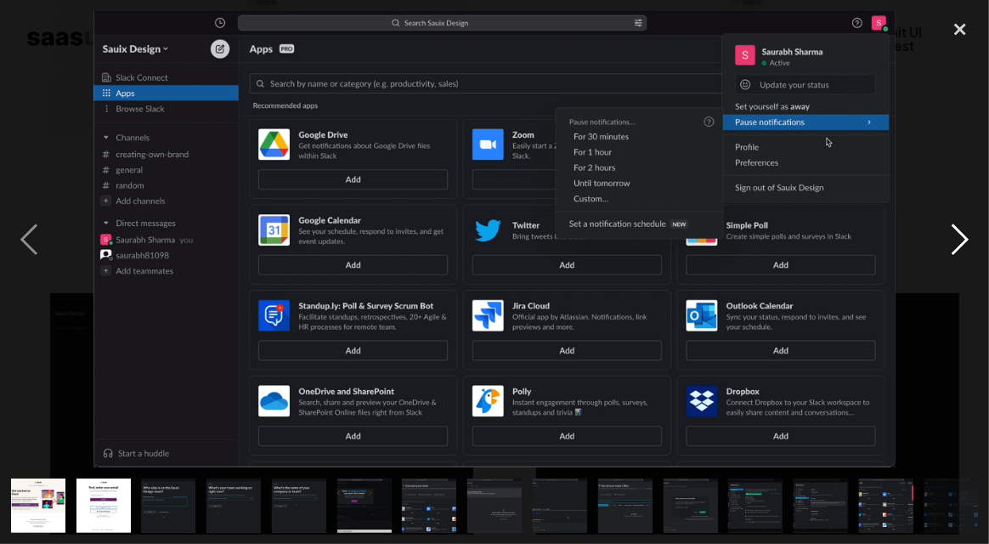
click at [961, 229] on div "next image" at bounding box center [960, 239] width 58 height 457
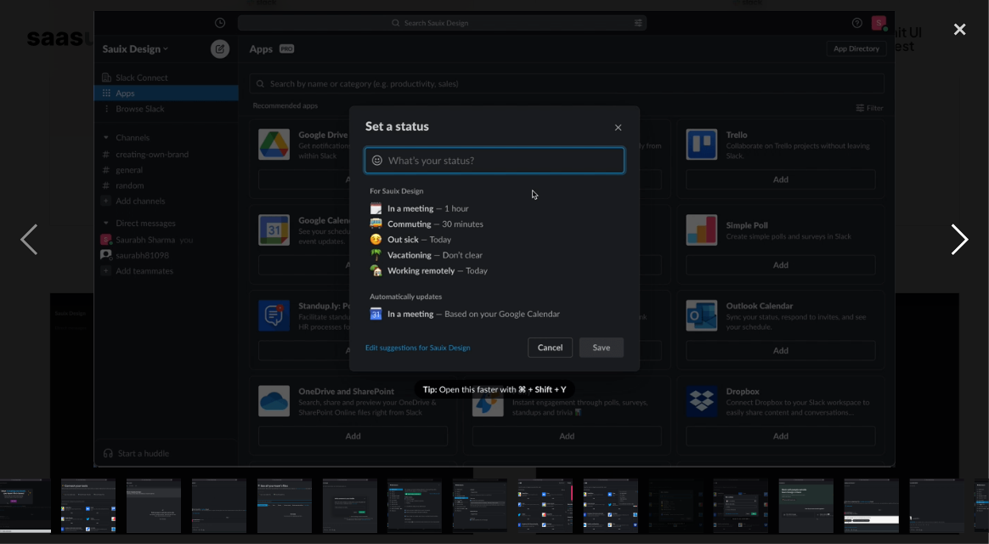
click at [961, 229] on div "next image" at bounding box center [960, 239] width 58 height 457
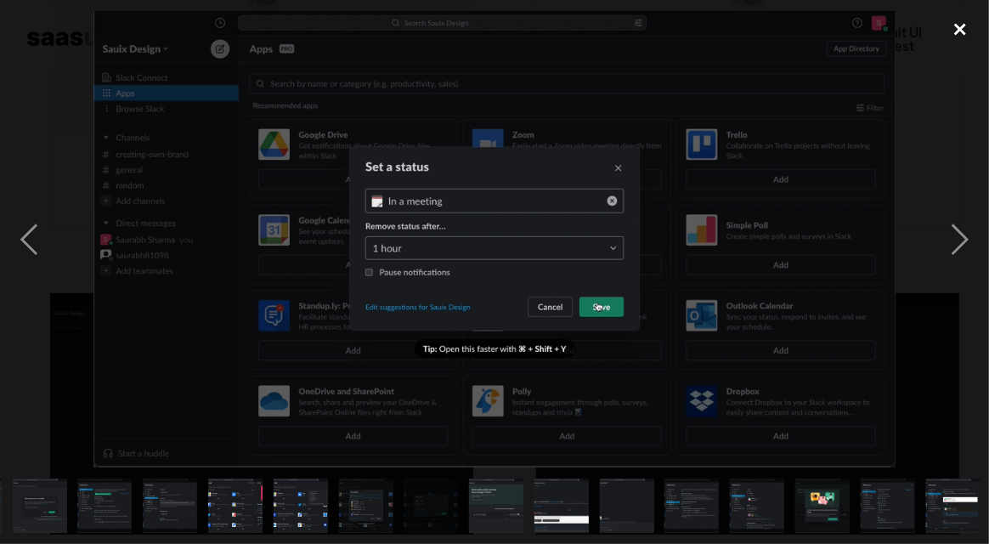
scroll to position [0, 652]
click at [968, 26] on div "close lightbox" at bounding box center [960, 29] width 58 height 37
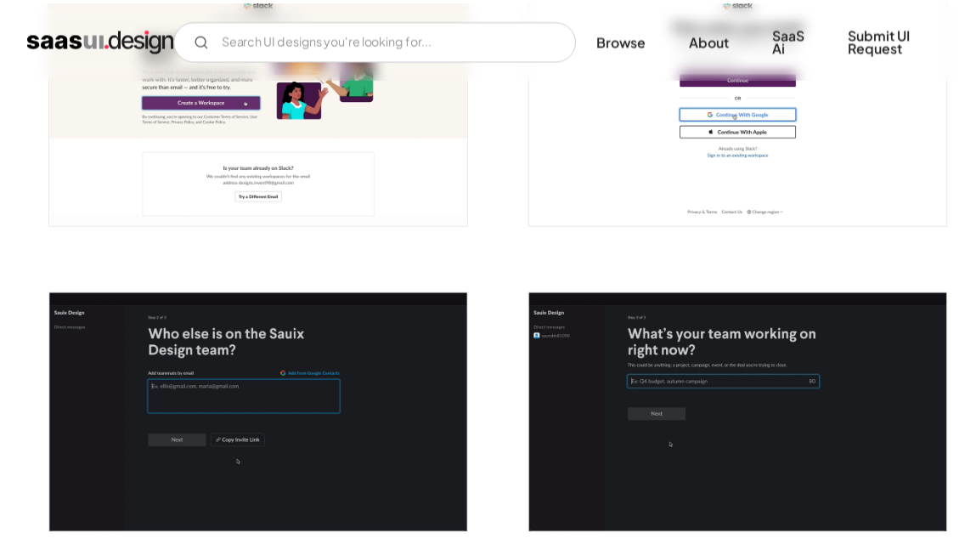
scroll to position [0, 0]
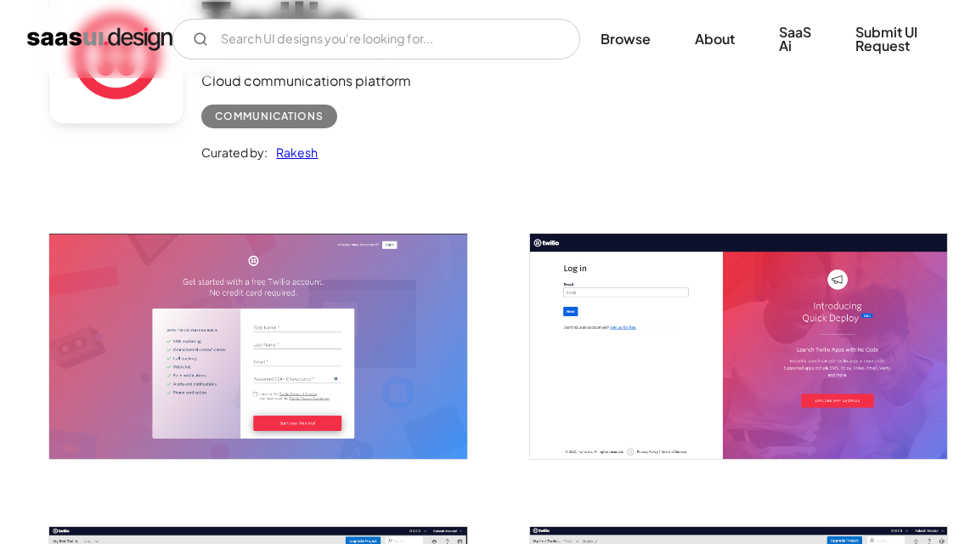
scroll to position [254, 0]
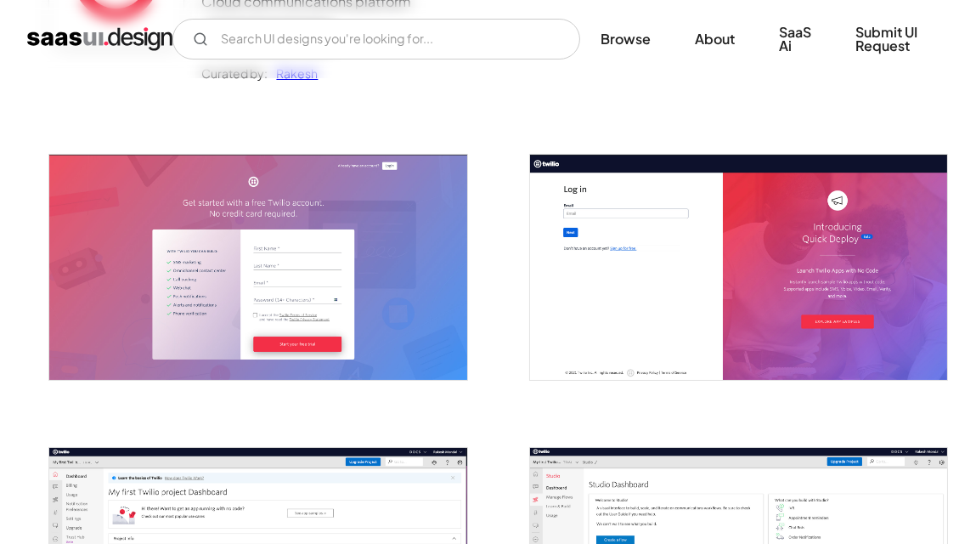
click at [363, 262] on img "open lightbox" at bounding box center [257, 267] width 417 height 225
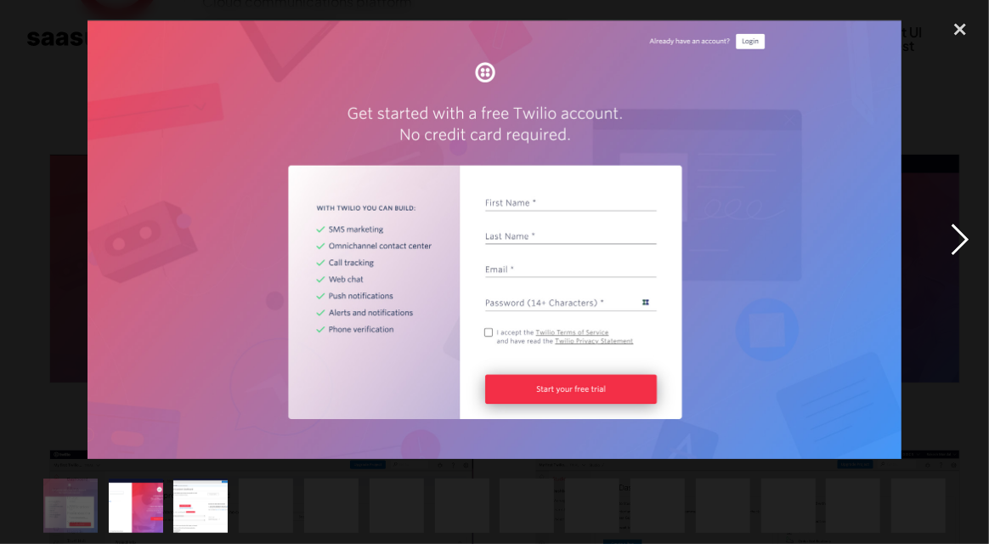
click at [952, 246] on div "next image" at bounding box center [960, 239] width 58 height 457
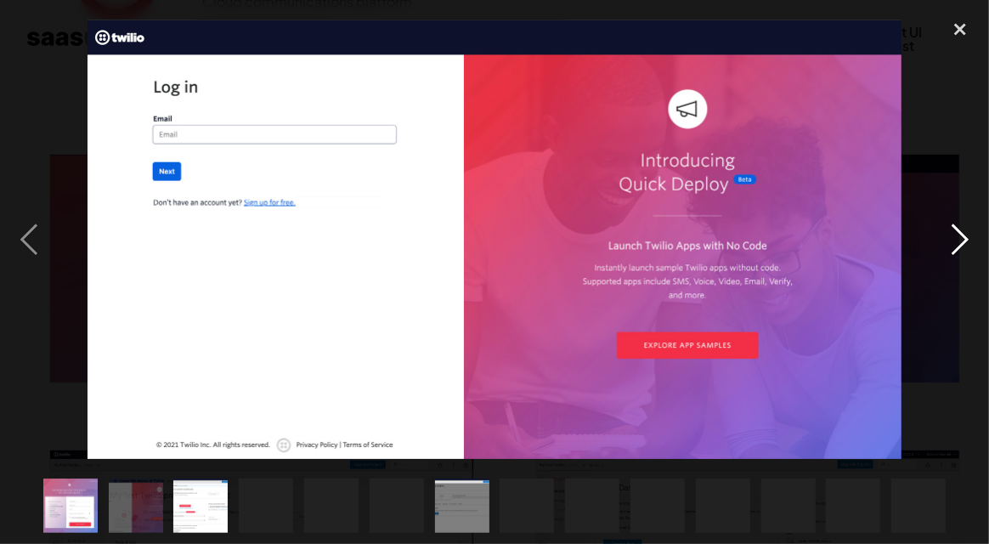
click at [952, 246] on div "next image" at bounding box center [960, 239] width 58 height 457
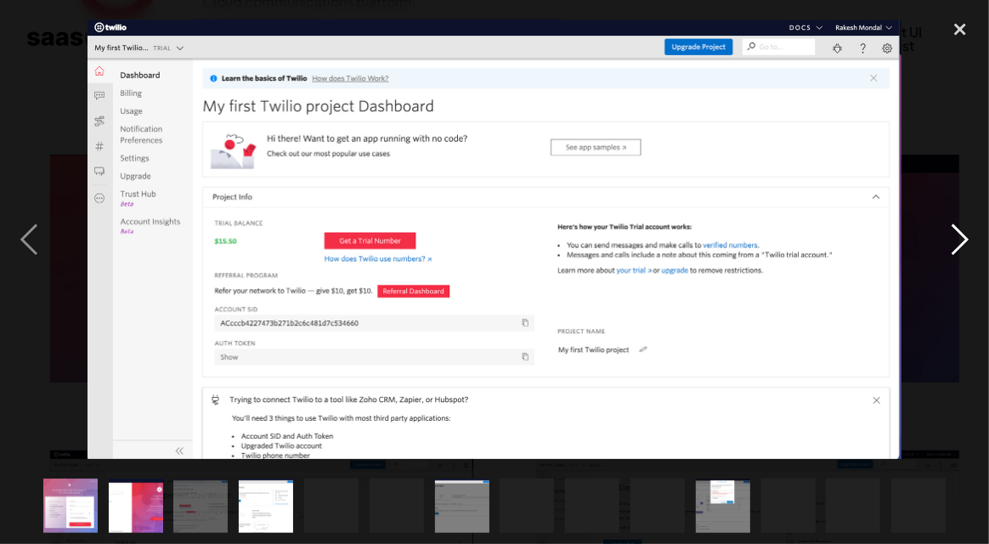
click at [952, 246] on div "next image" at bounding box center [960, 239] width 58 height 457
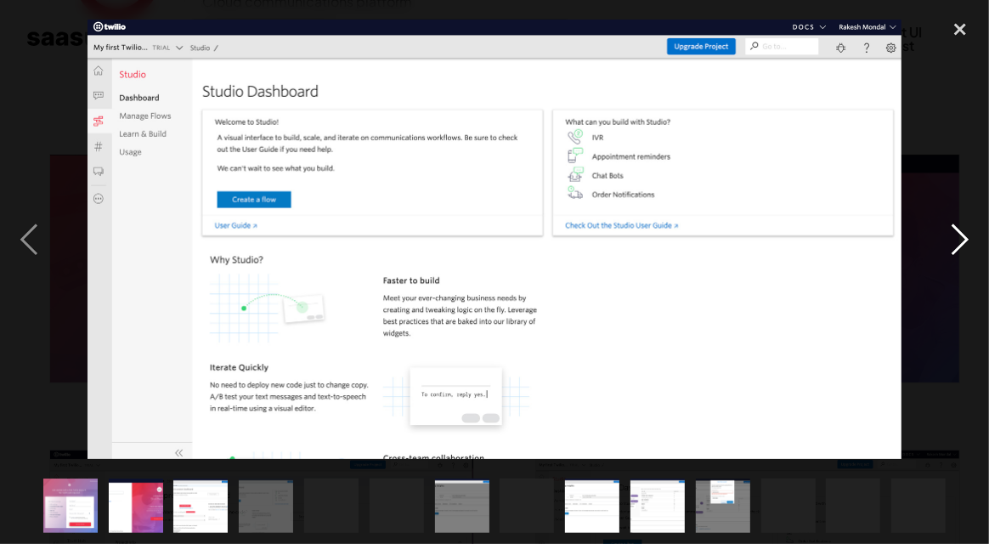
click at [952, 246] on div "next image" at bounding box center [960, 239] width 58 height 457
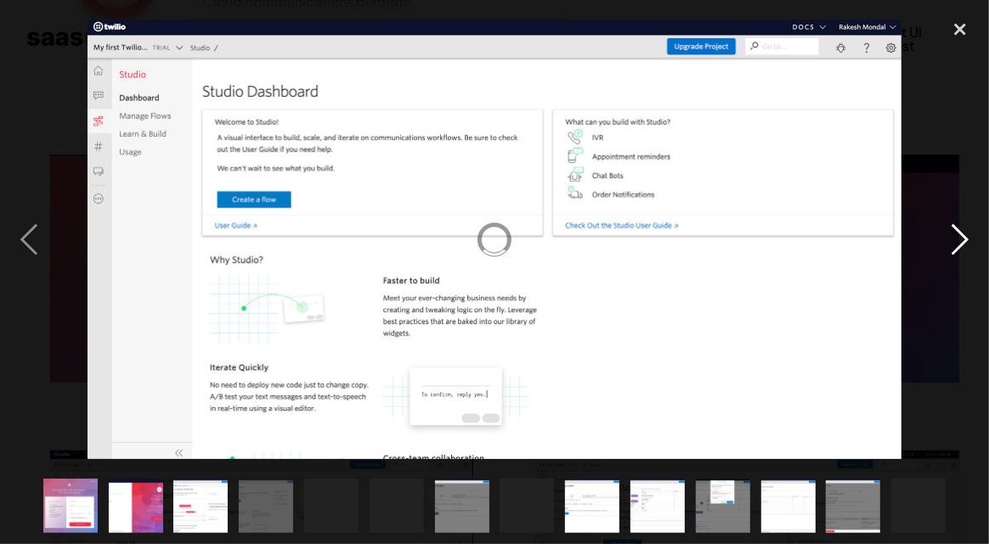
click at [952, 246] on div "next image" at bounding box center [960, 239] width 58 height 457
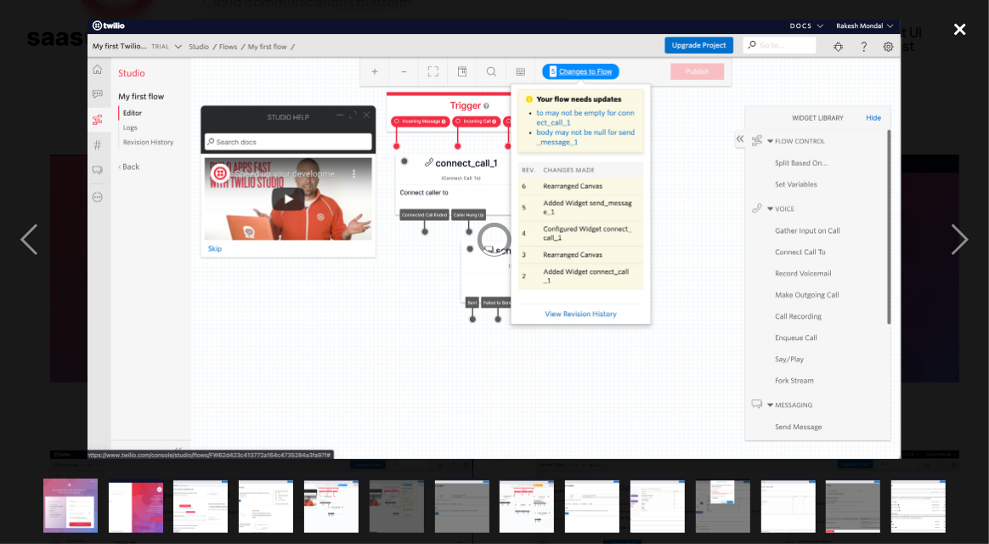
click at [960, 17] on div "close lightbox" at bounding box center [960, 29] width 58 height 37
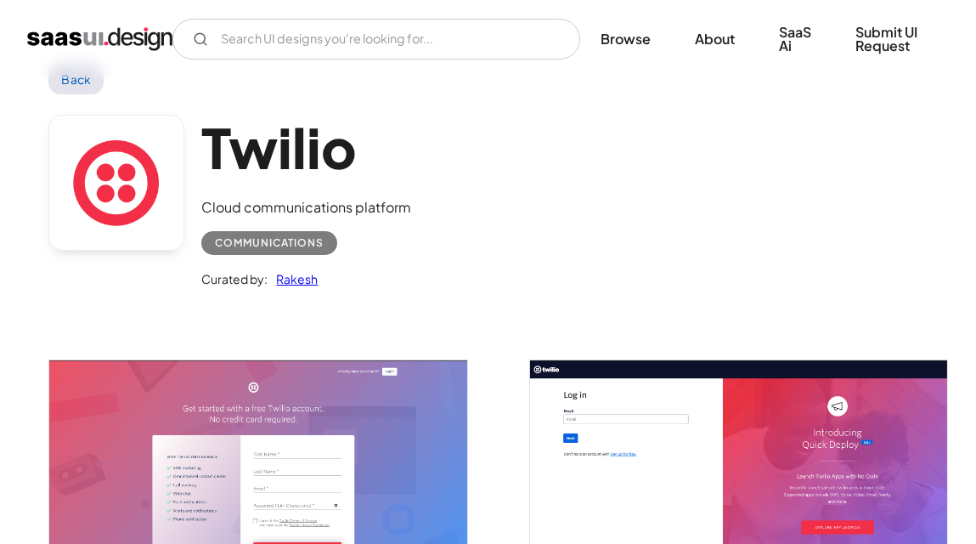
scroll to position [0, 0]
